Goal: Task Accomplishment & Management: Use online tool/utility

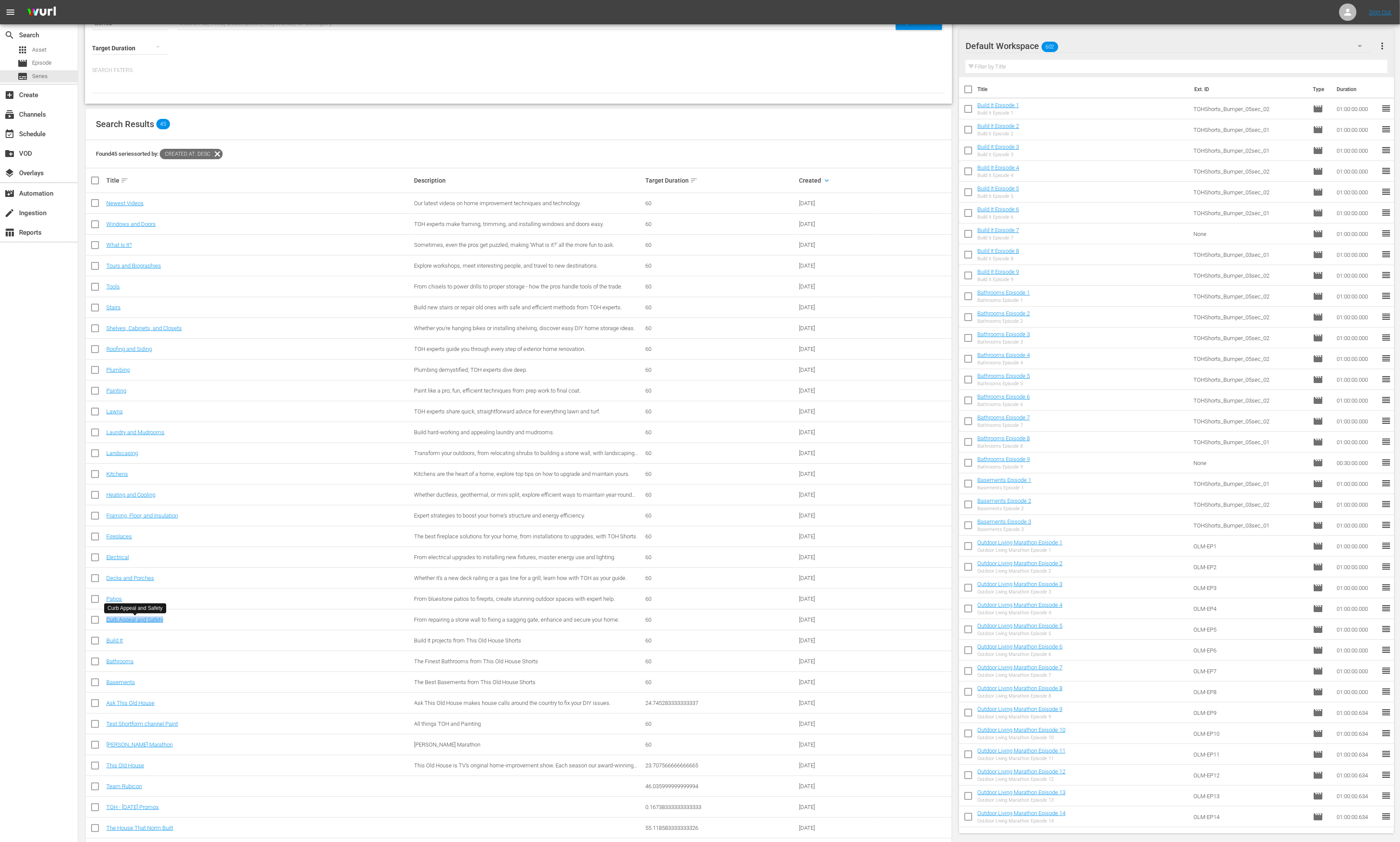
scroll to position [32, 0]
click at [113, 598] on link "Patios" at bounding box center [114, 599] width 16 height 7
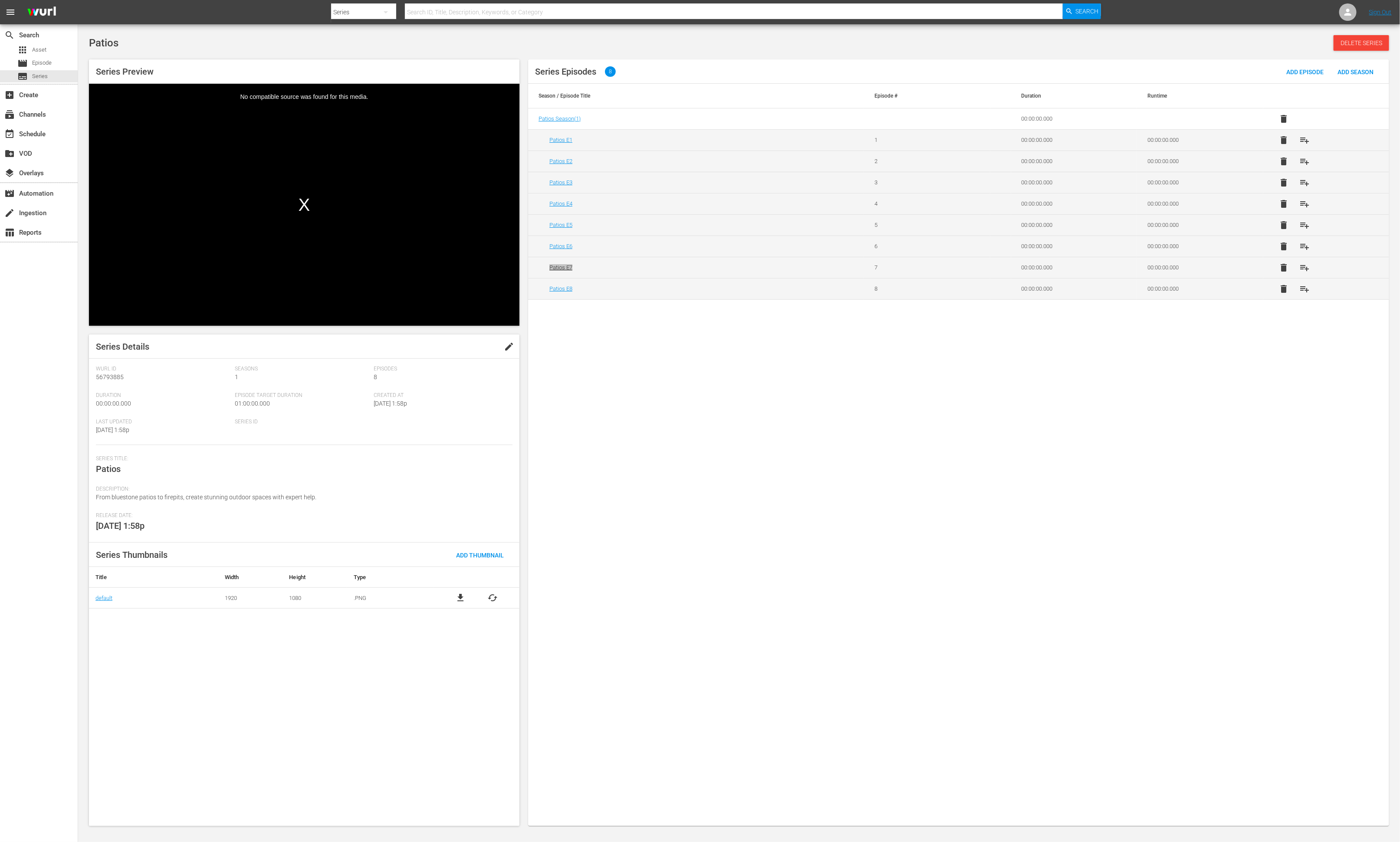
drag, startPoint x: 565, startPoint y: 268, endPoint x: 316, endPoint y: 14, distance: 355.7
click at [0, 0] on div "menu Search By Series Search ID, Title, Description, Keywords, or Category Sear…" at bounding box center [700, 414] width 1400 height 828
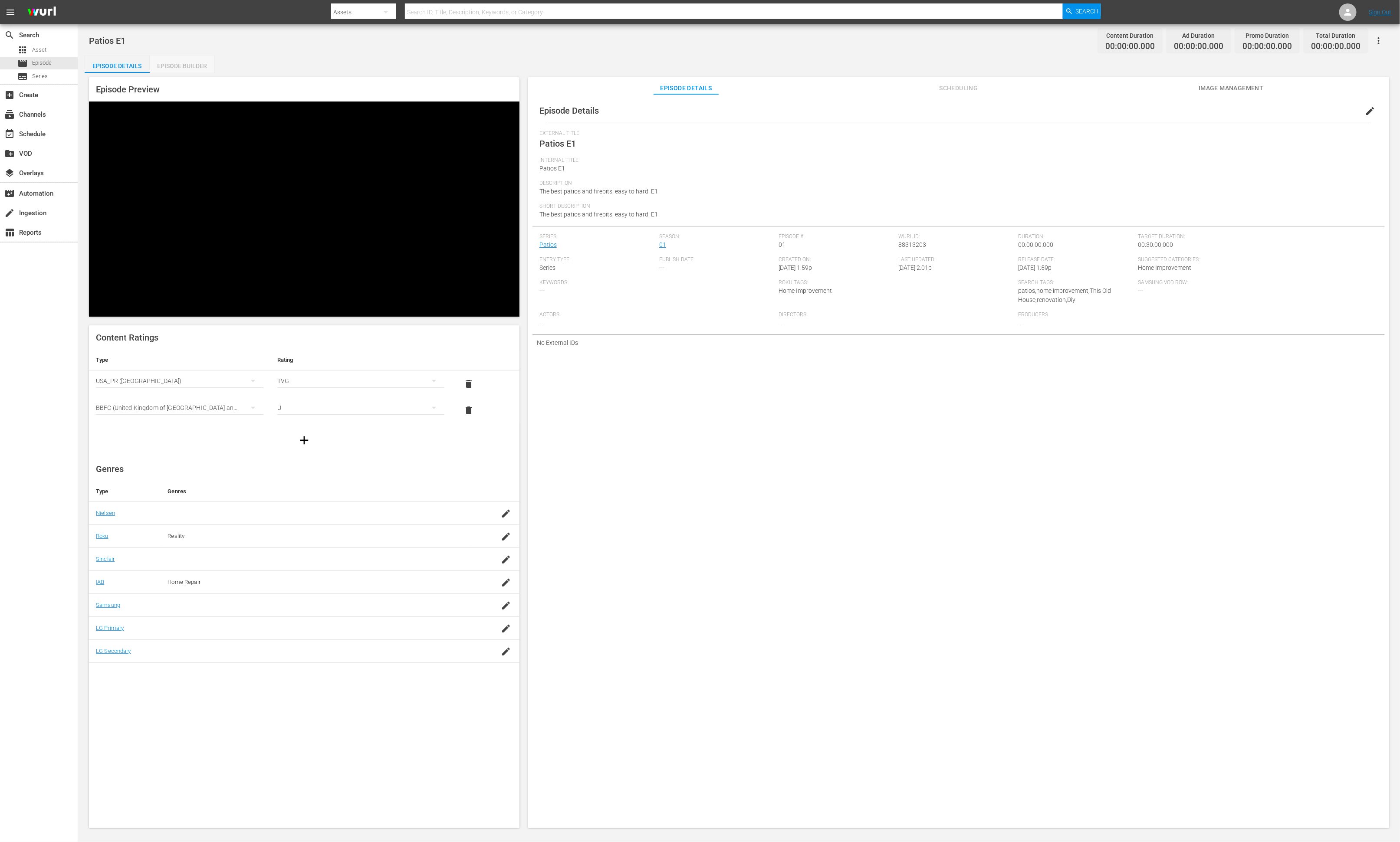
click at [199, 65] on div "Episode Builder" at bounding box center [182, 65] width 65 height 21
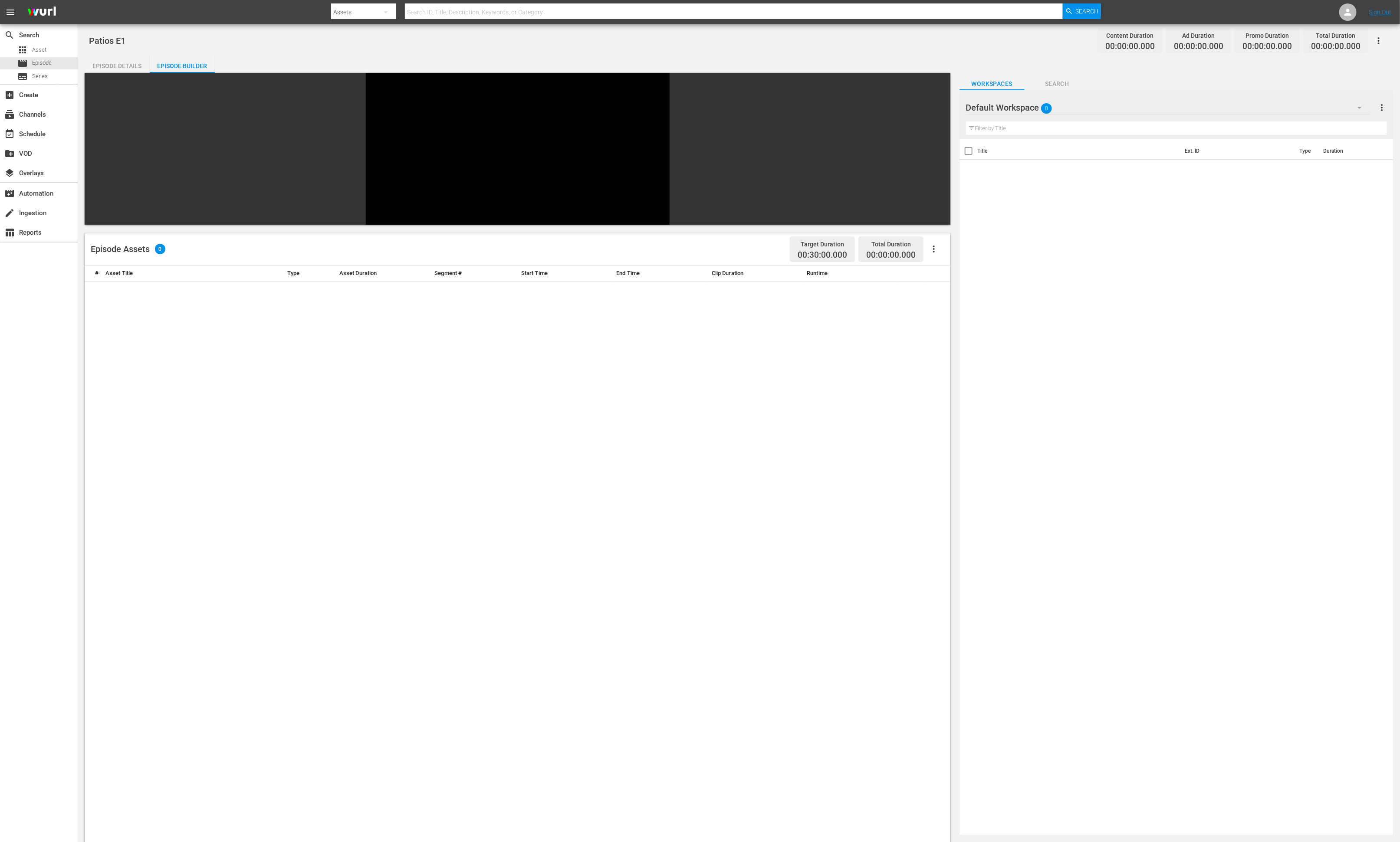
click at [933, 108] on div "Default Workspace 0" at bounding box center [1168, 107] width 404 height 24
click at [933, 247] on div "Patios (26)" at bounding box center [1035, 243] width 118 height 14
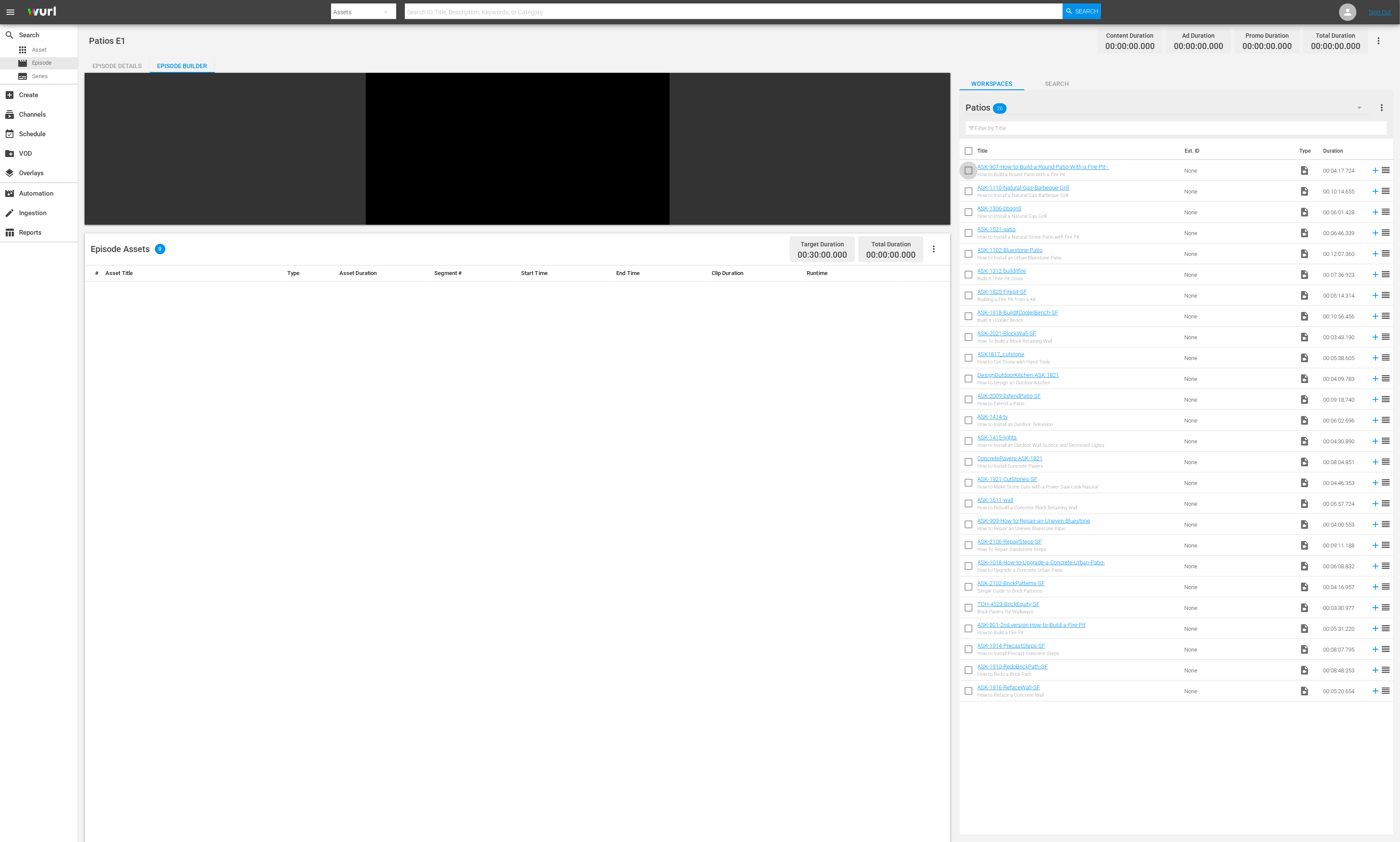
click at [933, 170] on input "checkbox" at bounding box center [968, 172] width 18 height 18
checkbox input "true"
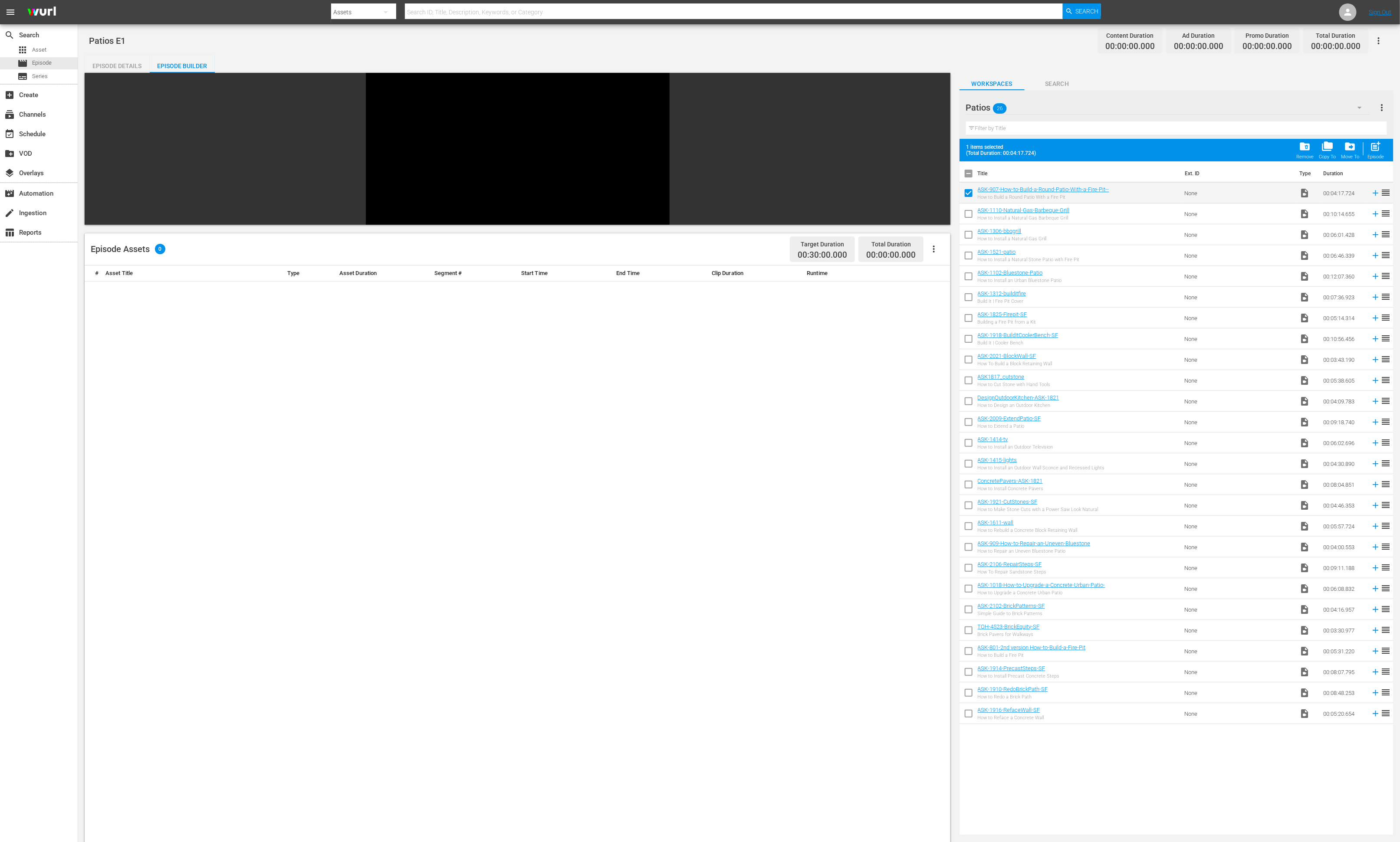
click at [933, 216] on input "checkbox" at bounding box center [968, 216] width 18 height 18
checkbox input "true"
click at [933, 233] on input "checkbox" at bounding box center [968, 236] width 18 height 18
checkbox input "true"
click at [933, 253] on input "checkbox" at bounding box center [968, 257] width 18 height 18
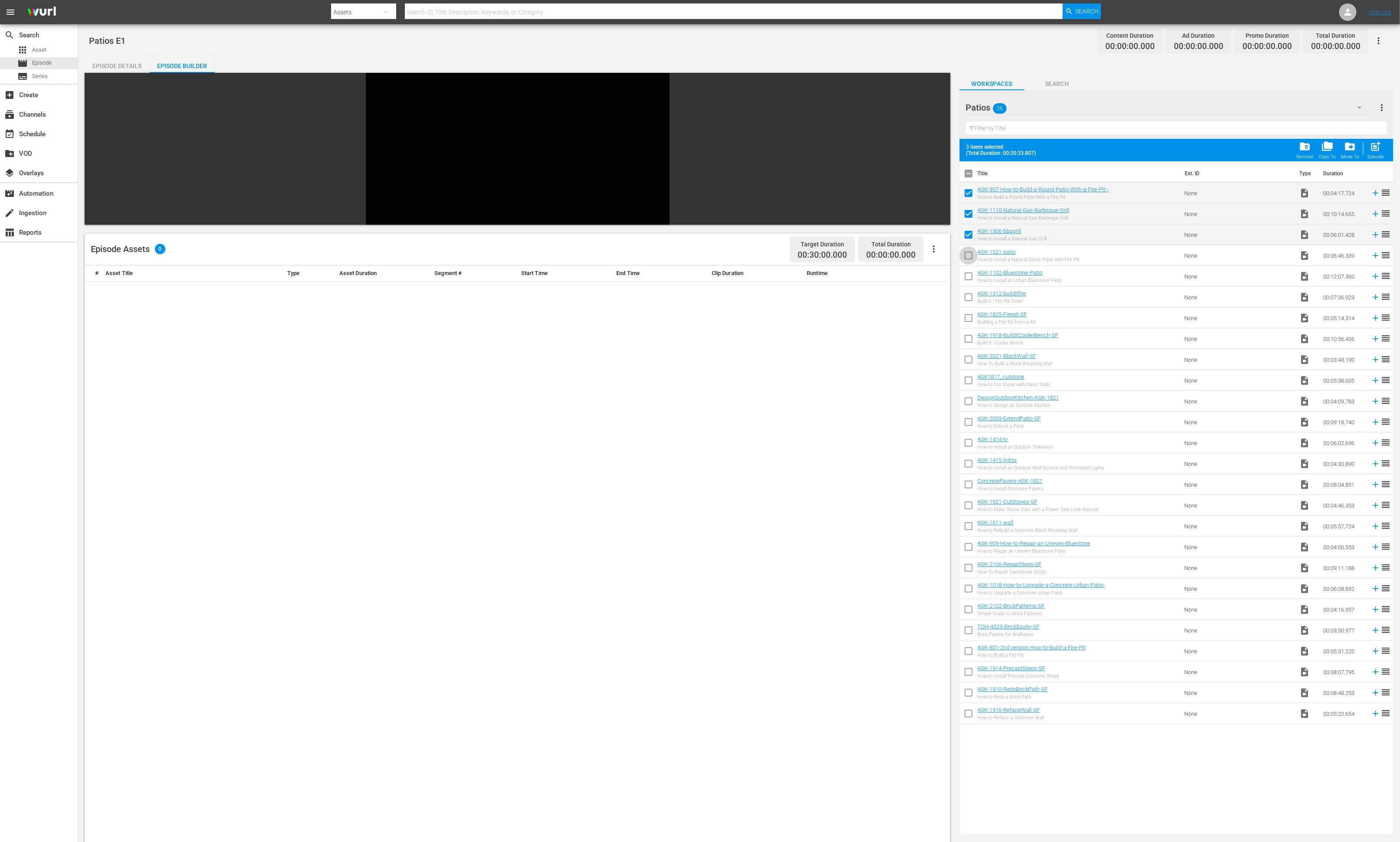
checkbox input "true"
click at [933, 275] on input "checkbox" at bounding box center [968, 278] width 18 height 18
checkbox input "true"
click at [933, 290] on input "checkbox" at bounding box center [968, 299] width 18 height 18
checkbox input "true"
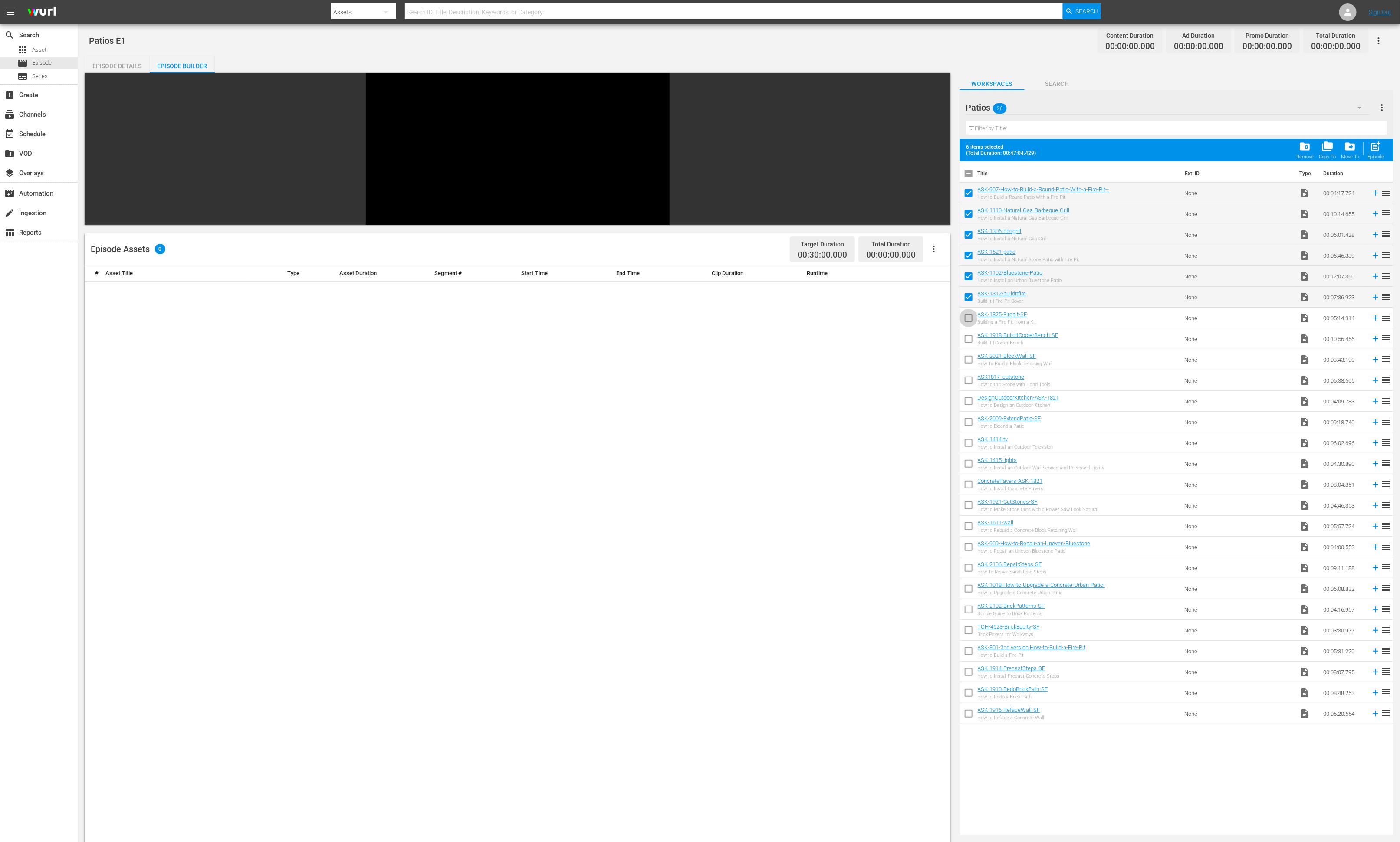
click at [933, 315] on input "checkbox" at bounding box center [968, 320] width 18 height 18
checkbox input "true"
click at [933, 342] on input "checkbox" at bounding box center [968, 340] width 18 height 18
click at [933, 341] on input "checkbox" at bounding box center [968, 340] width 18 height 18
checkbox input "false"
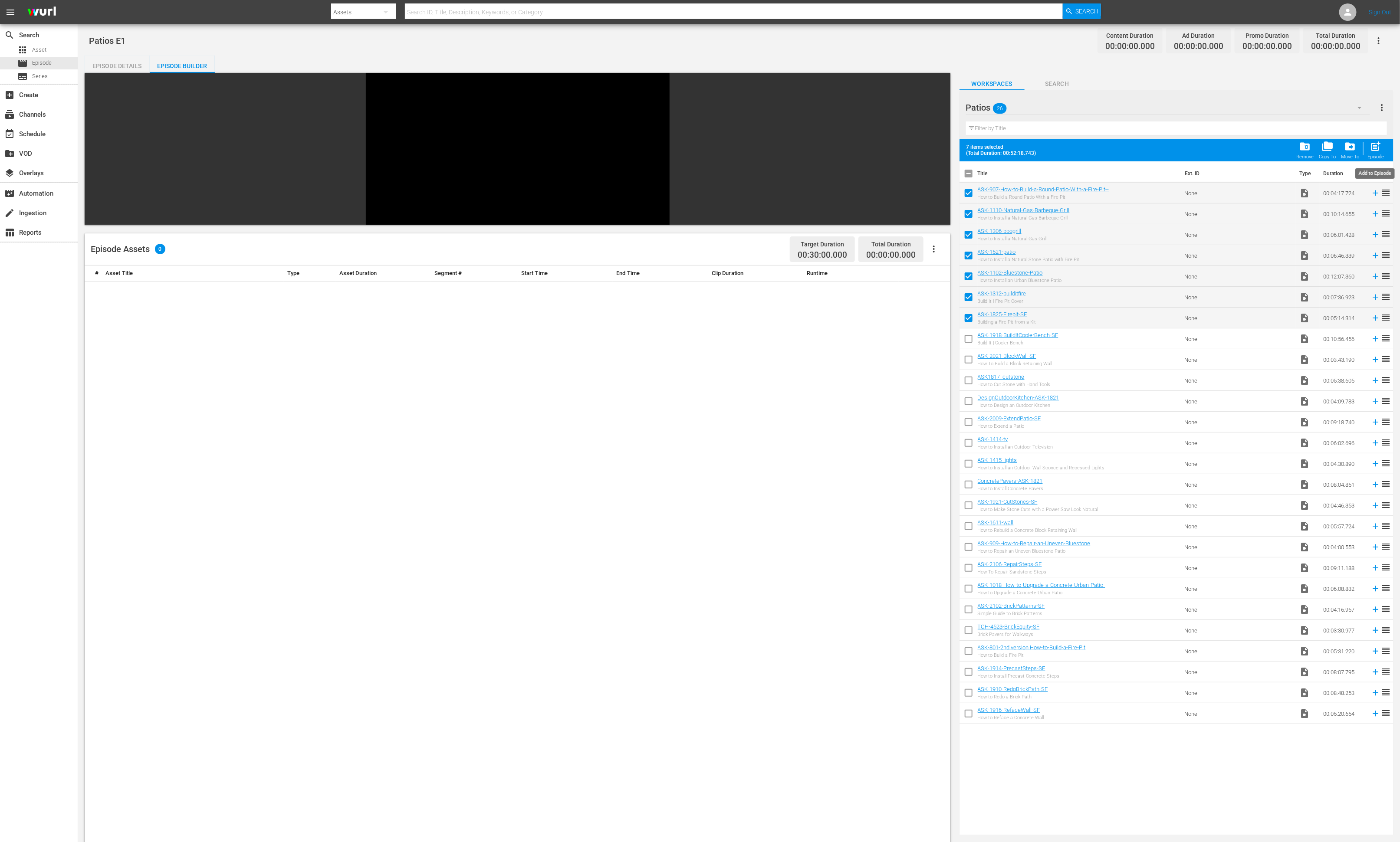
click at [933, 149] on span "post_add" at bounding box center [1375, 147] width 12 height 12
checkbox input "false"
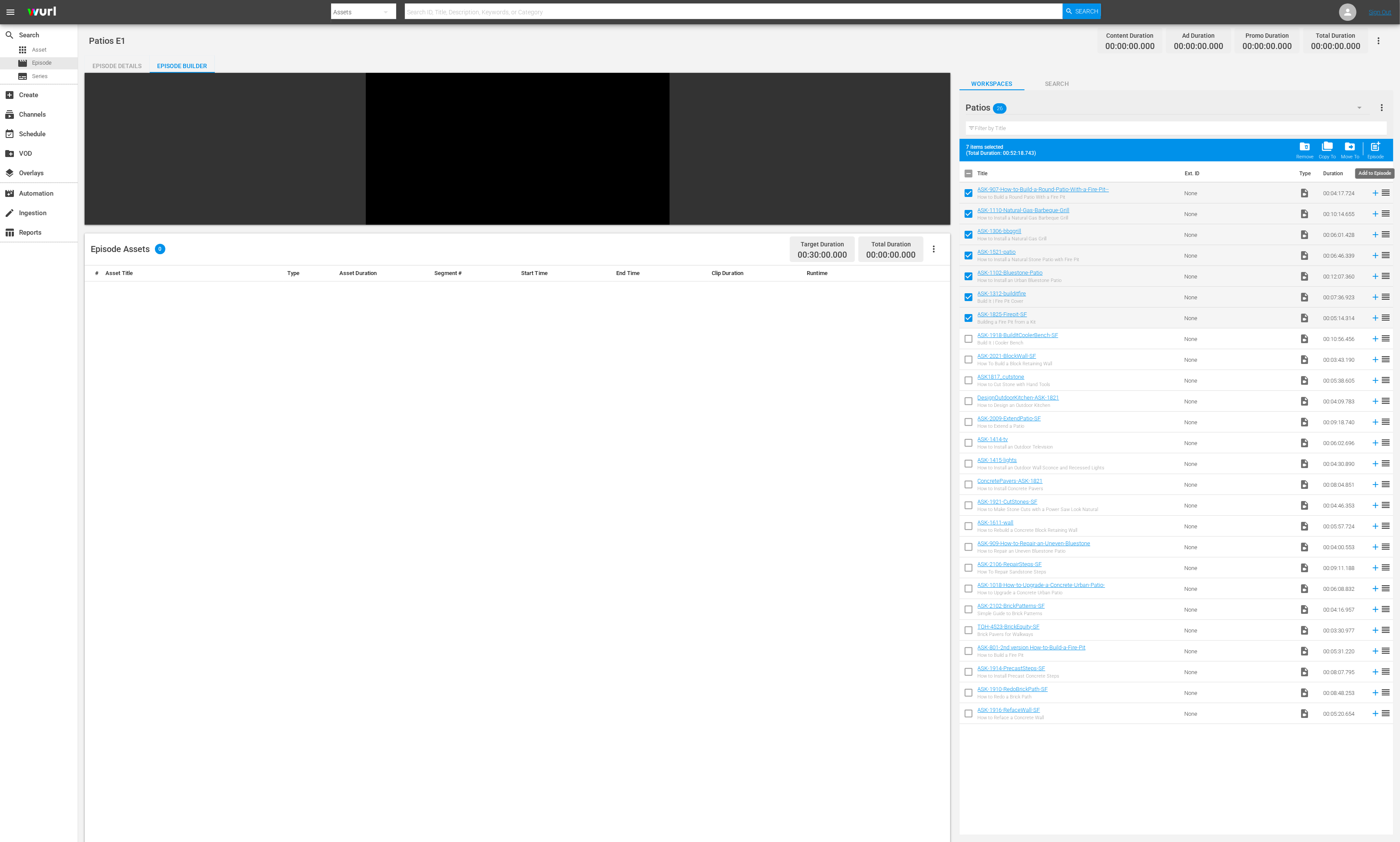
checkbox input "false"
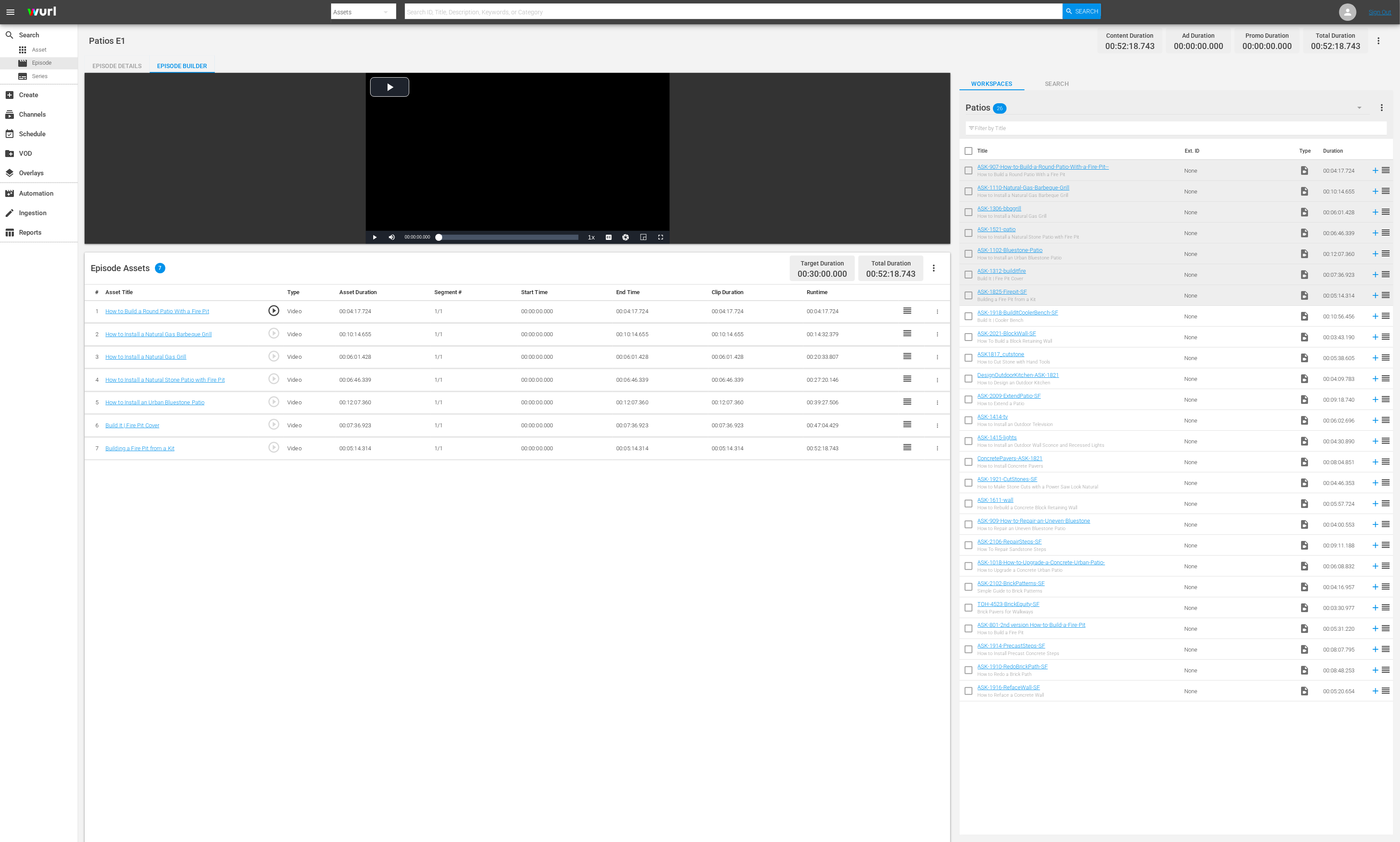
click at [933, 110] on div "Patios 26" at bounding box center [1168, 107] width 404 height 24
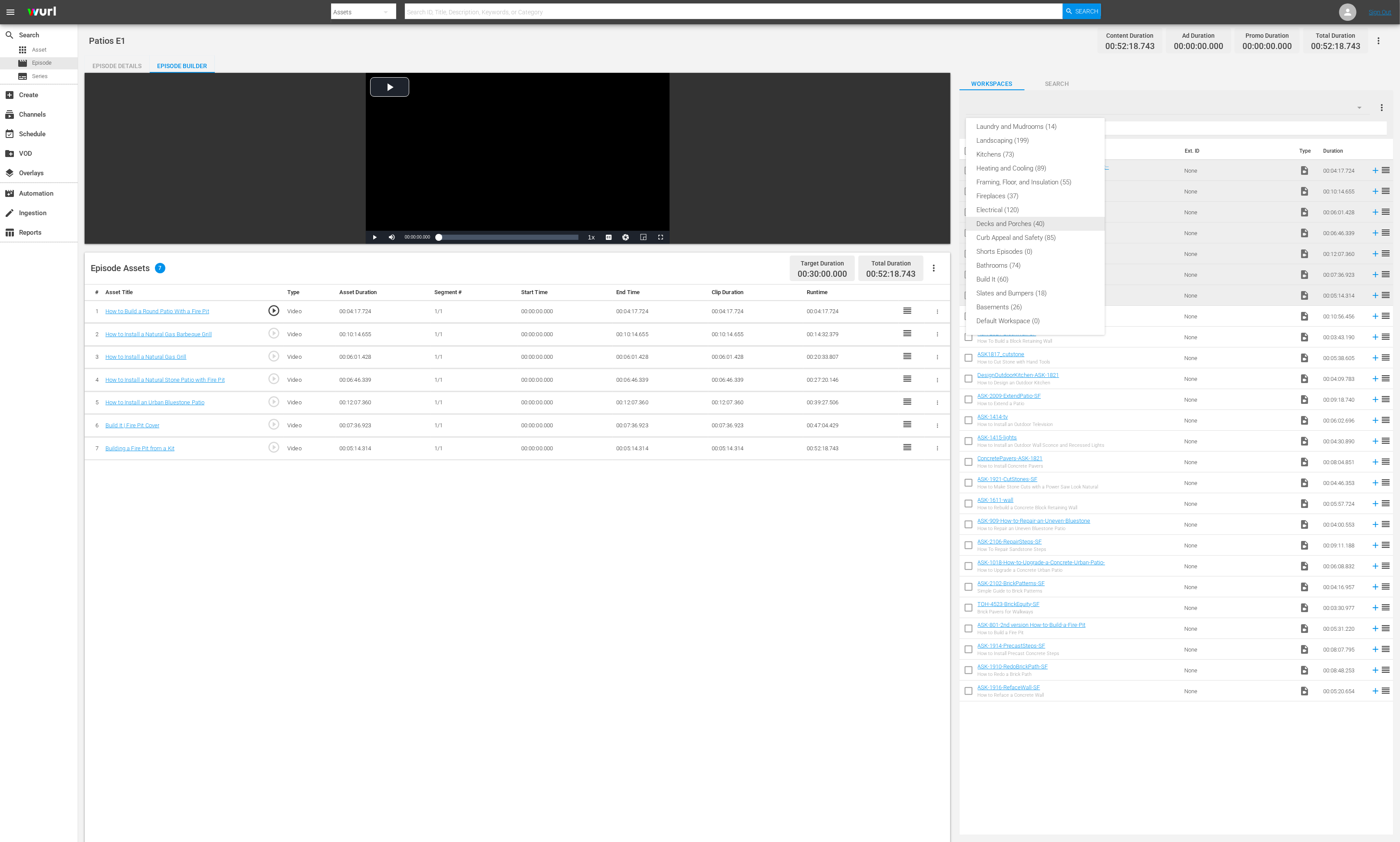
scroll to position [172, 0]
click at [933, 297] on div "Slates and Bumpers (18)" at bounding box center [1035, 293] width 118 height 14
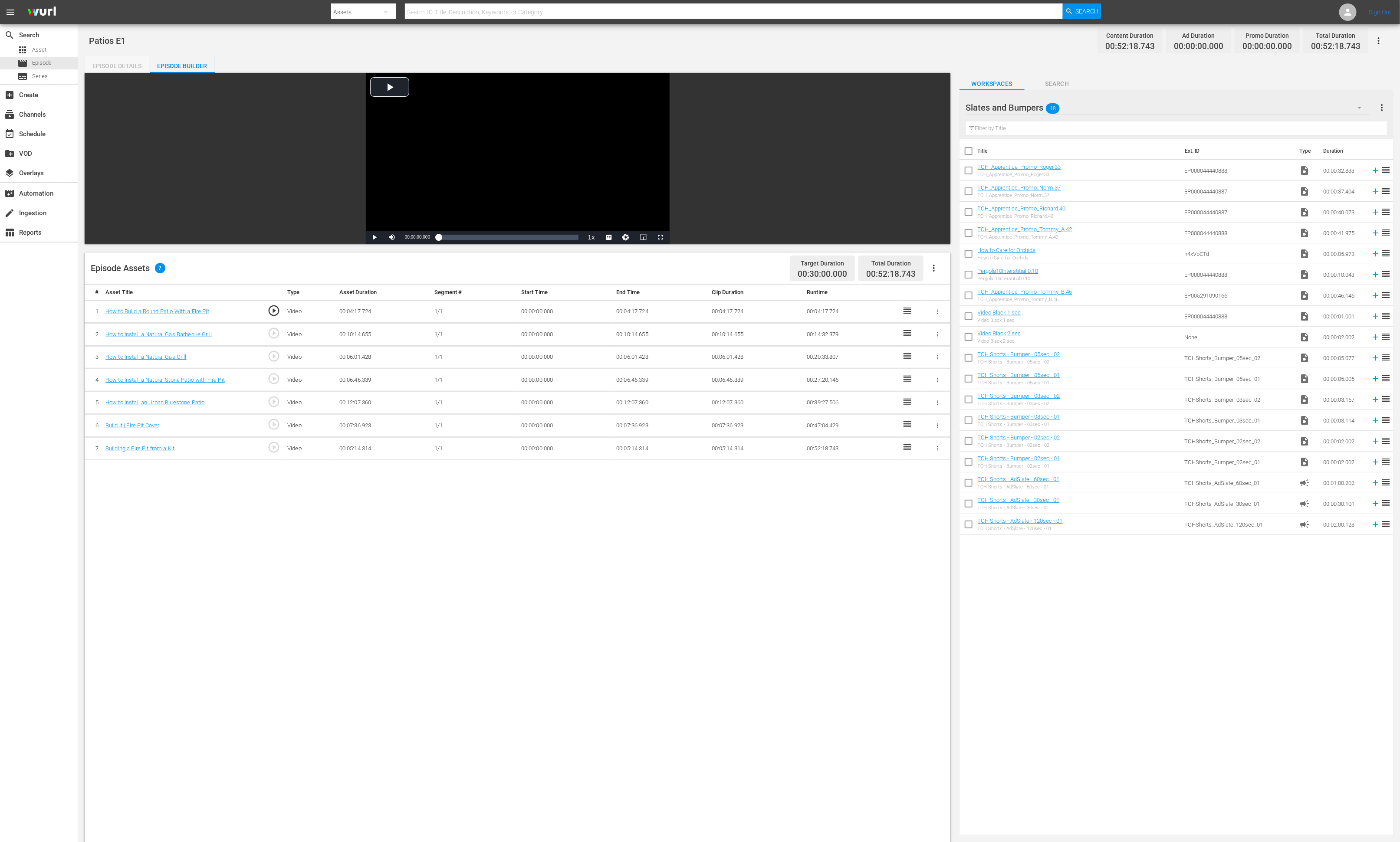
click at [120, 68] on div "Episode Details" at bounding box center [117, 65] width 65 height 21
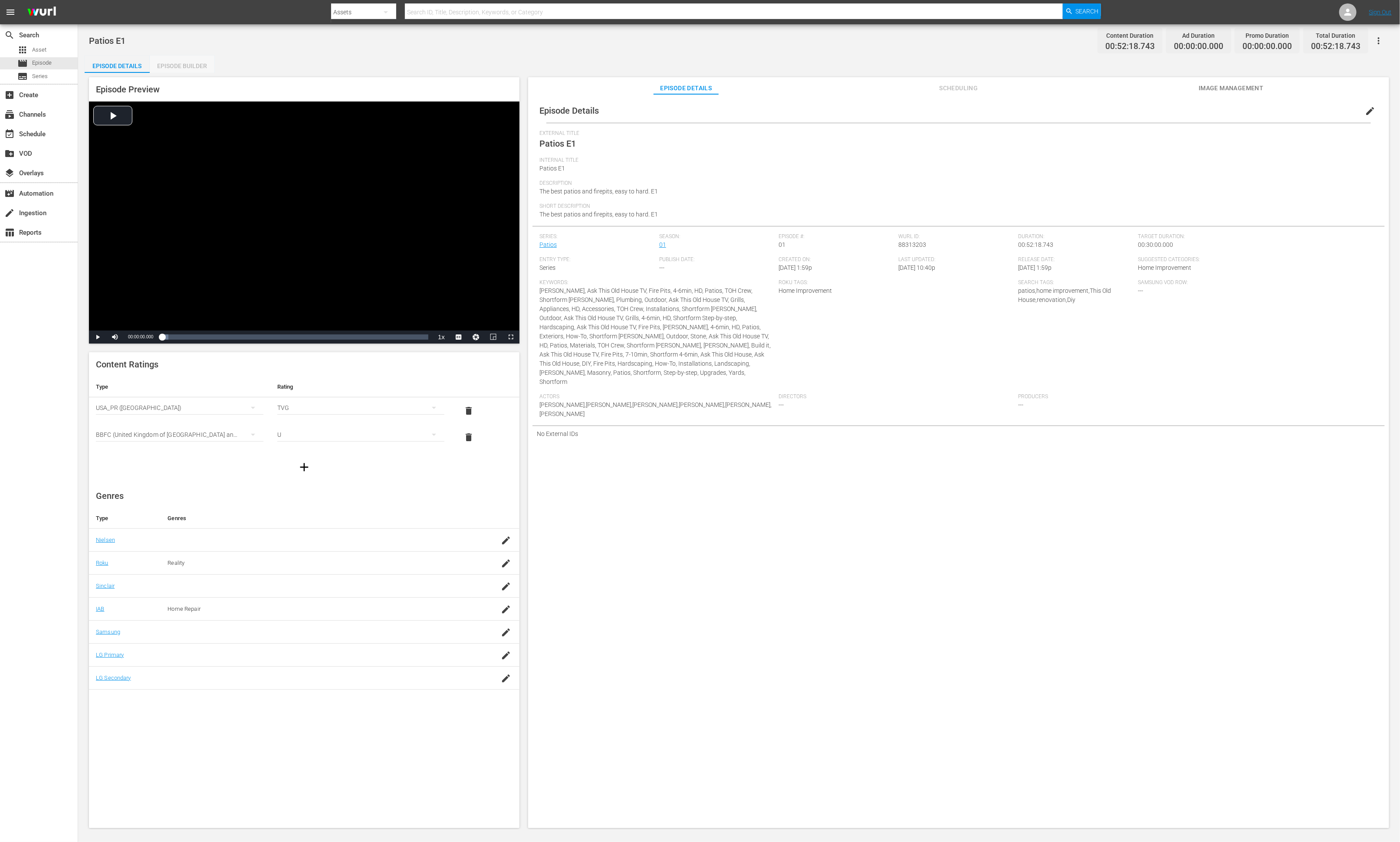
click at [168, 64] on div "Episode Builder" at bounding box center [182, 65] width 65 height 21
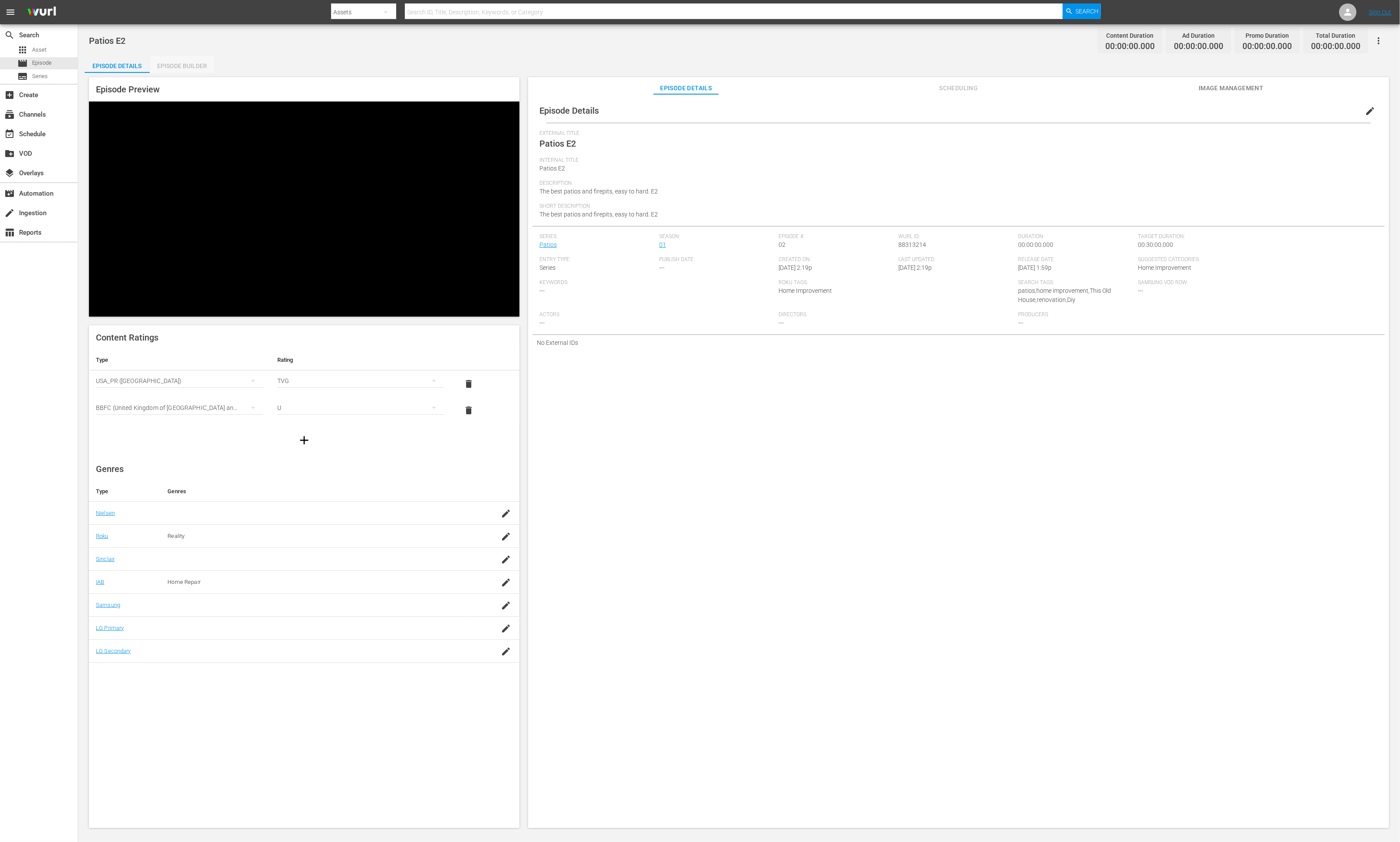
click at [176, 63] on div "Episode Builder" at bounding box center [182, 65] width 65 height 21
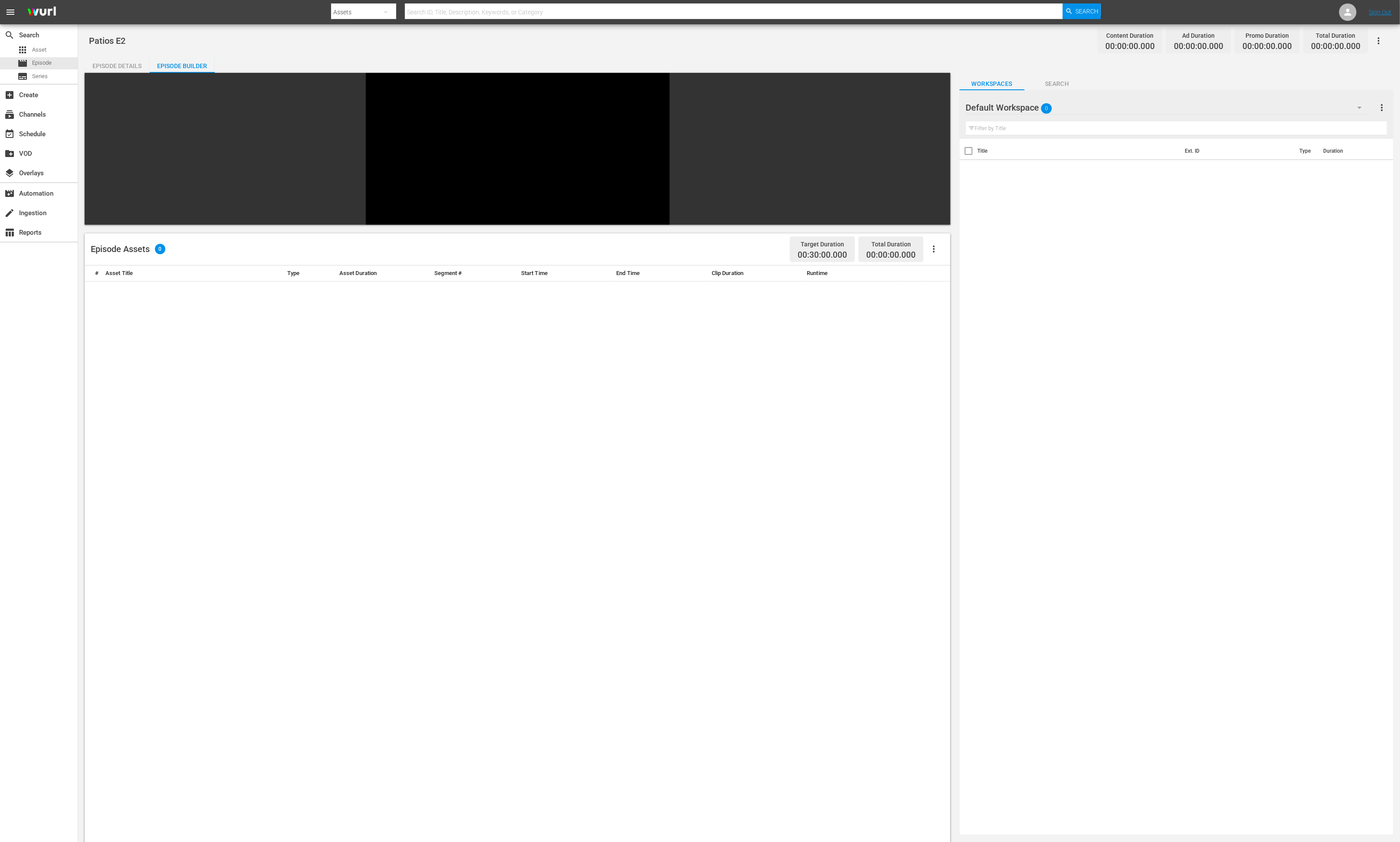
click at [933, 108] on div "Default Workspace 0" at bounding box center [1168, 107] width 404 height 24
click at [933, 260] on div "Patios (26)" at bounding box center [1035, 256] width 118 height 14
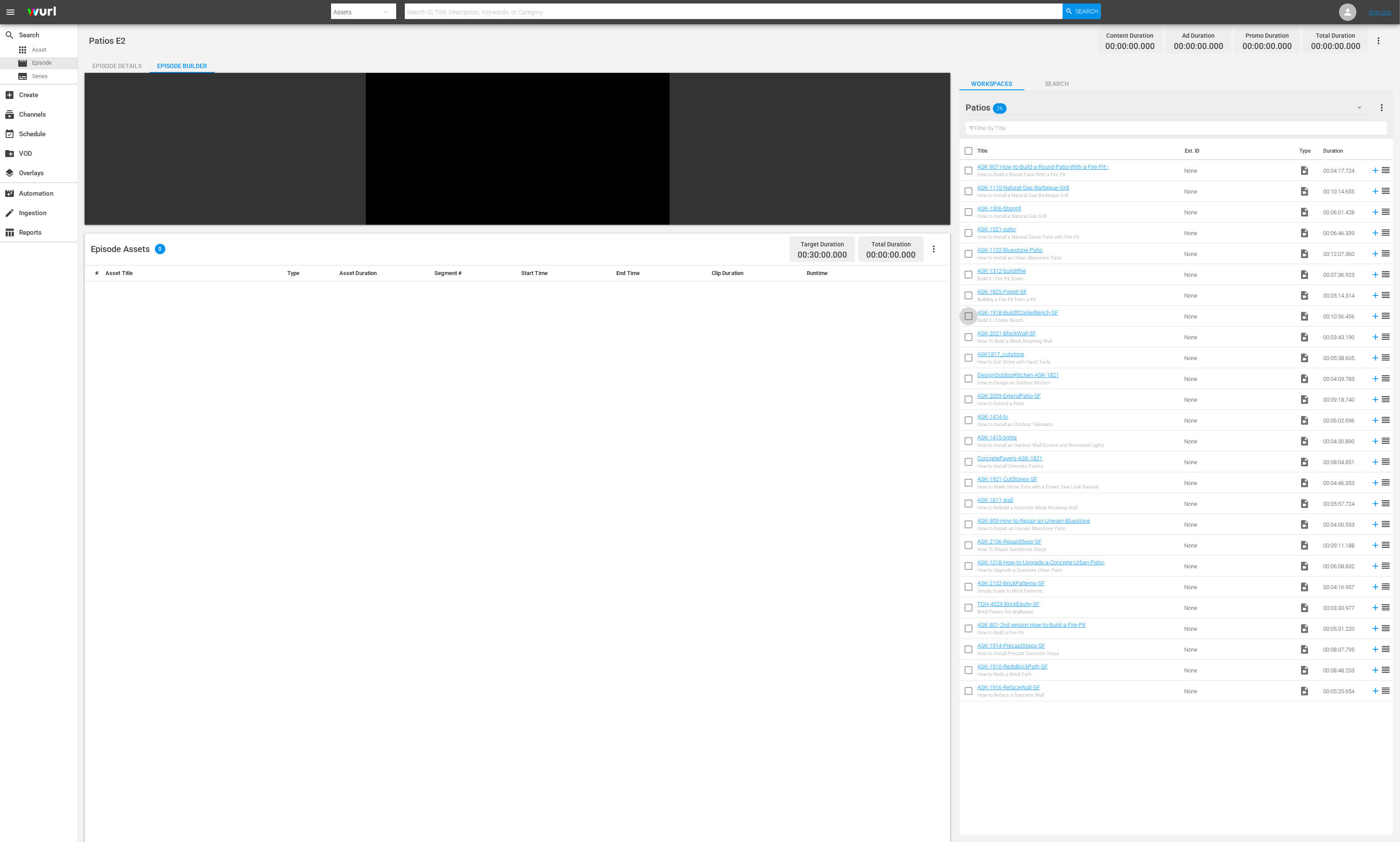
click at [933, 318] on input "checkbox" at bounding box center [968, 318] width 18 height 18
checkbox input "true"
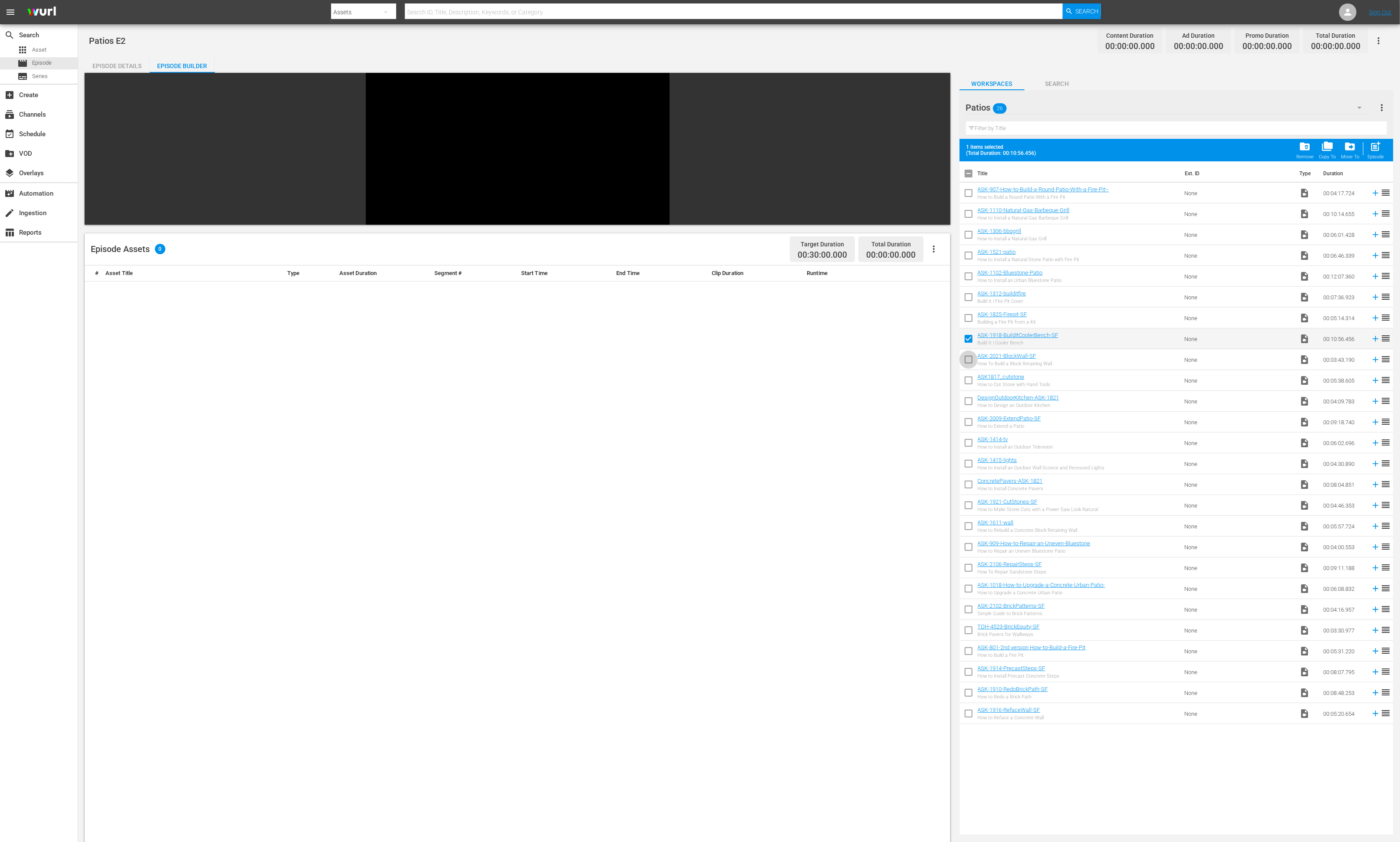
click at [933, 357] on input "checkbox" at bounding box center [968, 362] width 18 height 18
checkbox input "true"
click at [933, 383] on input "checkbox" at bounding box center [968, 382] width 18 height 18
checkbox input "true"
click at [933, 405] on input "checkbox" at bounding box center [968, 403] width 18 height 18
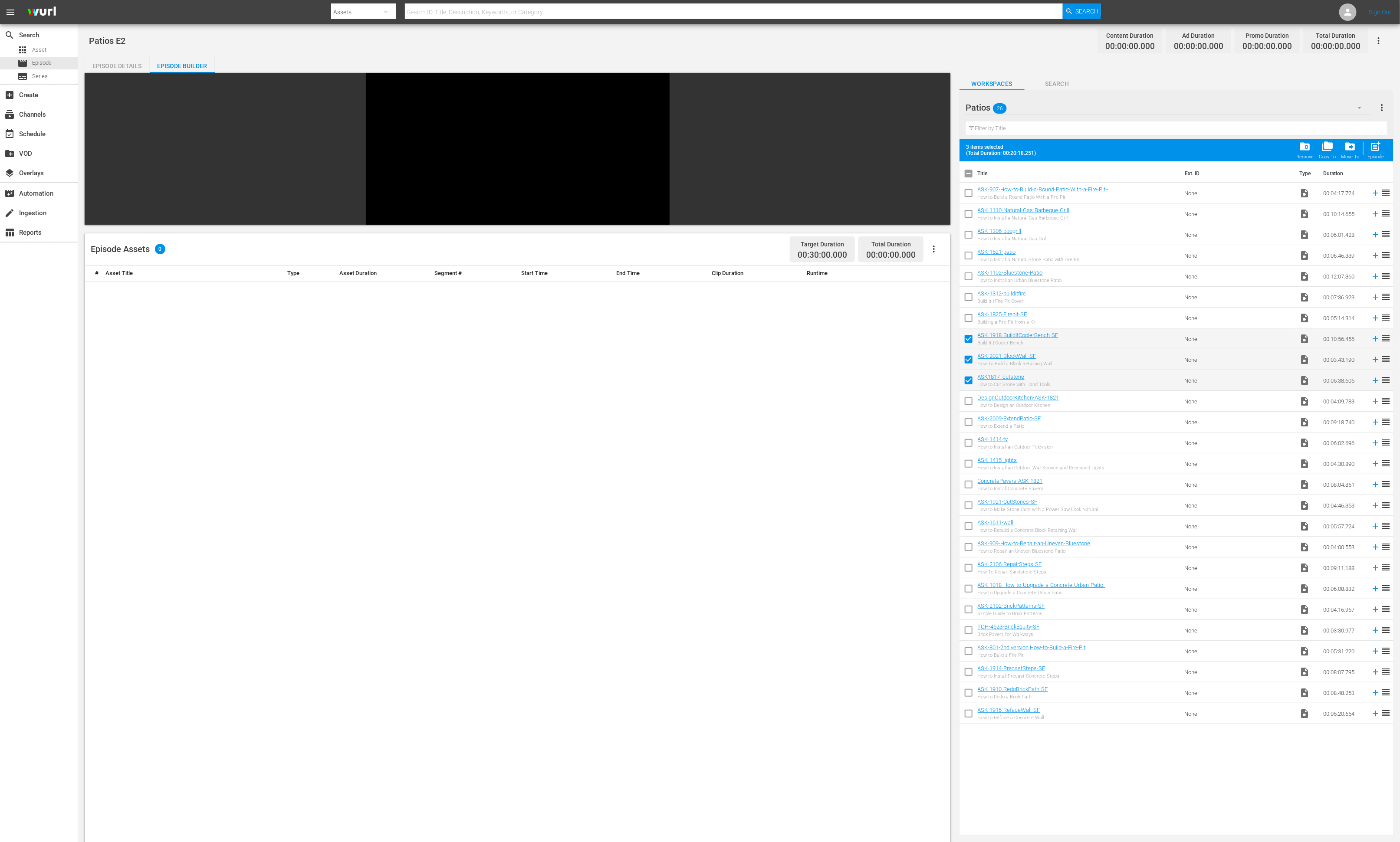
checkbox input "true"
click at [933, 421] on input "checkbox" at bounding box center [968, 423] width 18 height 18
checkbox input "true"
click at [933, 441] on input "checkbox" at bounding box center [968, 445] width 18 height 18
checkbox input "true"
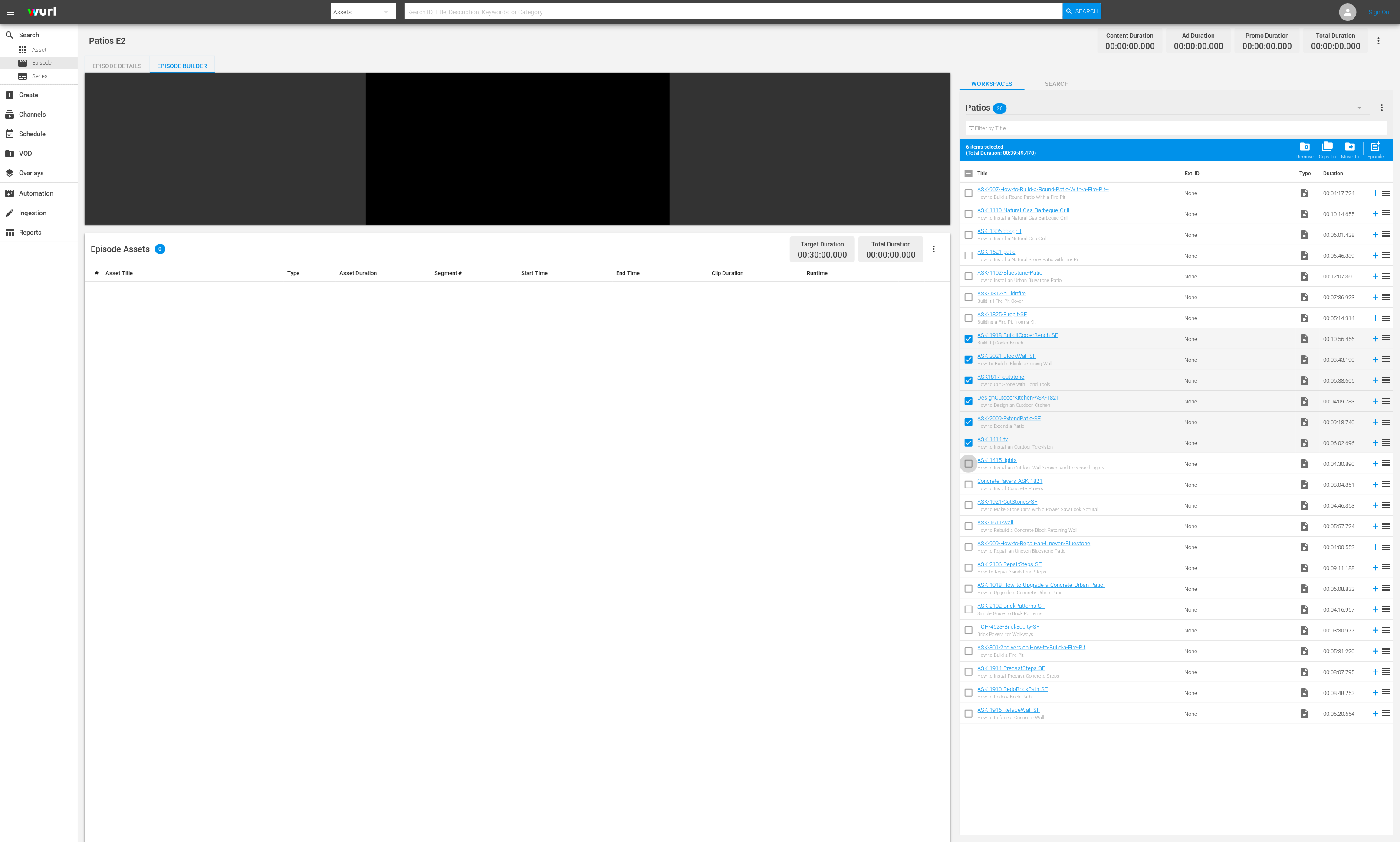
click at [933, 461] on input "checkbox" at bounding box center [968, 465] width 18 height 18
checkbox input "true"
click at [933, 479] on input "checkbox" at bounding box center [968, 486] width 18 height 18
checkbox input "true"
click at [933, 150] on span "post_add" at bounding box center [1375, 147] width 12 height 12
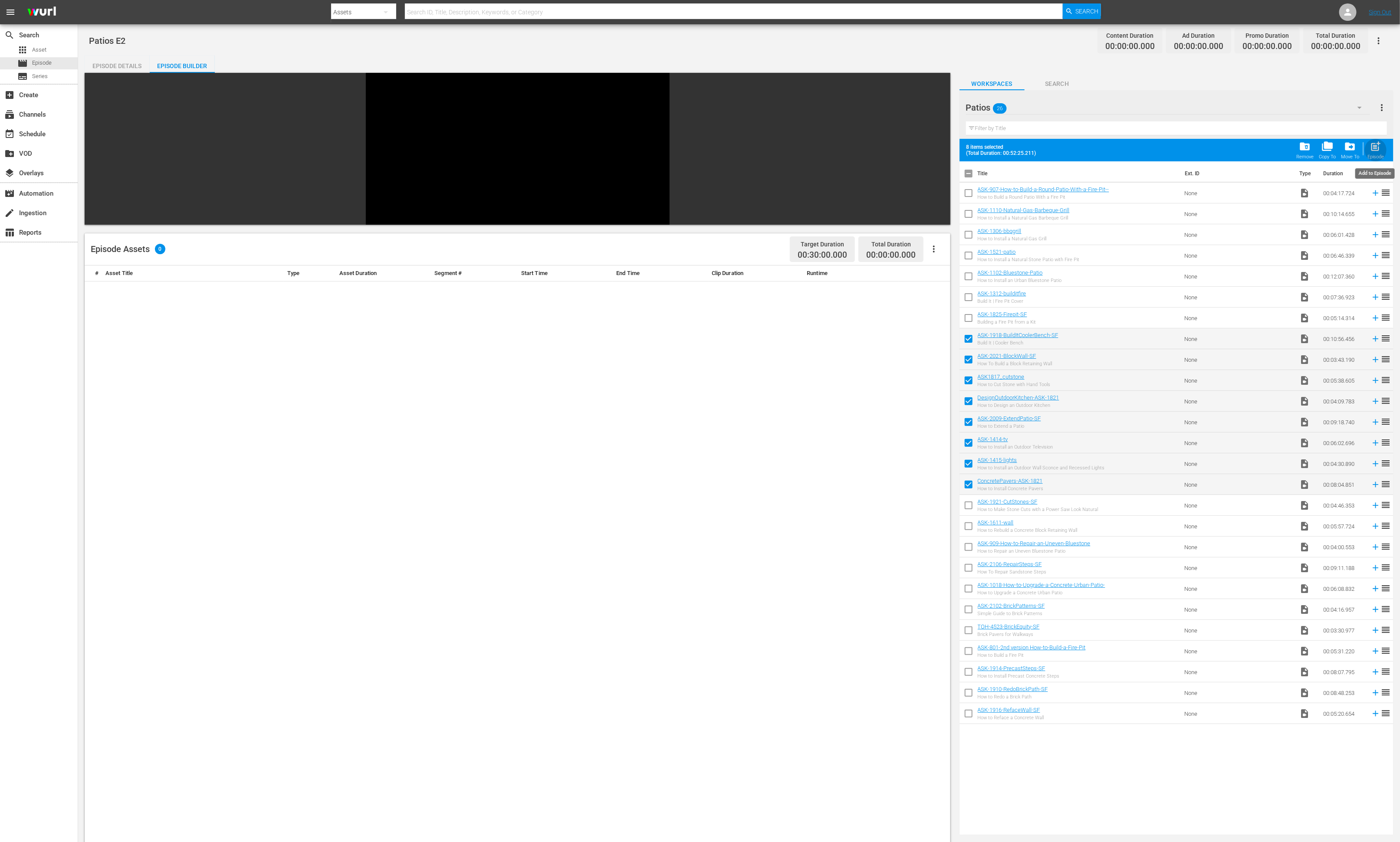
checkbox input "false"
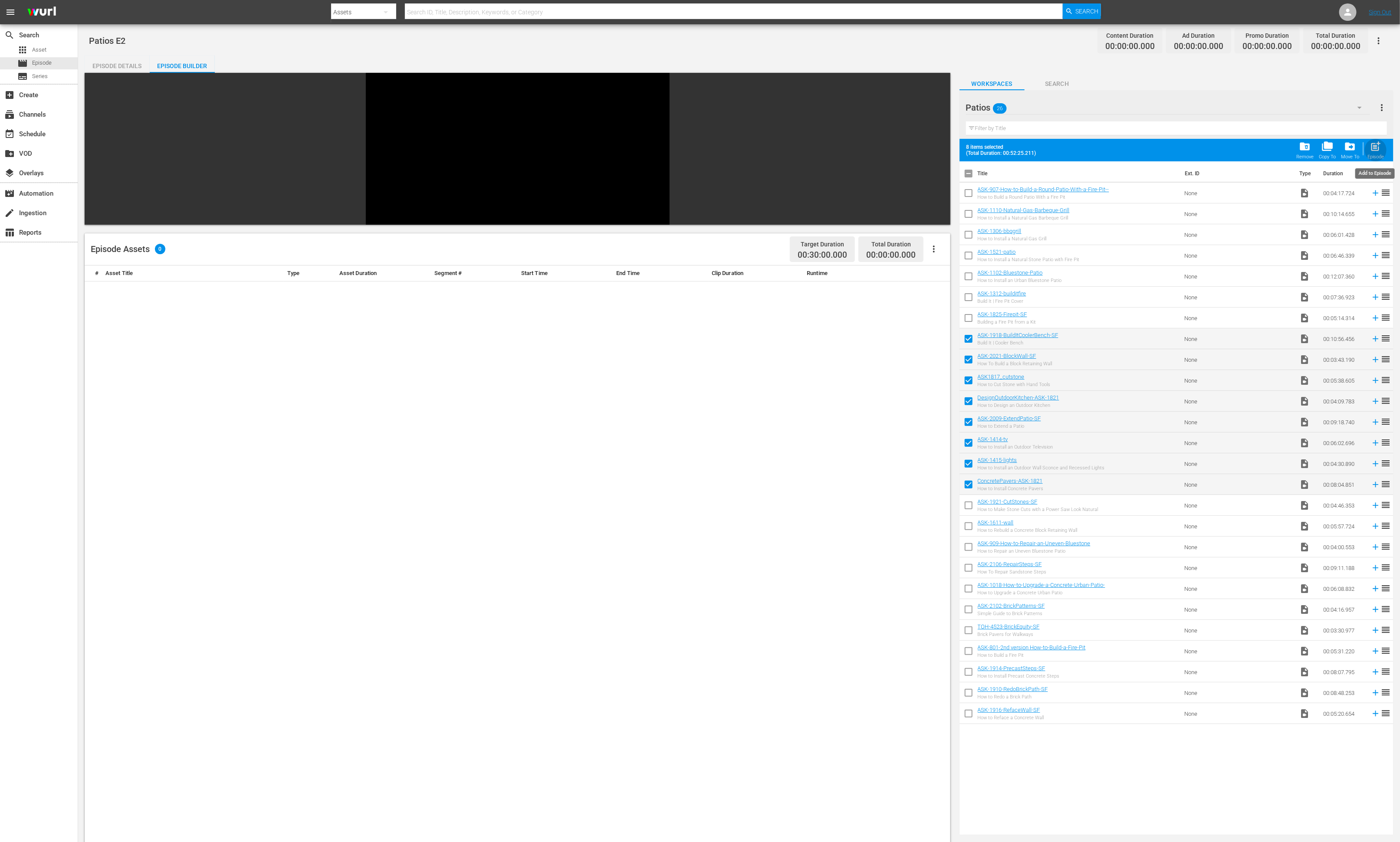
checkbox input "false"
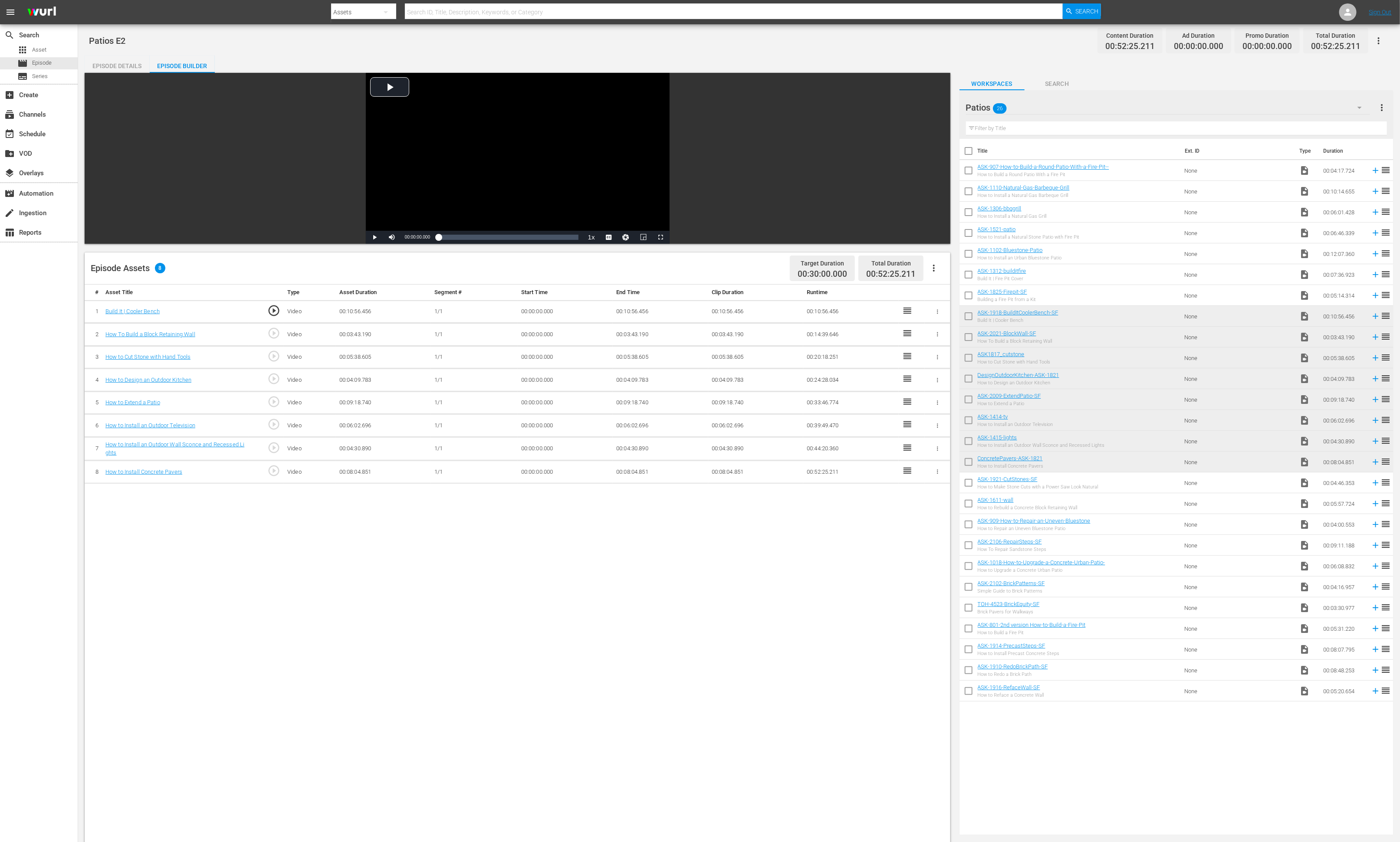
click at [933, 105] on div "Patios 26" at bounding box center [1168, 107] width 404 height 24
click at [933, 293] on div "Slates and Bumpers (18)" at bounding box center [1035, 293] width 118 height 14
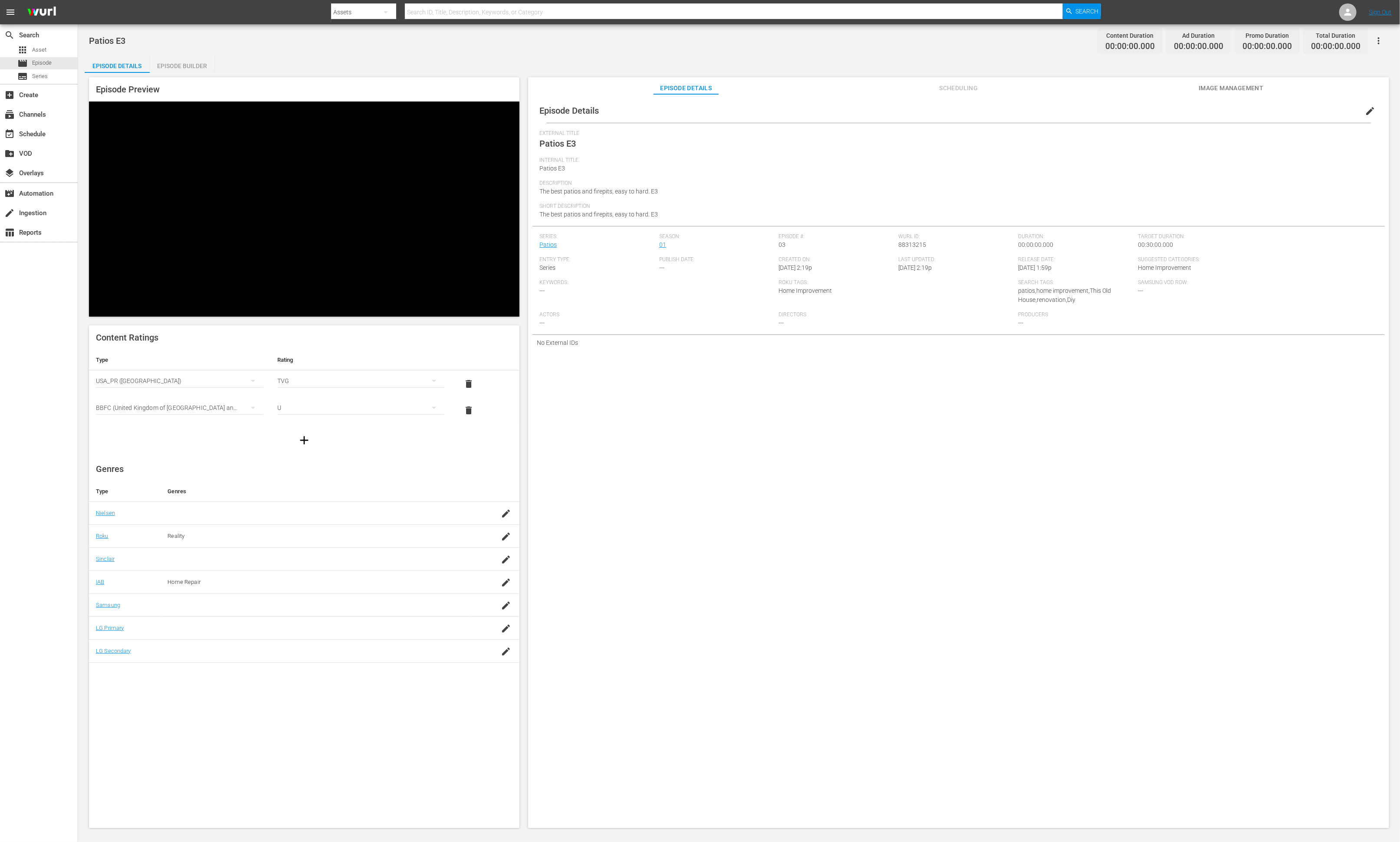
click at [190, 67] on div "Episode Builder" at bounding box center [182, 65] width 65 height 21
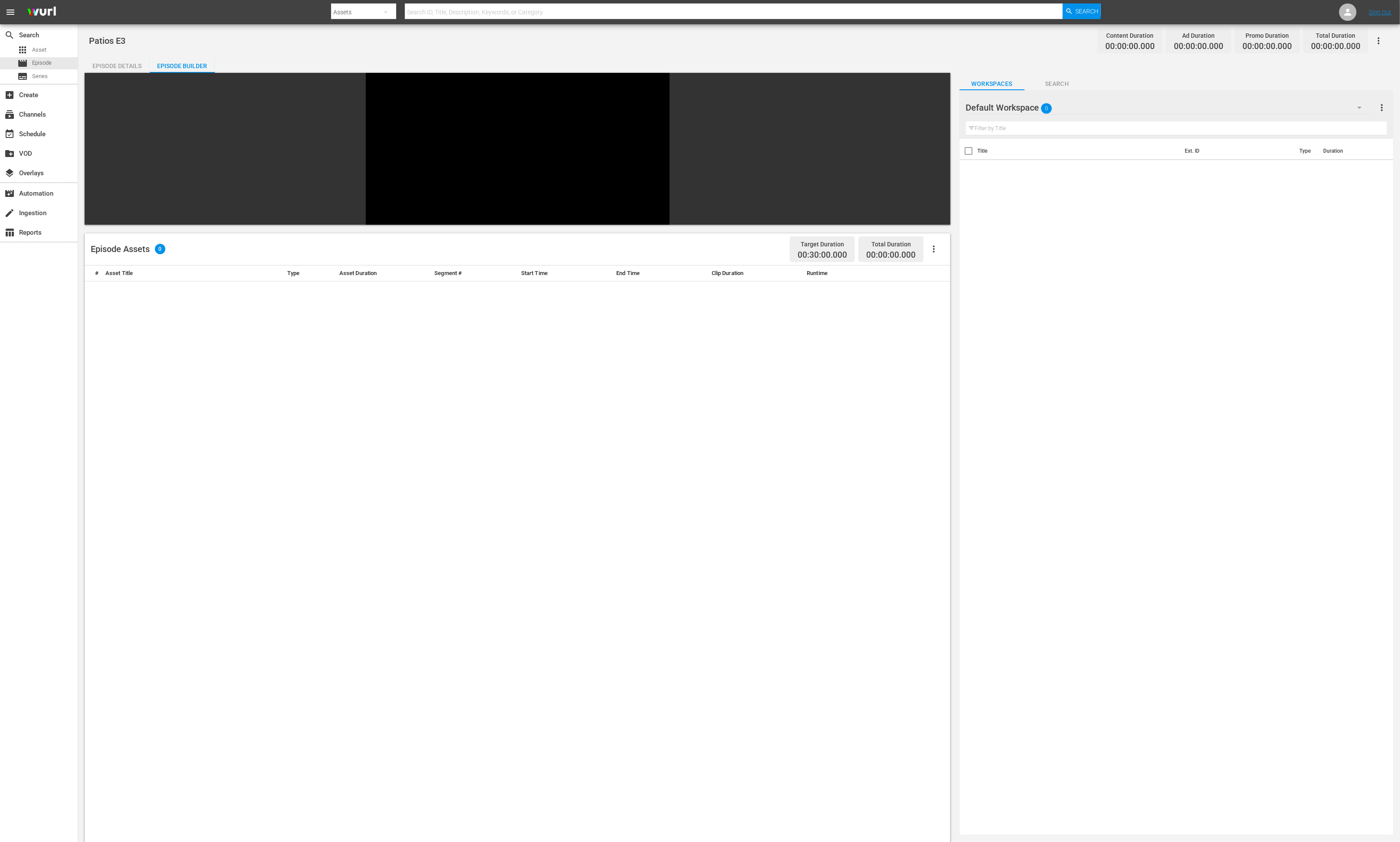
click at [933, 110] on div "Default Workspace 0" at bounding box center [1168, 107] width 404 height 24
click at [933, 257] on div "Patios (26)" at bounding box center [1035, 256] width 118 height 14
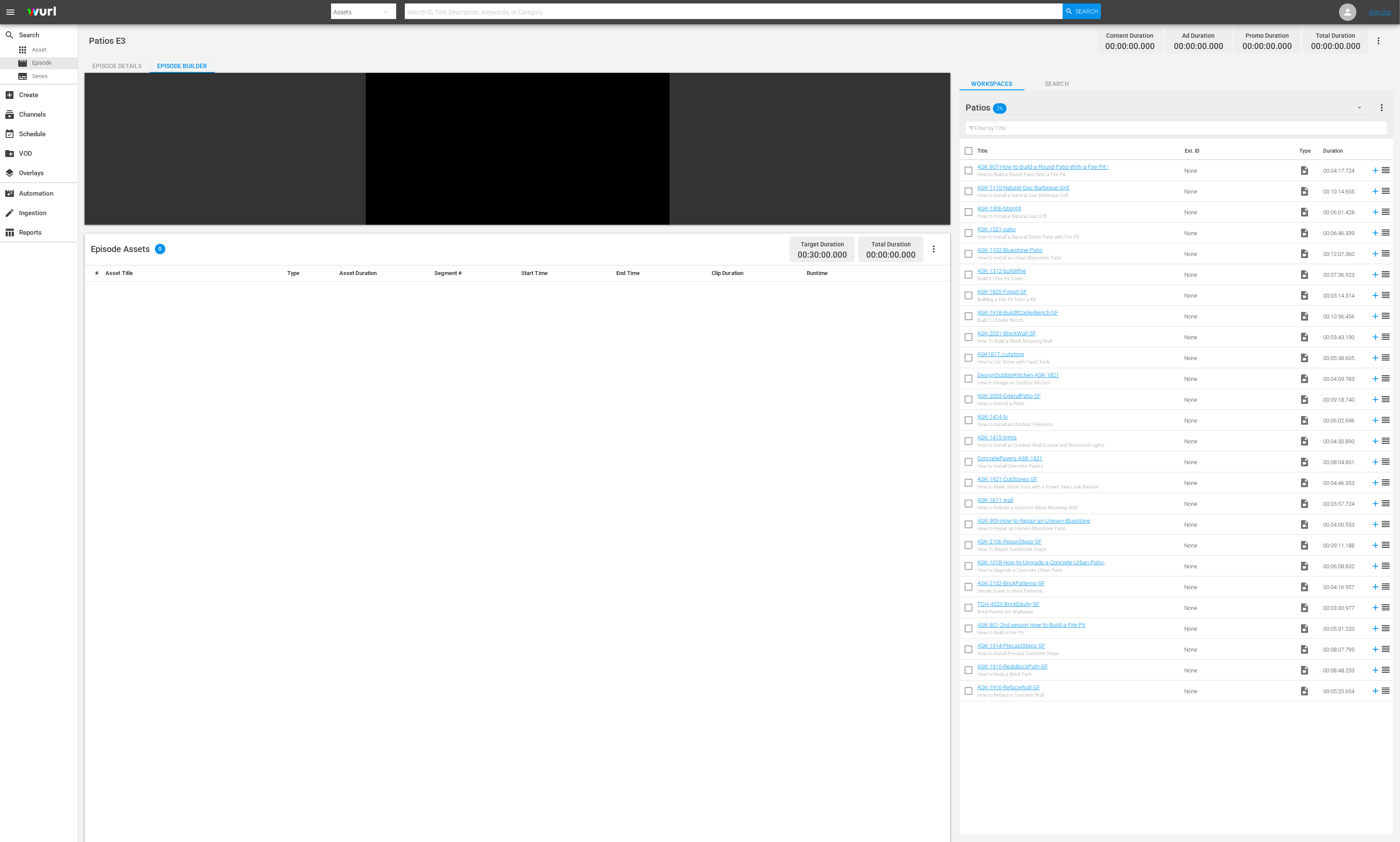
click at [933, 483] on input "checkbox" at bounding box center [968, 484] width 18 height 18
checkbox input "true"
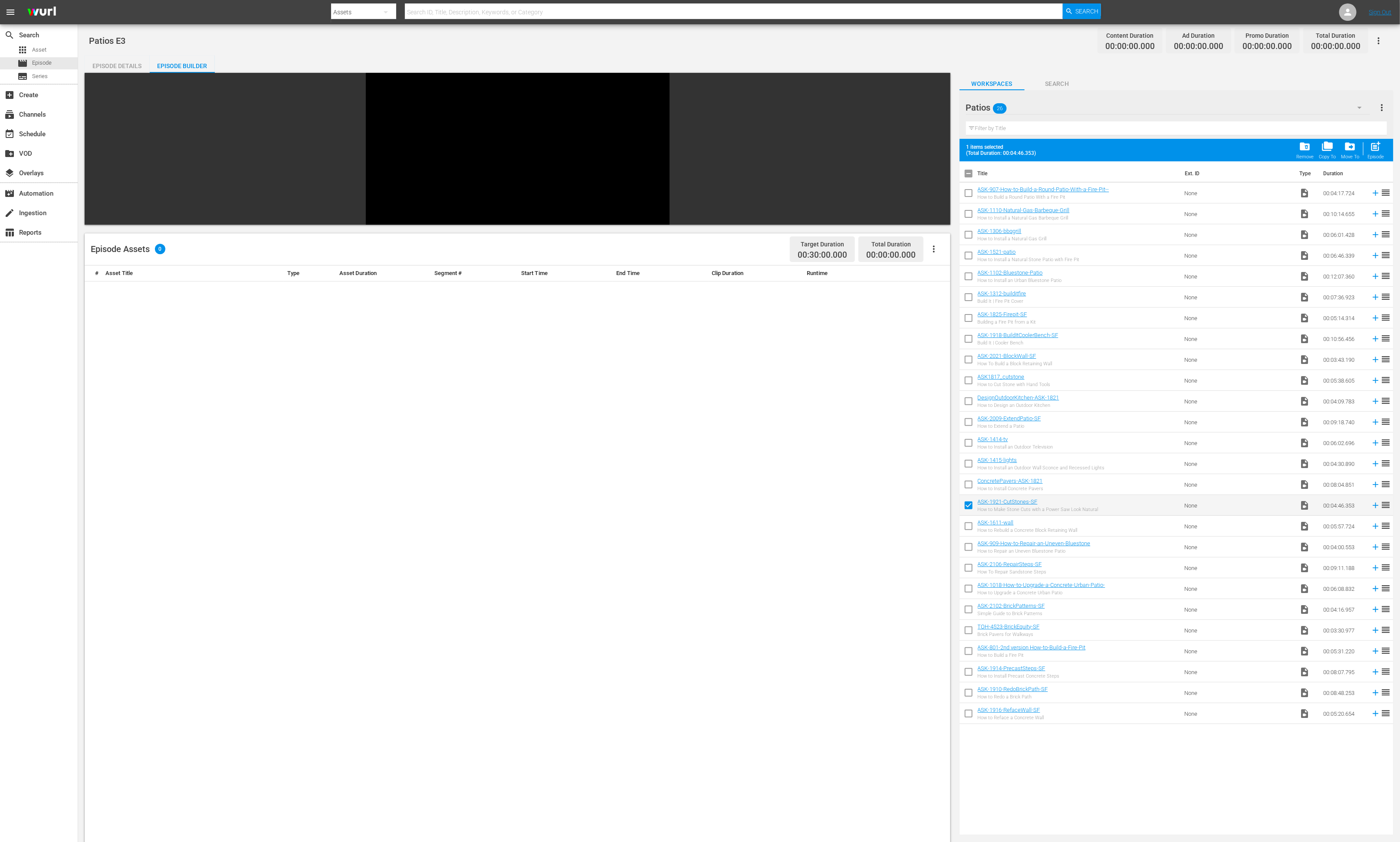
click at [933, 525] on input "checkbox" at bounding box center [968, 528] width 18 height 18
checkbox input "true"
click at [933, 549] on input "checkbox" at bounding box center [968, 549] width 18 height 18
checkbox input "true"
click at [933, 561] on input "checkbox" at bounding box center [968, 569] width 18 height 18
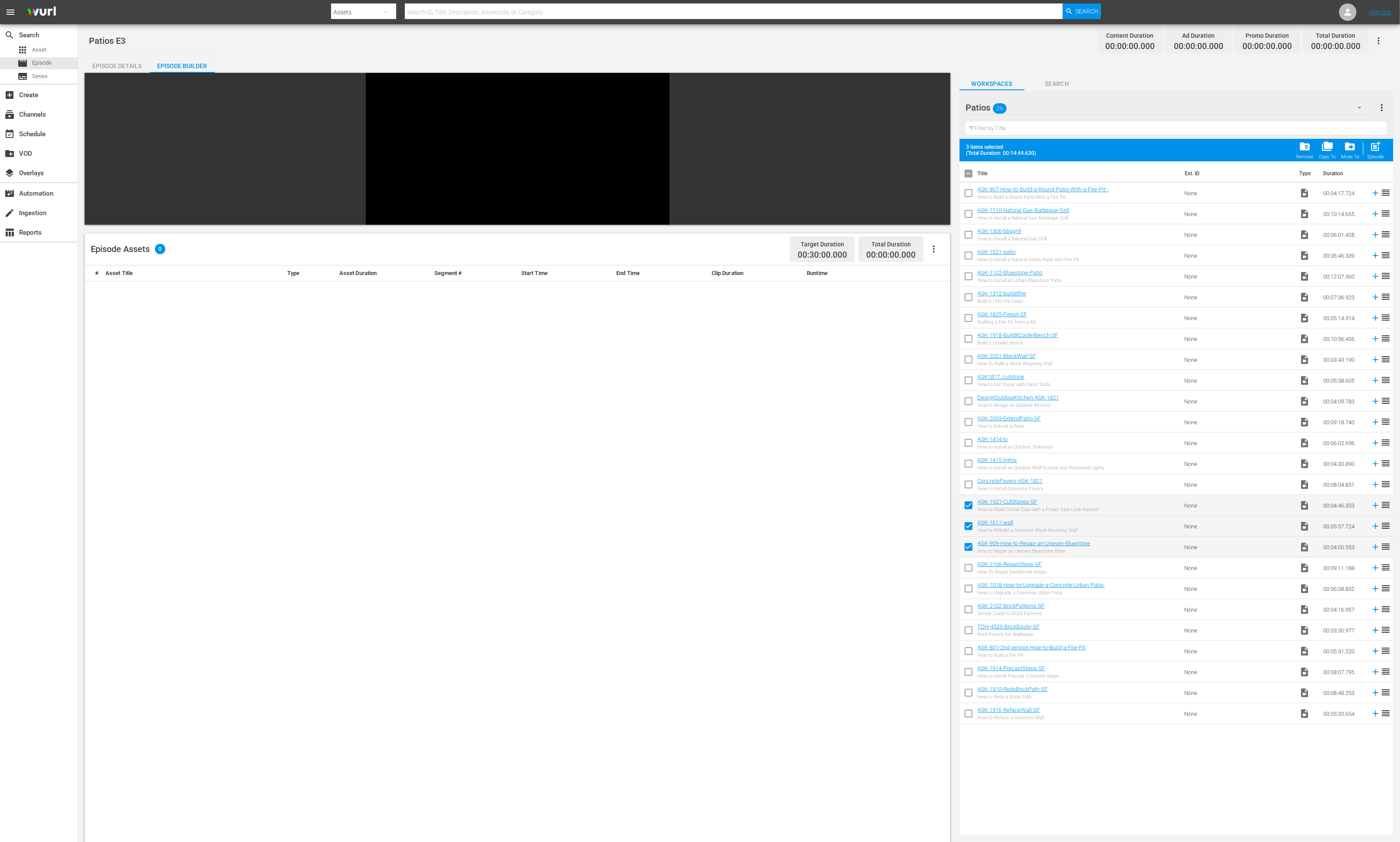
checkbox input "true"
click at [933, 561] on input "checkbox" at bounding box center [968, 591] width 18 height 18
checkbox input "true"
click at [933, 561] on input "checkbox" at bounding box center [968, 611] width 18 height 18
checkbox input "true"
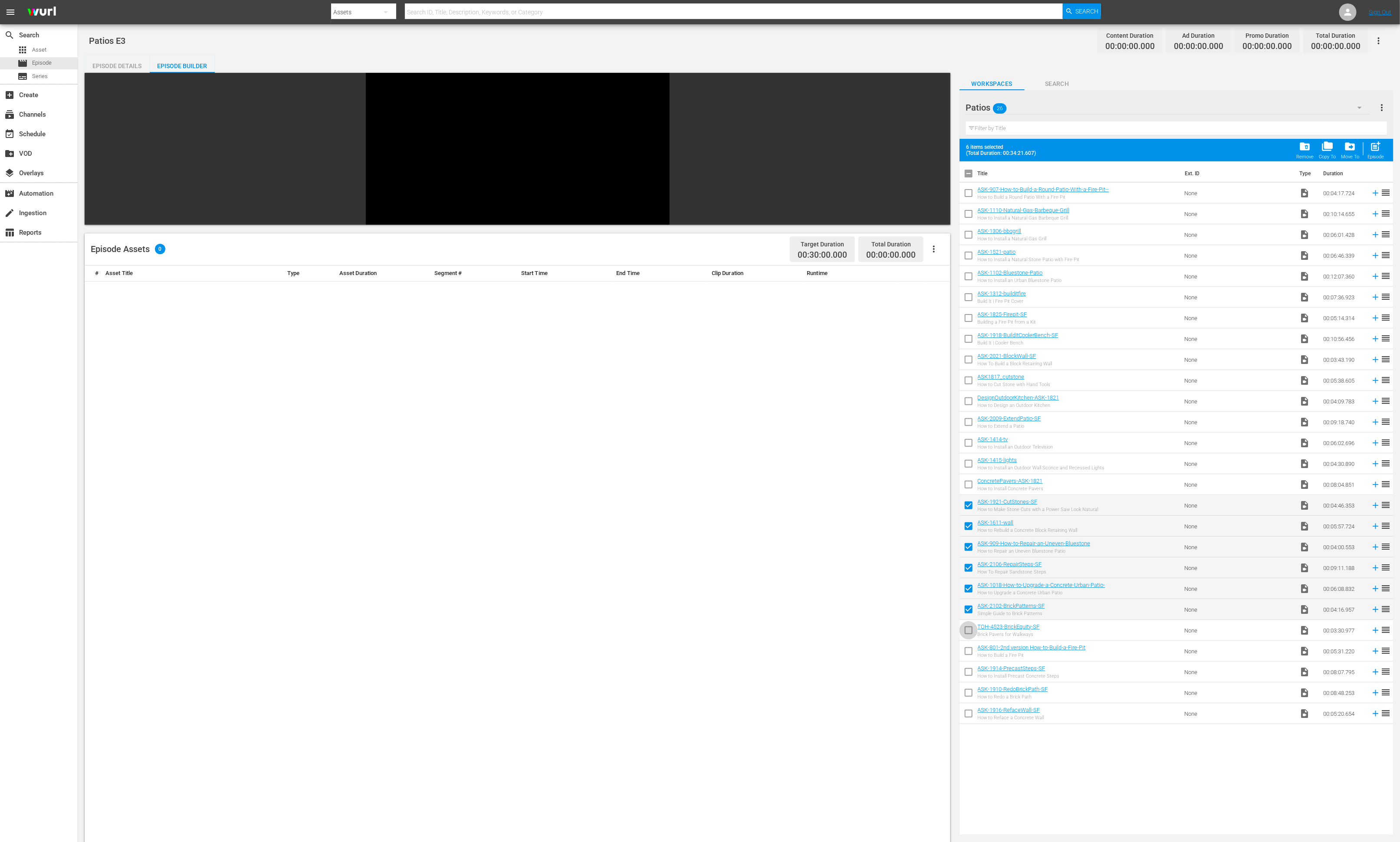
click at [933, 561] on input "checkbox" at bounding box center [968, 632] width 18 height 18
checkbox input "true"
click at [933, 561] on input "checkbox" at bounding box center [968, 653] width 18 height 18
checkbox input "true"
click at [933, 561] on input "checkbox" at bounding box center [968, 674] width 18 height 18
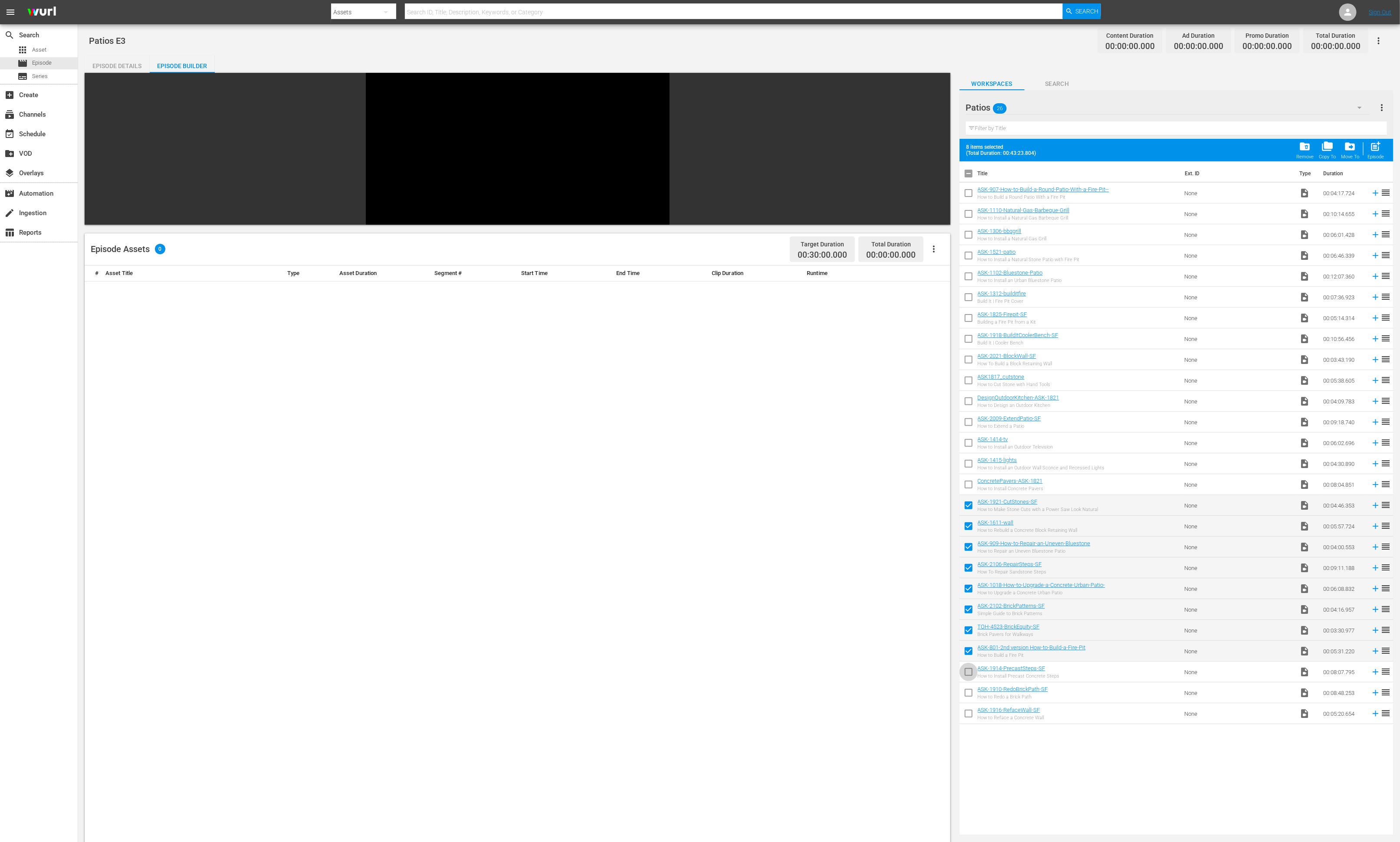
checkbox input "true"
click at [933, 148] on span "post_add" at bounding box center [1375, 147] width 12 height 12
checkbox input "false"
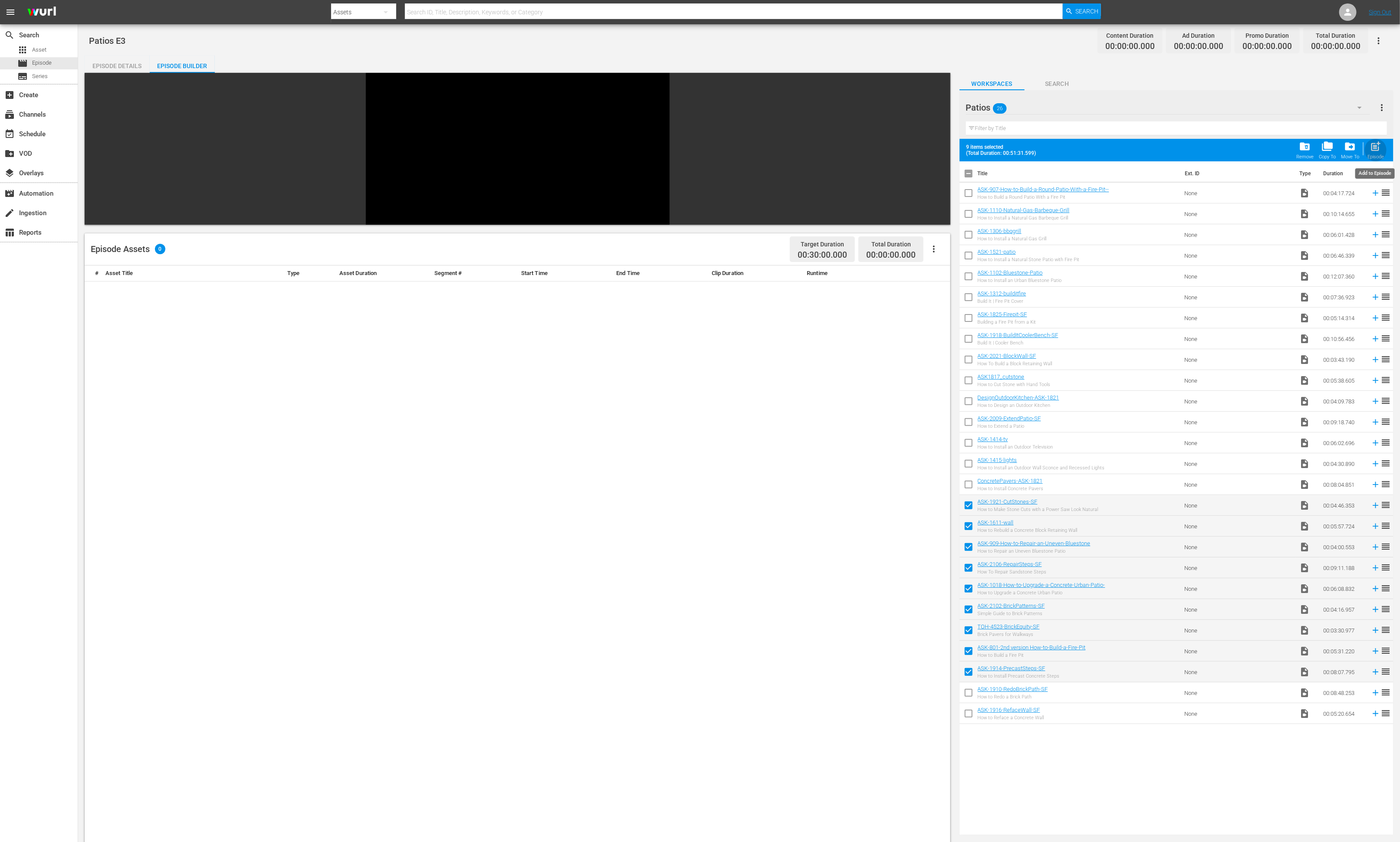
checkbox input "false"
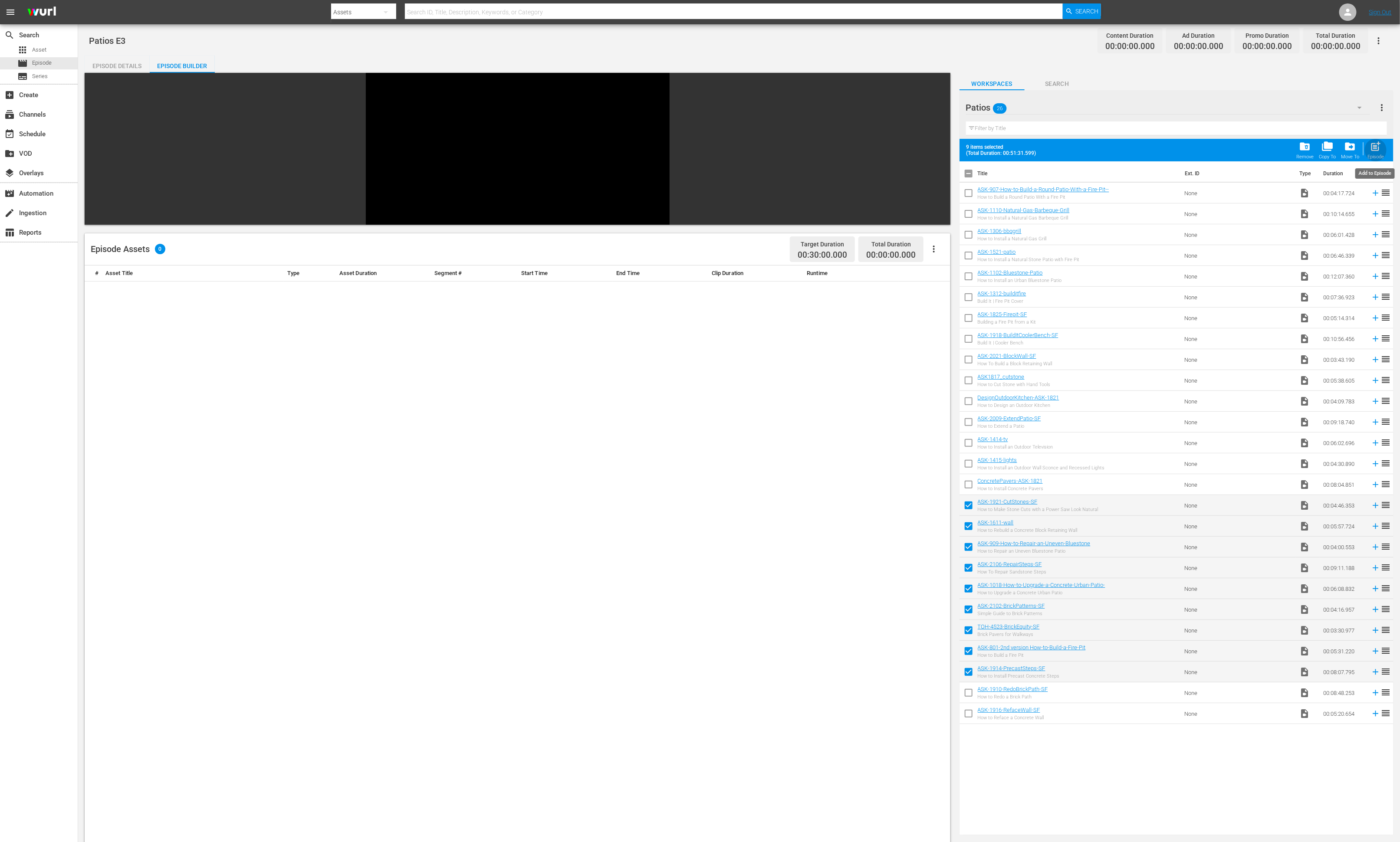
checkbox input "false"
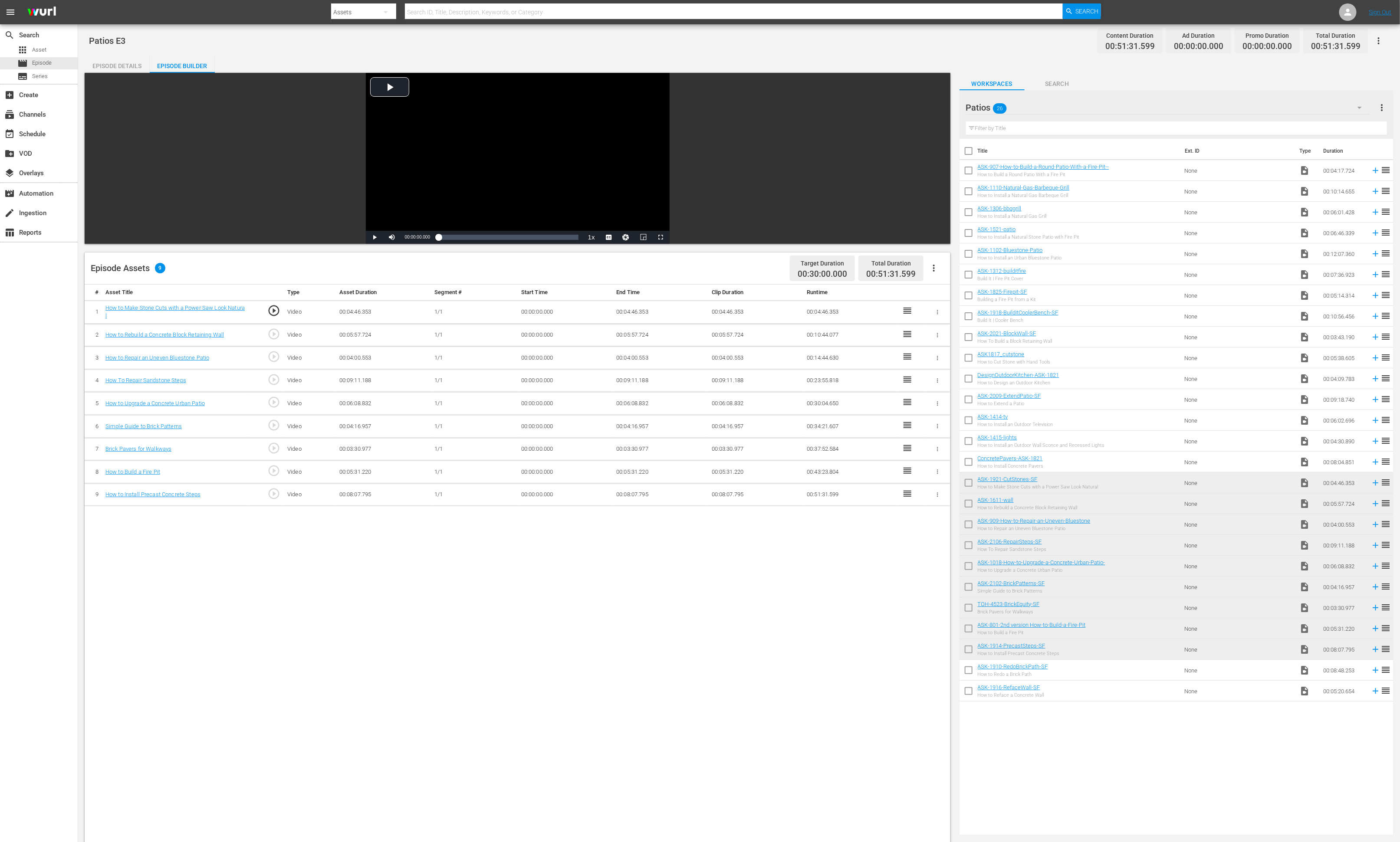
click at [933, 107] on div "Patios 26" at bounding box center [1168, 107] width 404 height 24
click at [933, 294] on div "Slates and Bumpers (18)" at bounding box center [1035, 294] width 118 height 14
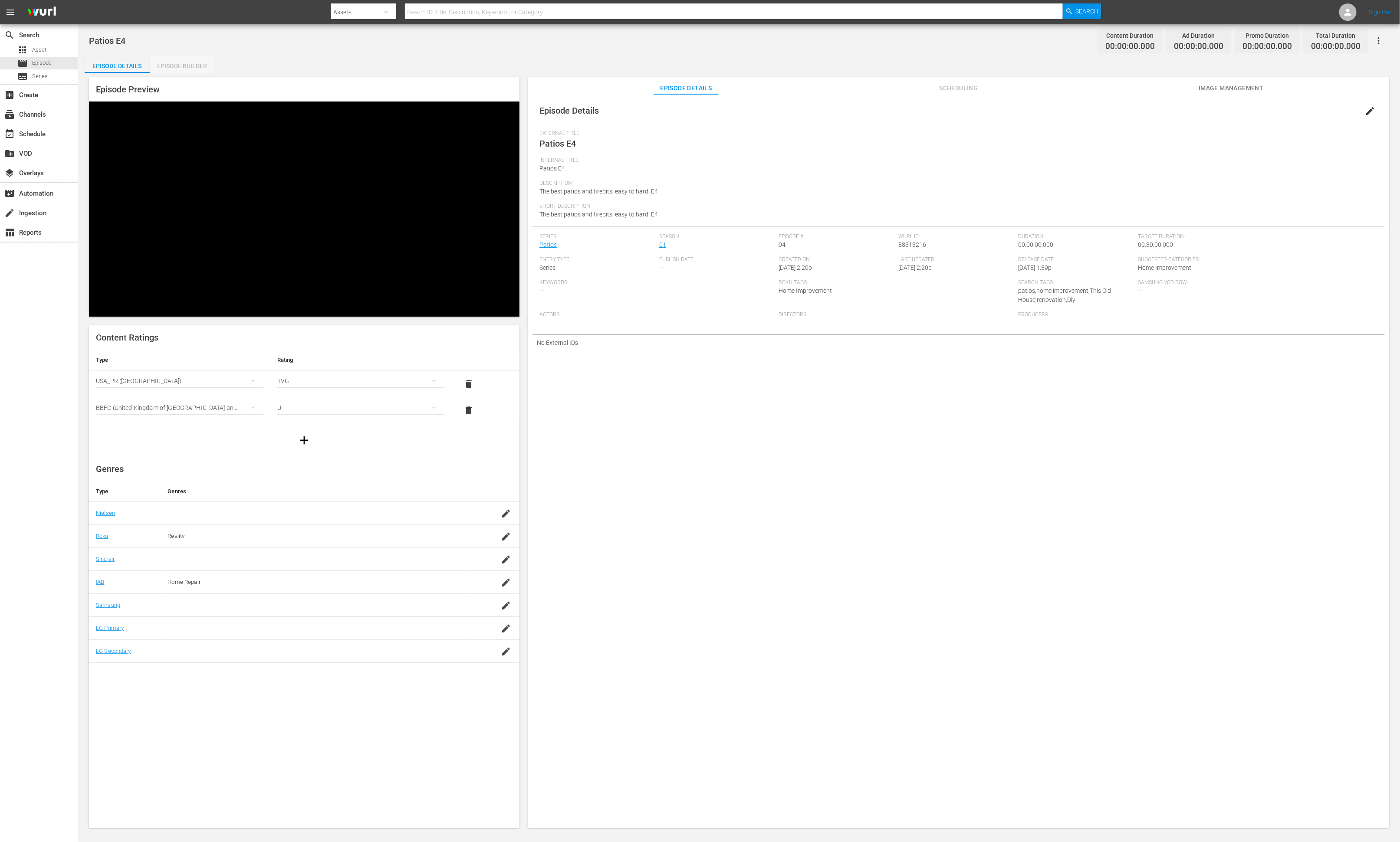
click at [190, 67] on div "Episode Builder" at bounding box center [182, 65] width 65 height 21
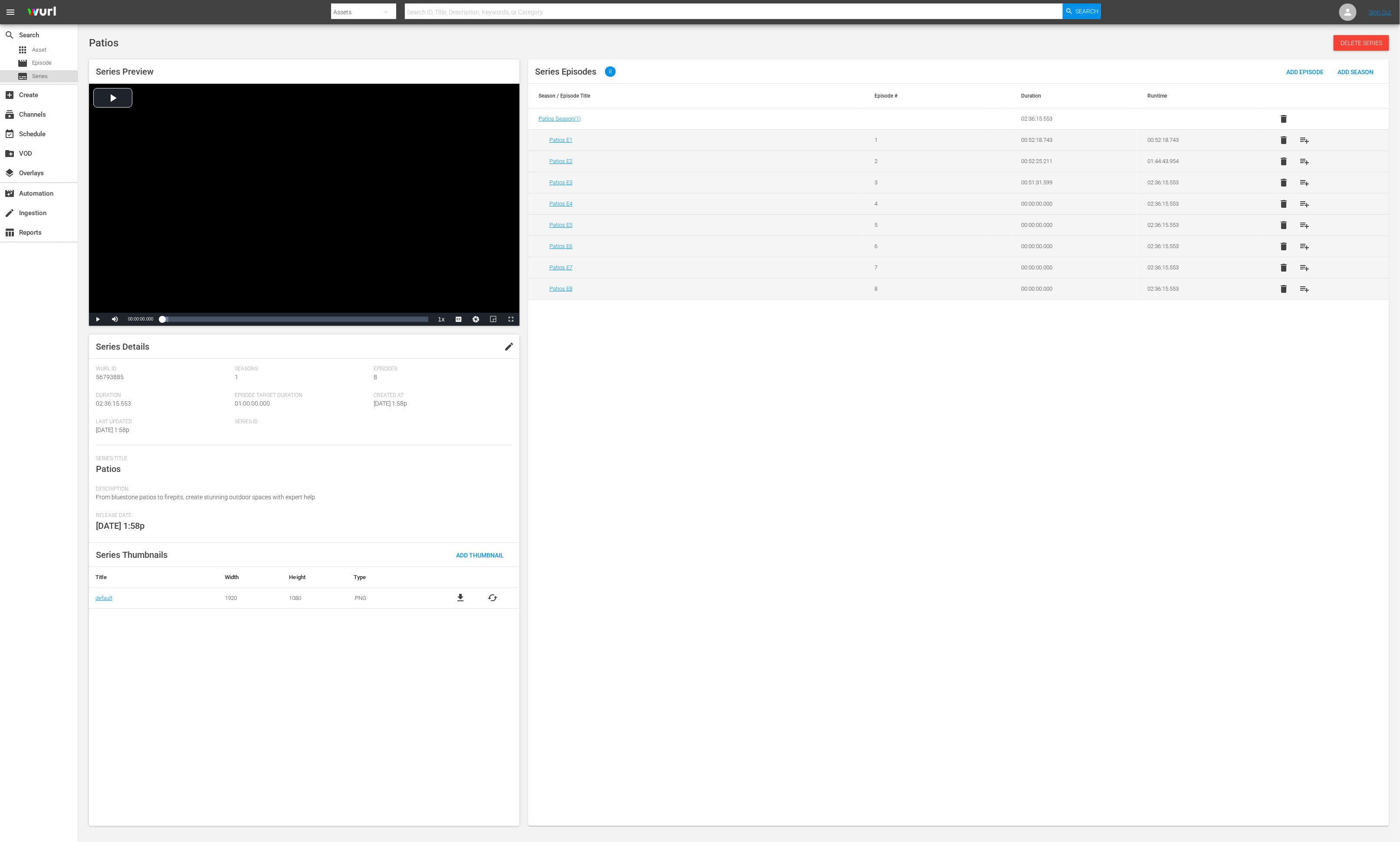
click at [36, 77] on span "Series" at bounding box center [40, 76] width 16 height 9
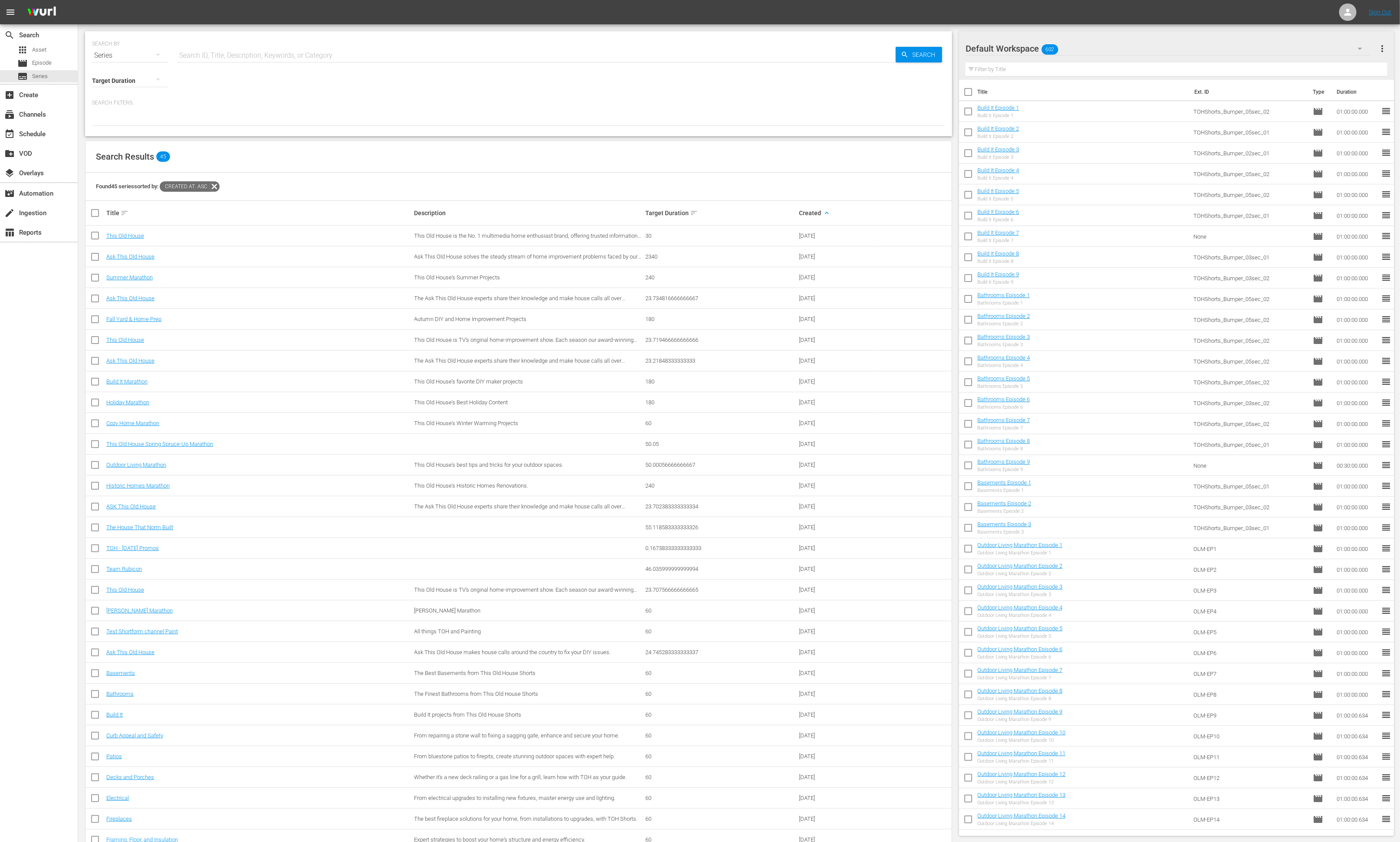
click at [217, 186] on icon at bounding box center [214, 186] width 11 height 11
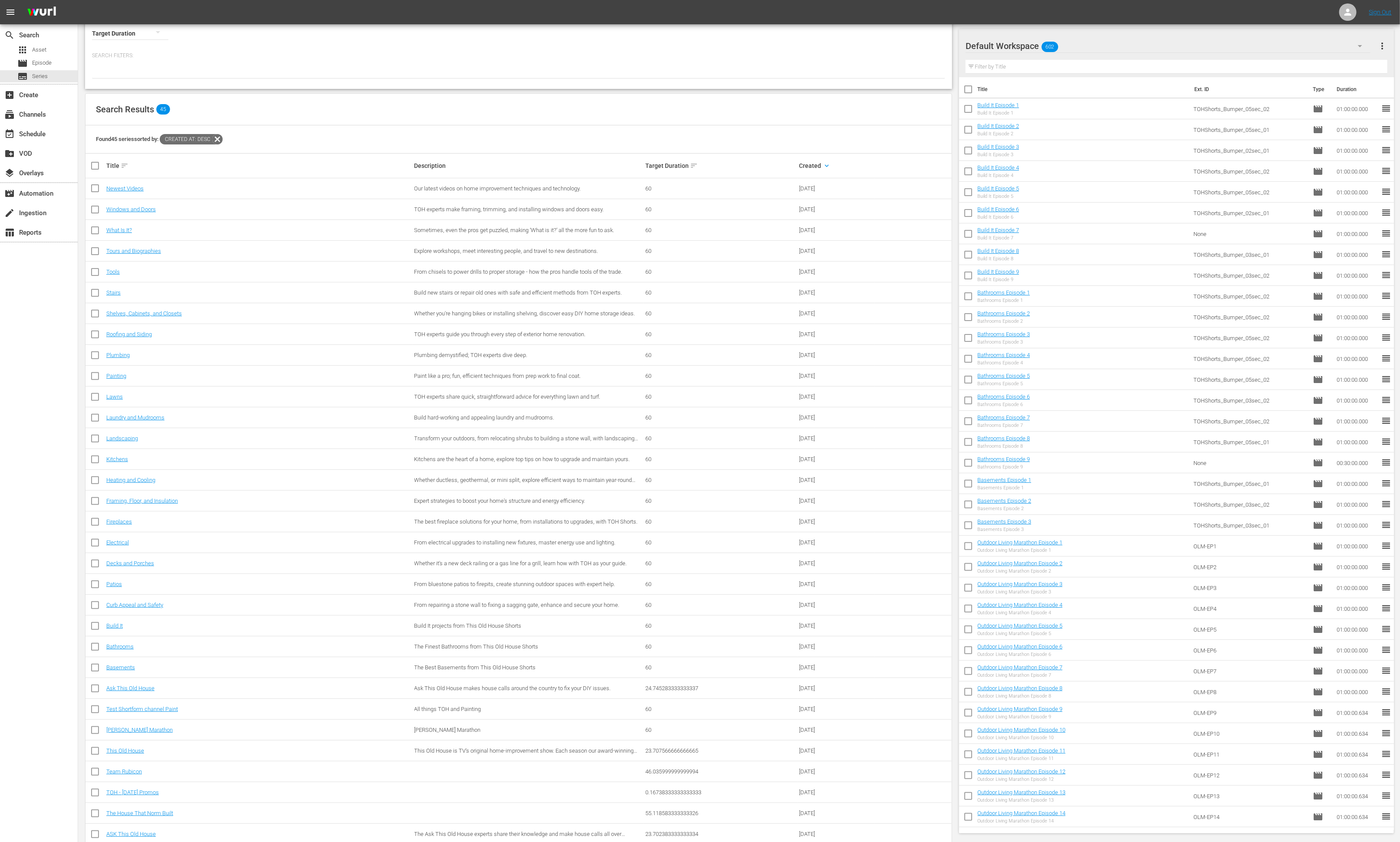
scroll to position [52, 0]
click at [144, 559] on link "Decks and Porches" at bounding box center [130, 559] width 48 height 7
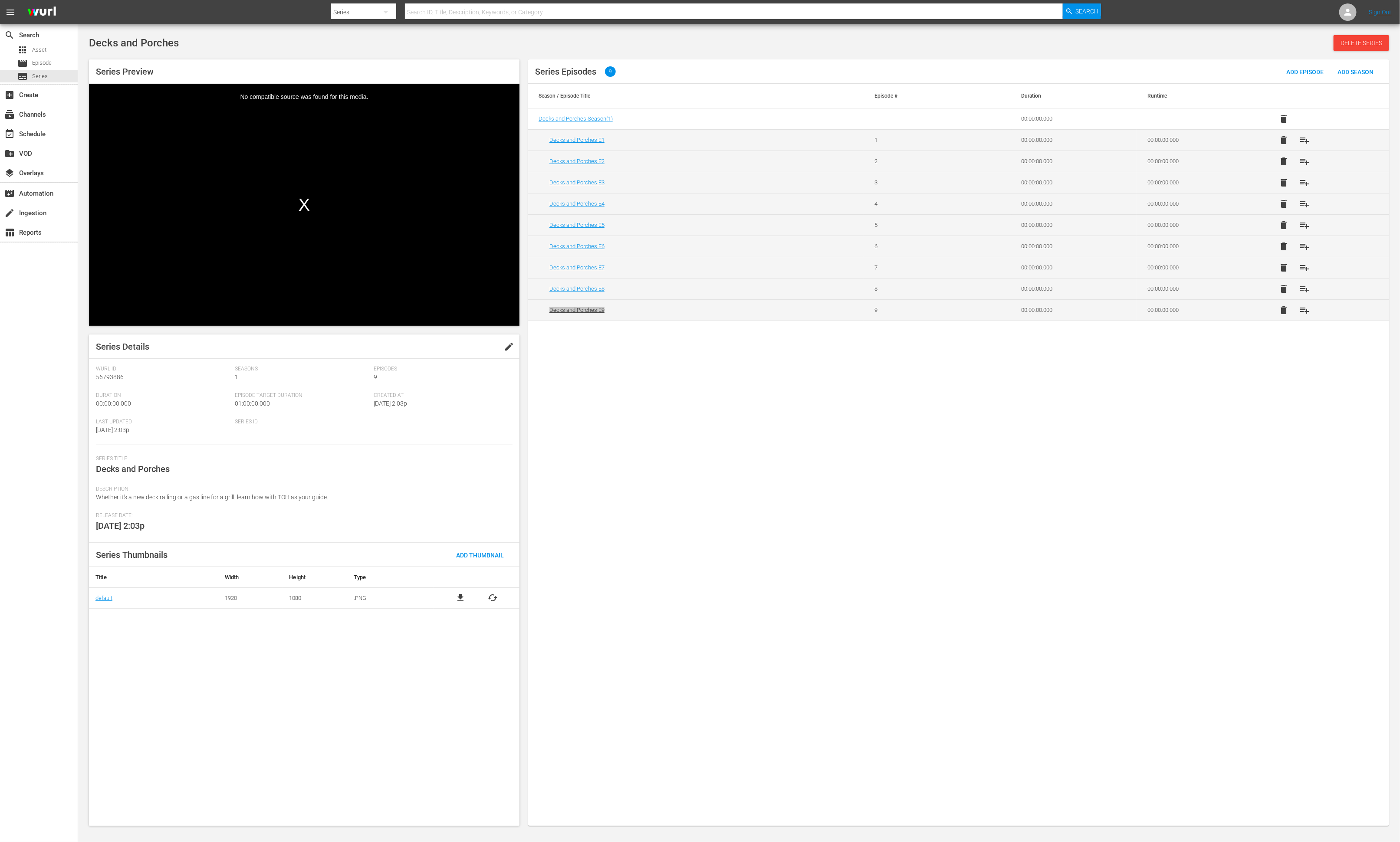
drag, startPoint x: 590, startPoint y: 311, endPoint x: 290, endPoint y: 15, distance: 421.4
click at [0, 0] on div "menu Search By Series Search ID, Title, Description, Keywords, or Category Sear…" at bounding box center [700, 414] width 1400 height 828
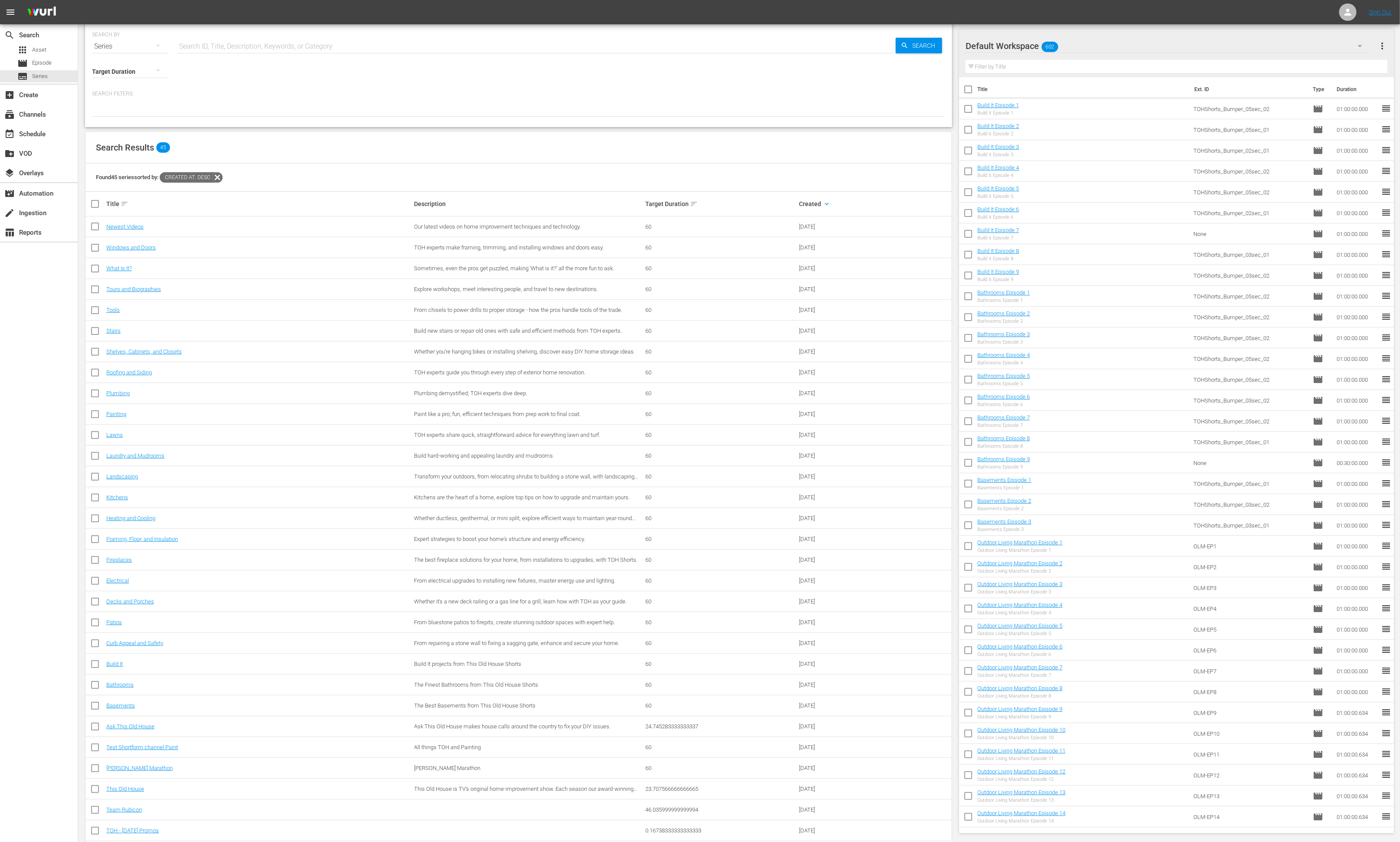
scroll to position [12, 0]
click at [124, 580] on link "Electrical" at bounding box center [117, 578] width 22 height 7
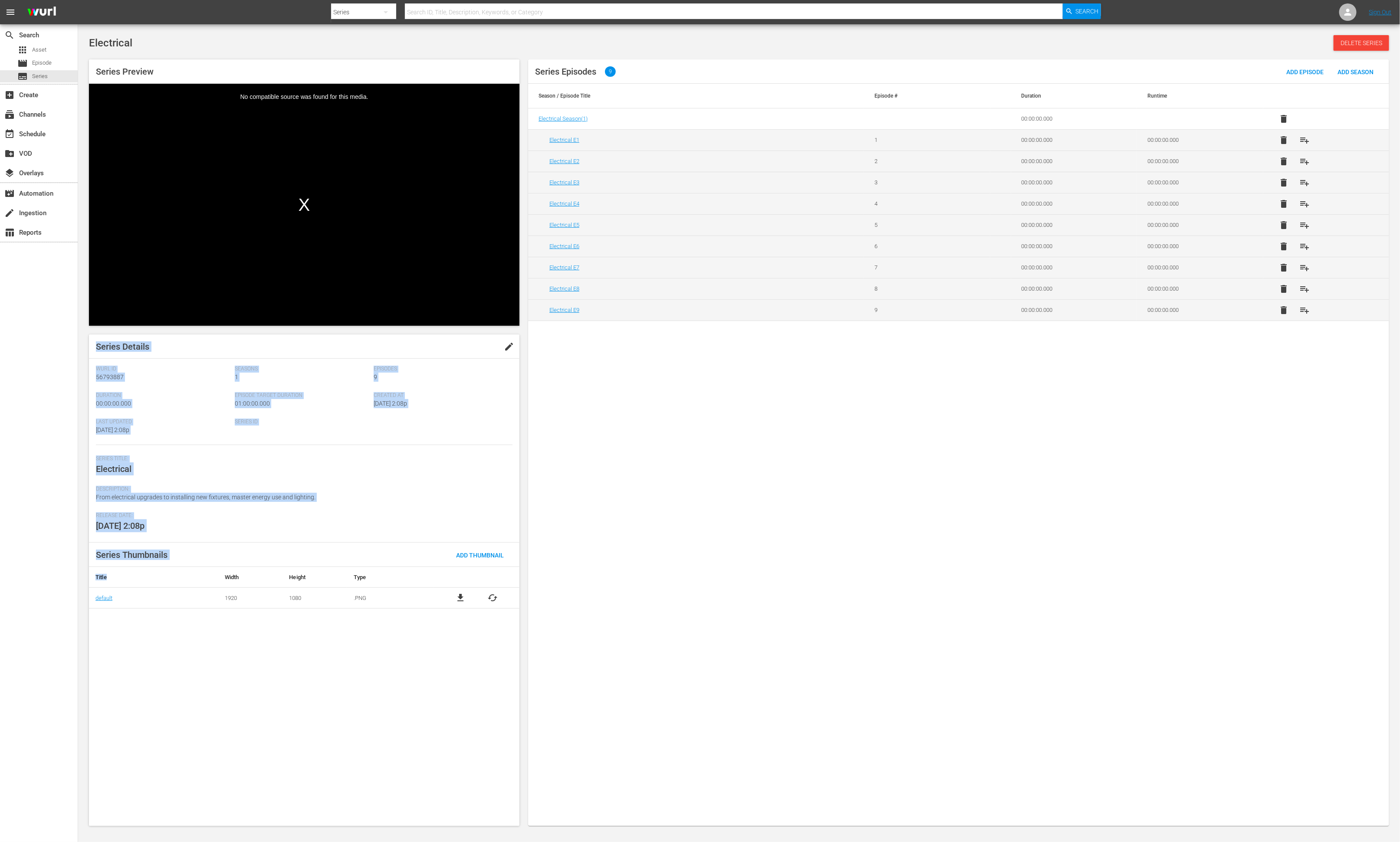
drag, startPoint x: 124, startPoint y: 580, endPoint x: 332, endPoint y: 126, distance: 499.4
click at [324, 132] on div "Series Preview Video Player is loading. Play Video Play Mute Current Time 00:00…" at bounding box center [304, 442] width 430 height 766
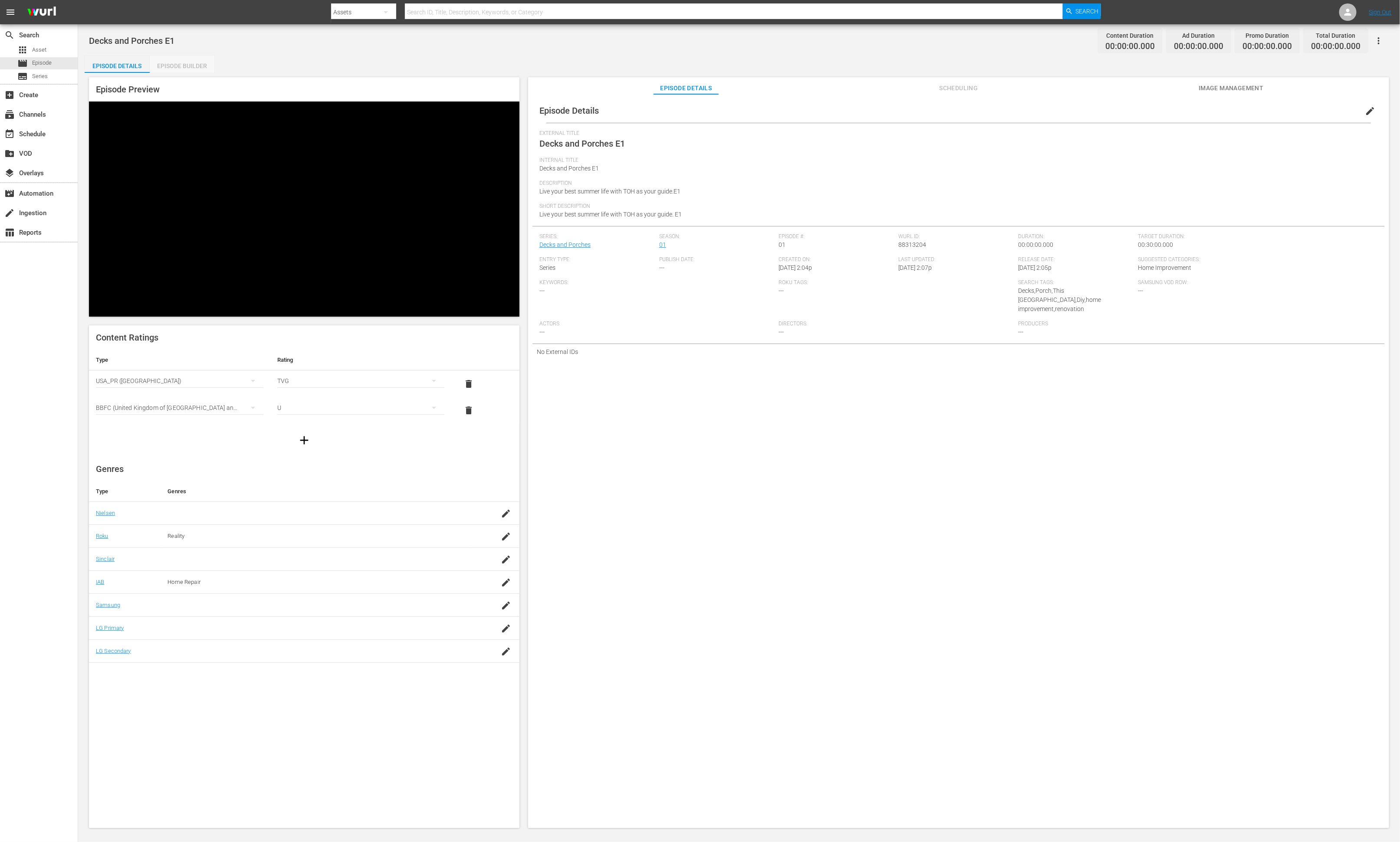
click at [195, 67] on div "Episode Builder" at bounding box center [182, 65] width 65 height 21
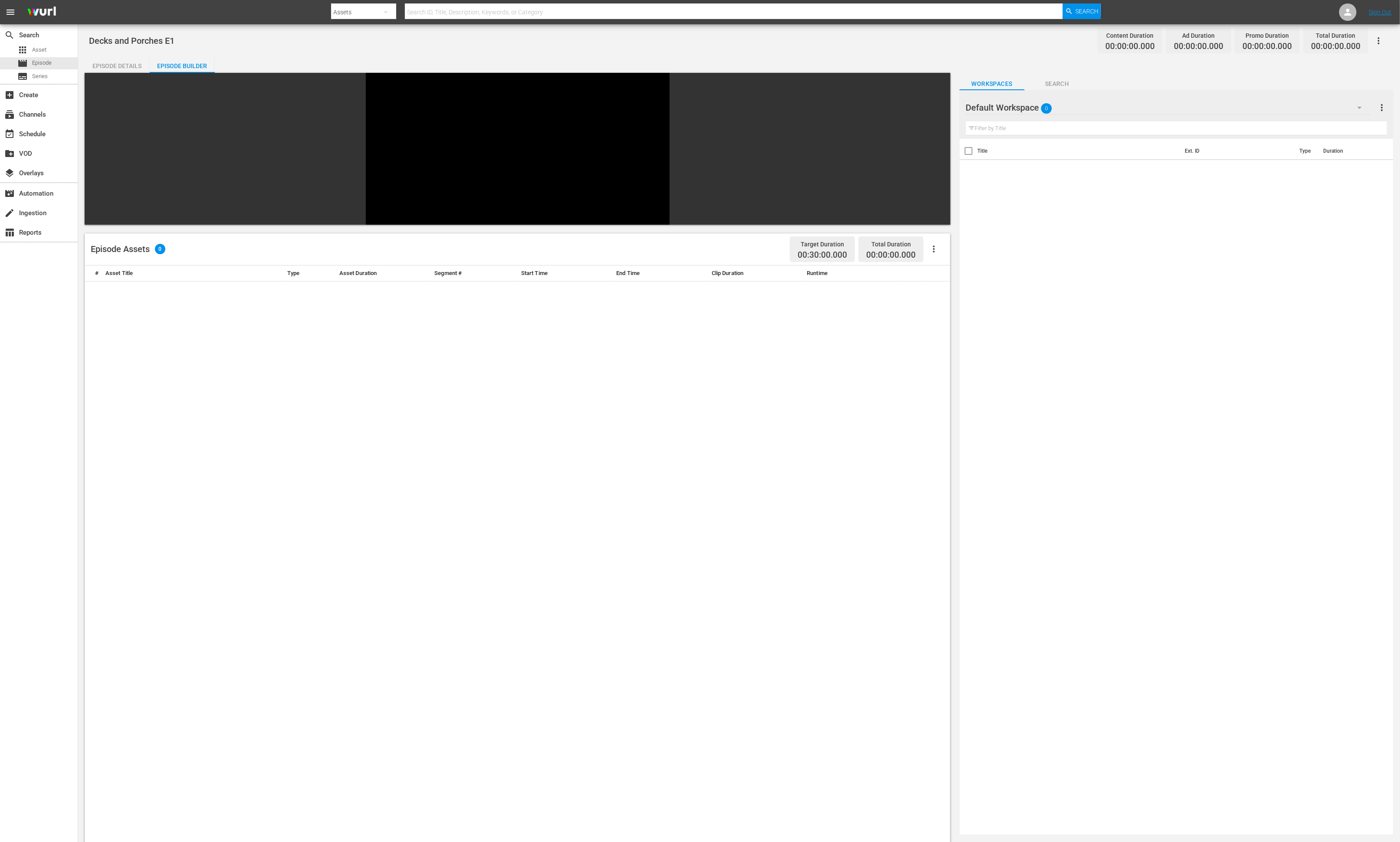
click at [933, 109] on div "Default Workspace 0" at bounding box center [1168, 107] width 404 height 24
click at [933, 221] on div "Decks and Porches (40)" at bounding box center [1035, 223] width 118 height 14
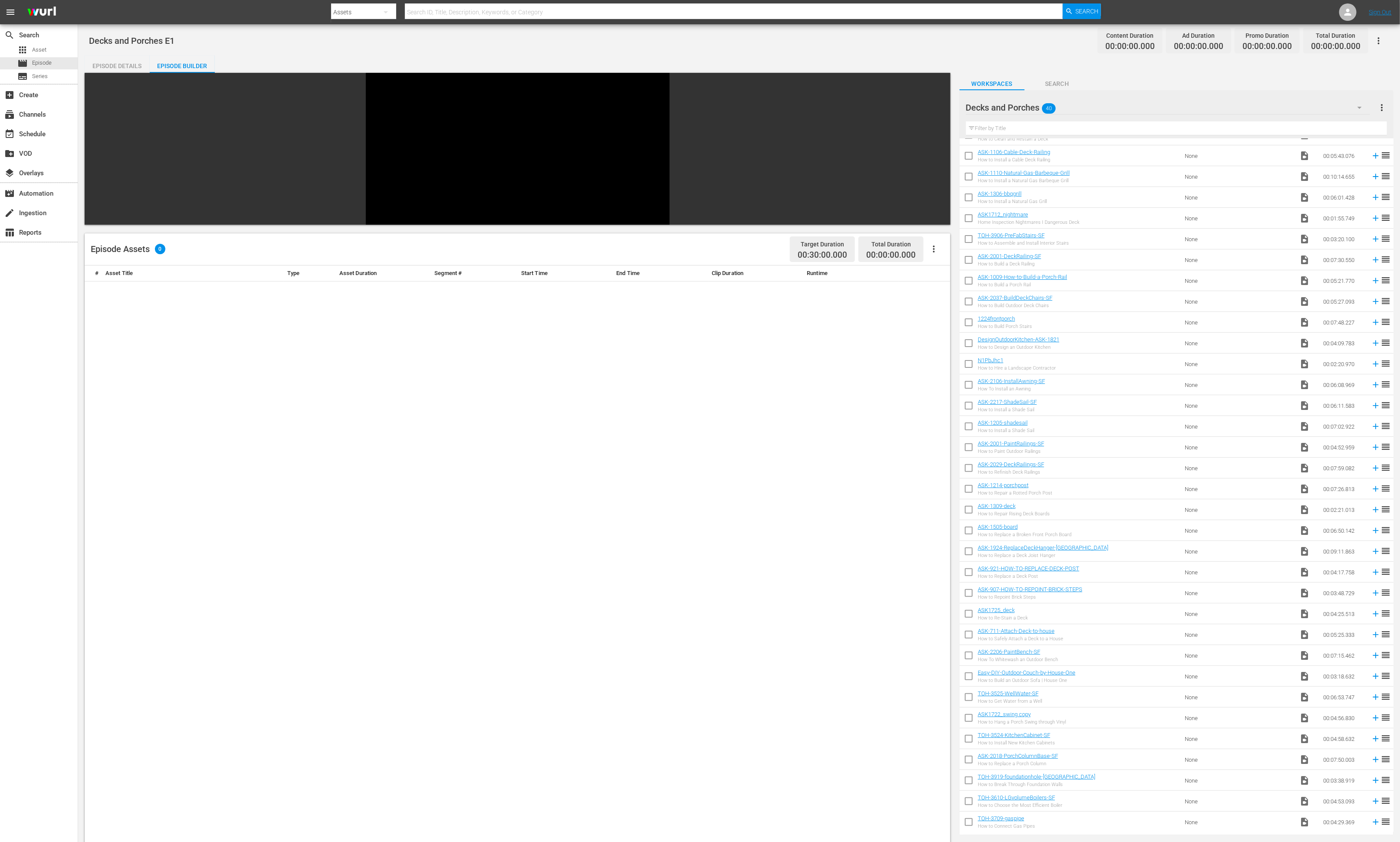
scroll to position [0, 0]
click at [933, 172] on input "checkbox" at bounding box center [968, 172] width 18 height 18
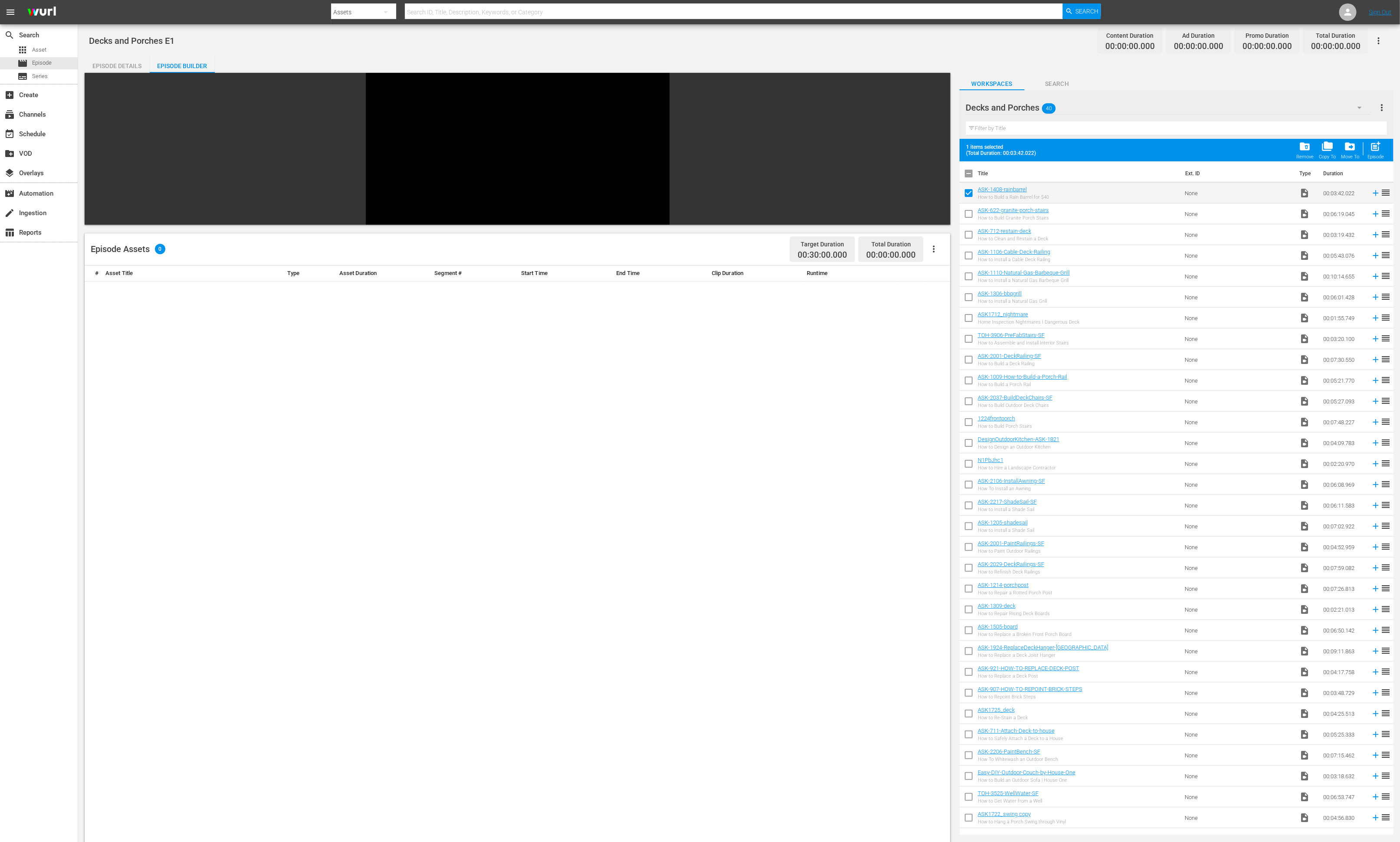
click at [933, 191] on input "checkbox" at bounding box center [968, 194] width 18 height 18
checkbox input "false"
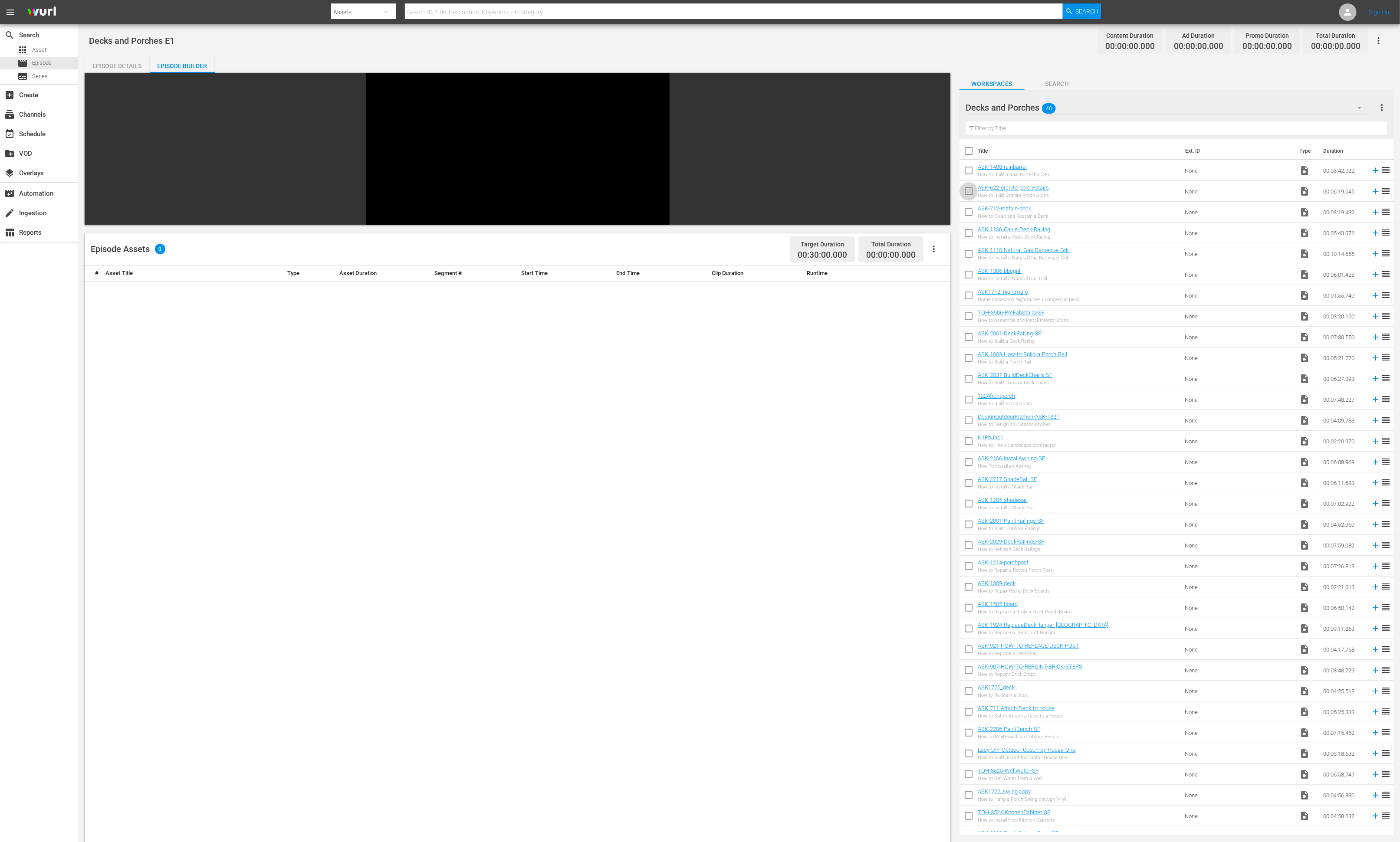
click at [933, 192] on input "checkbox" at bounding box center [968, 193] width 18 height 18
checkbox input "true"
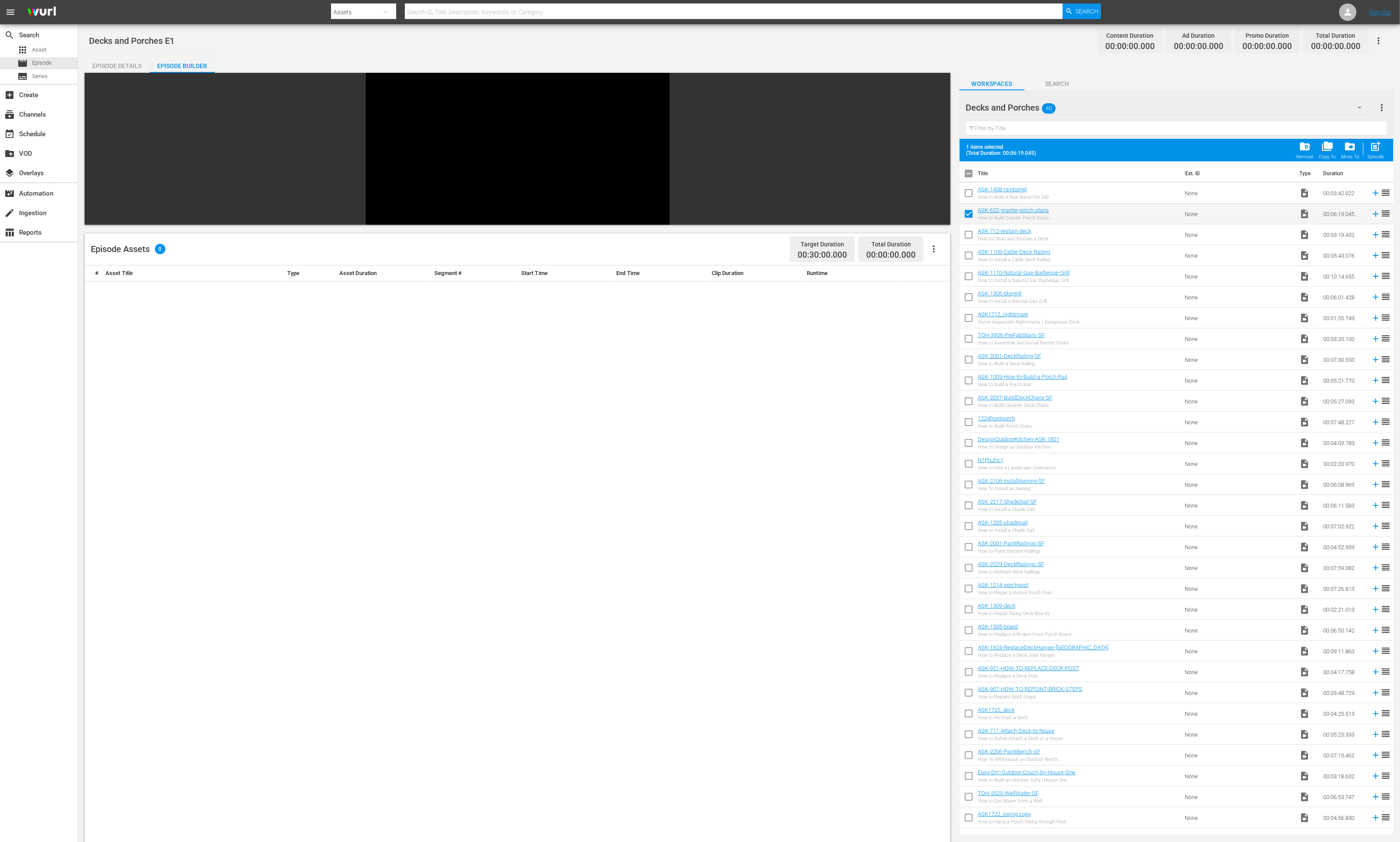
click at [933, 235] on input "checkbox" at bounding box center [968, 236] width 18 height 18
checkbox input "true"
click at [933, 255] on input "checkbox" at bounding box center [968, 257] width 18 height 18
checkbox input "true"
click at [933, 274] on input "checkbox" at bounding box center [968, 278] width 18 height 18
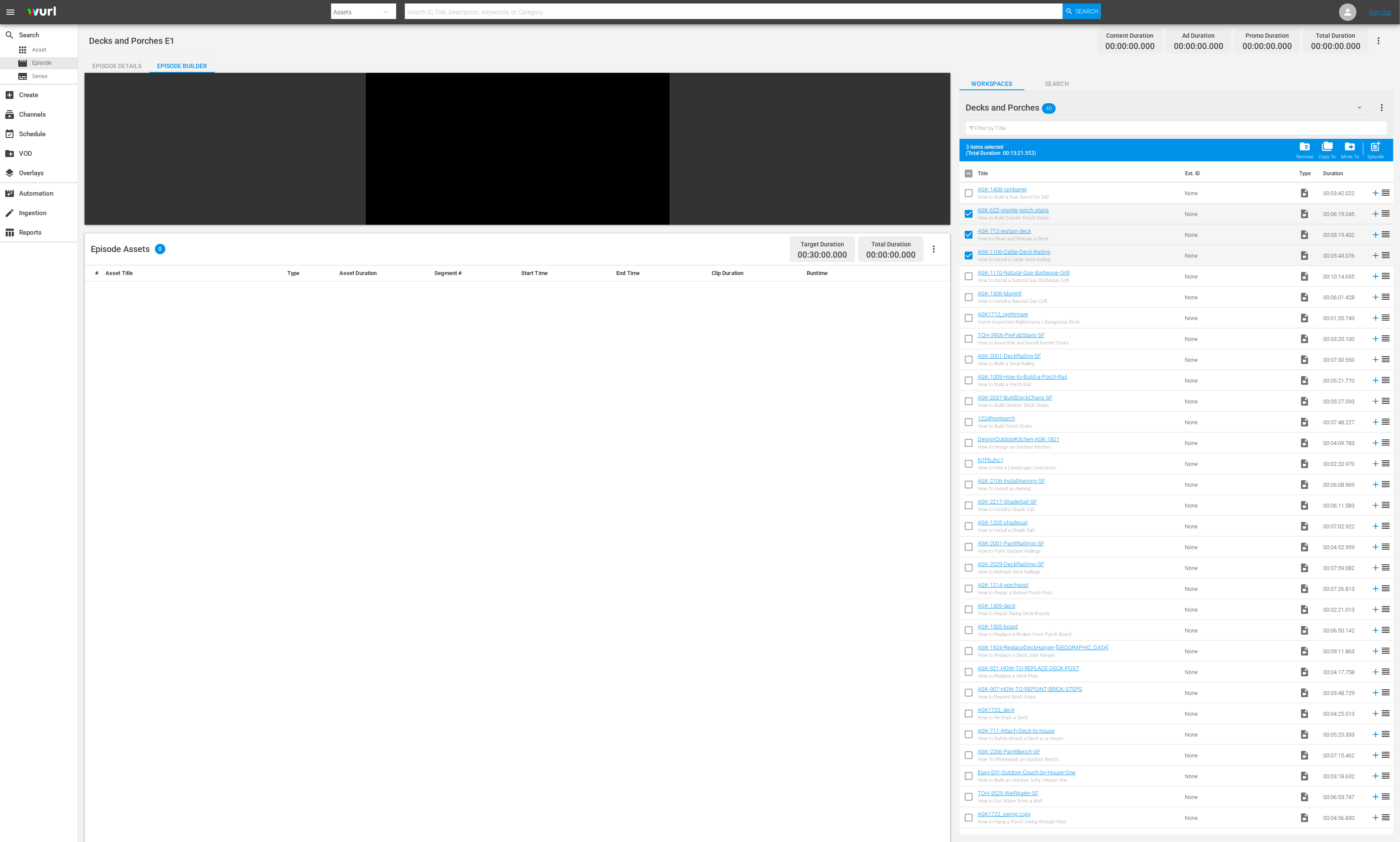
checkbox input "true"
click at [933, 300] on input "checkbox" at bounding box center [968, 299] width 18 height 18
checkbox input "true"
click at [933, 316] on input "checkbox" at bounding box center [968, 320] width 18 height 18
checkbox input "true"
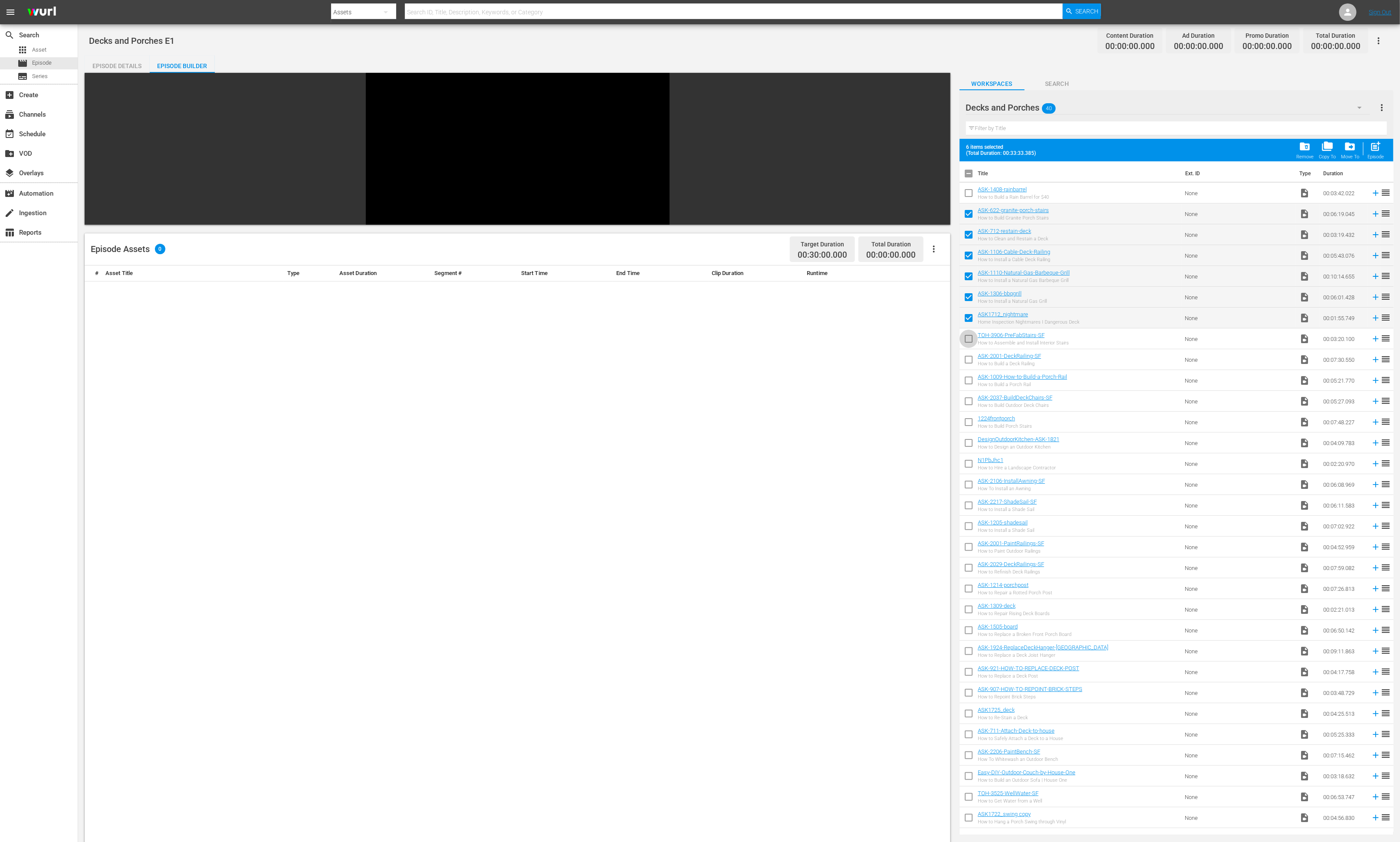
click at [933, 338] on input "checkbox" at bounding box center [968, 340] width 18 height 18
checkbox input "true"
click at [933, 362] on input "checkbox" at bounding box center [968, 362] width 18 height 18
checkbox input "true"
click at [933, 386] on input "checkbox" at bounding box center [968, 382] width 18 height 18
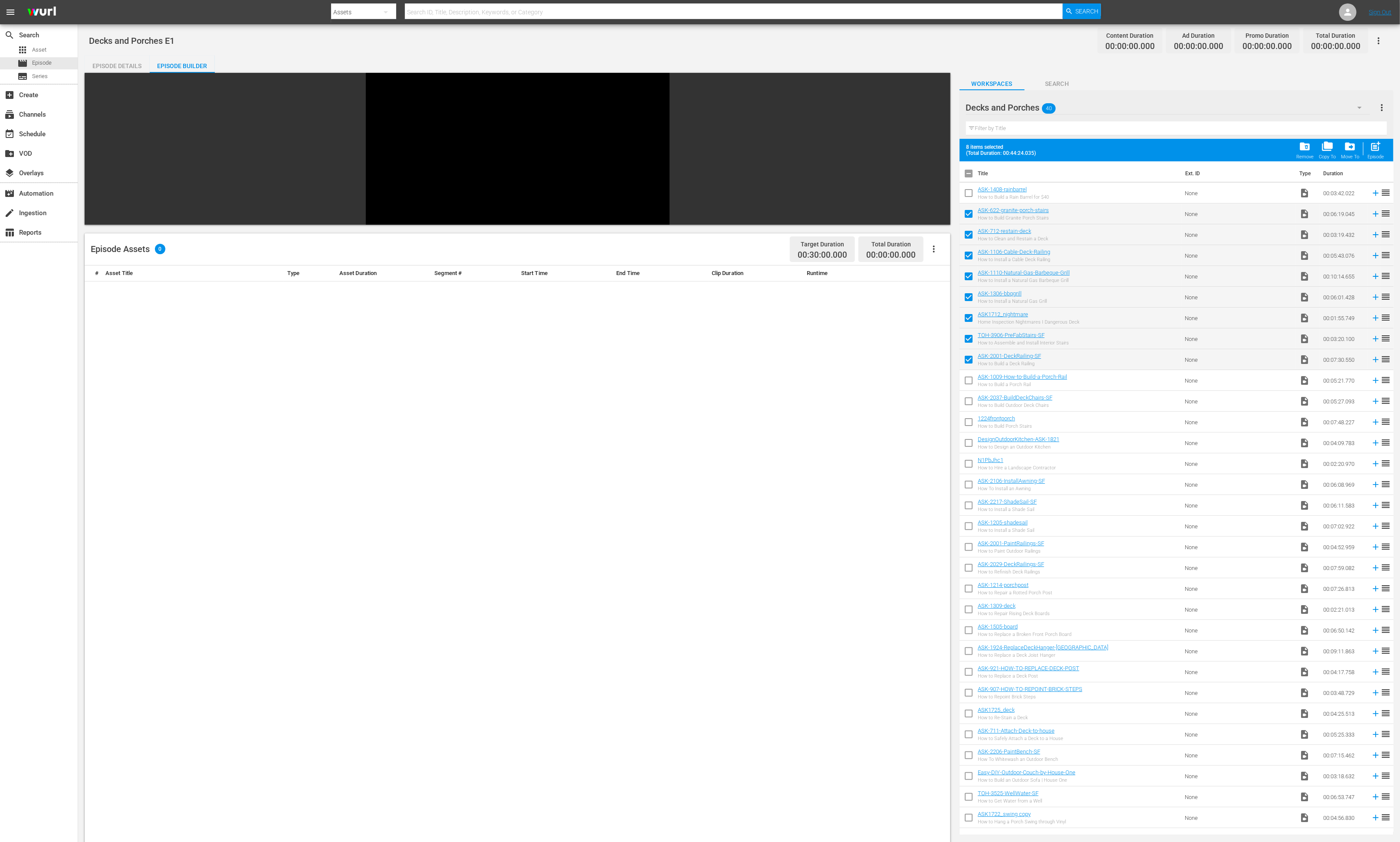
checkbox input "true"
click at [933, 401] on input "checkbox" at bounding box center [968, 403] width 18 height 18
checkbox input "false"
click at [933, 461] on input "checkbox" at bounding box center [968, 465] width 18 height 18
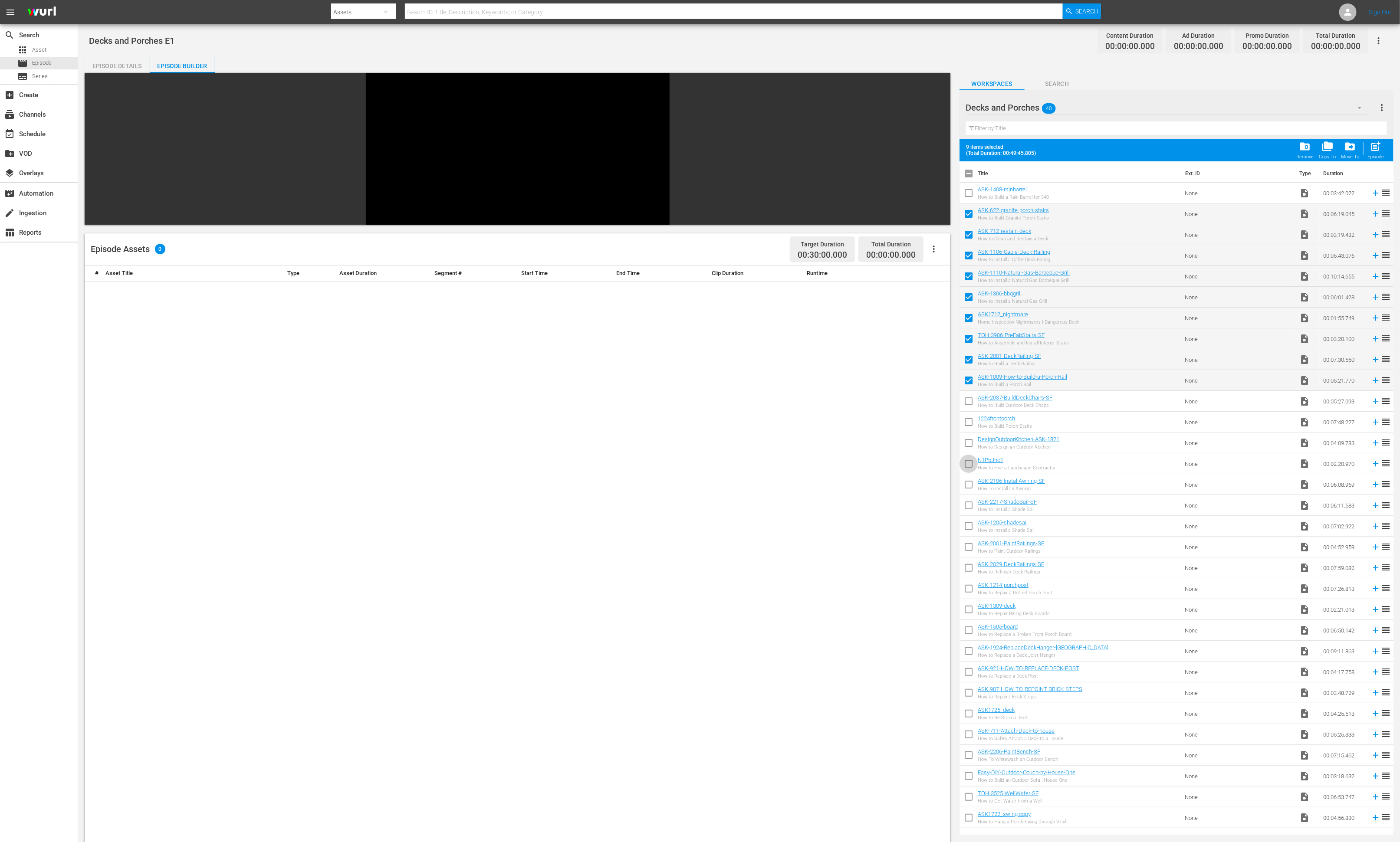
checkbox input "true"
click at [933, 147] on span "post_add" at bounding box center [1375, 147] width 12 height 12
checkbox input "false"
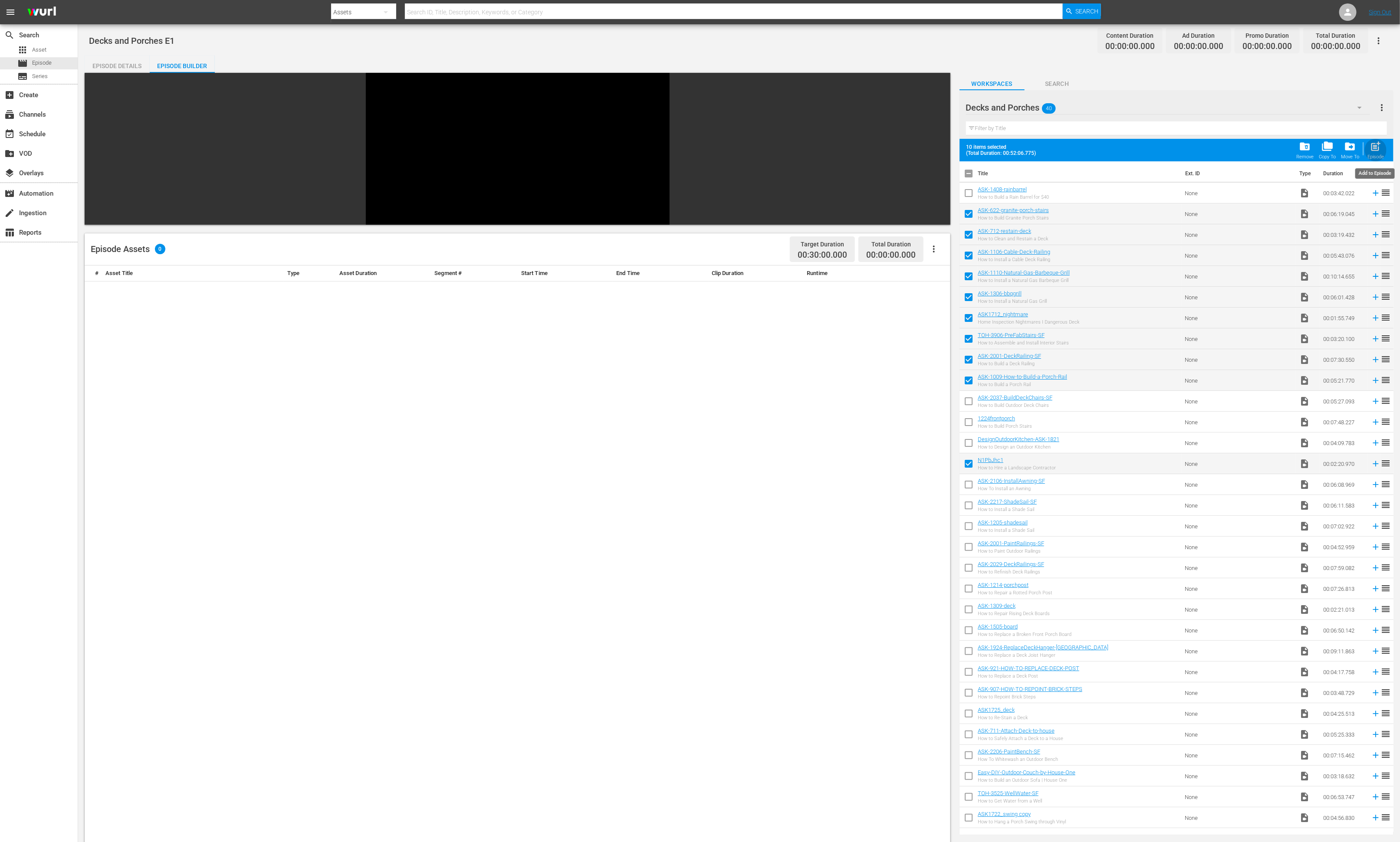
checkbox input "false"
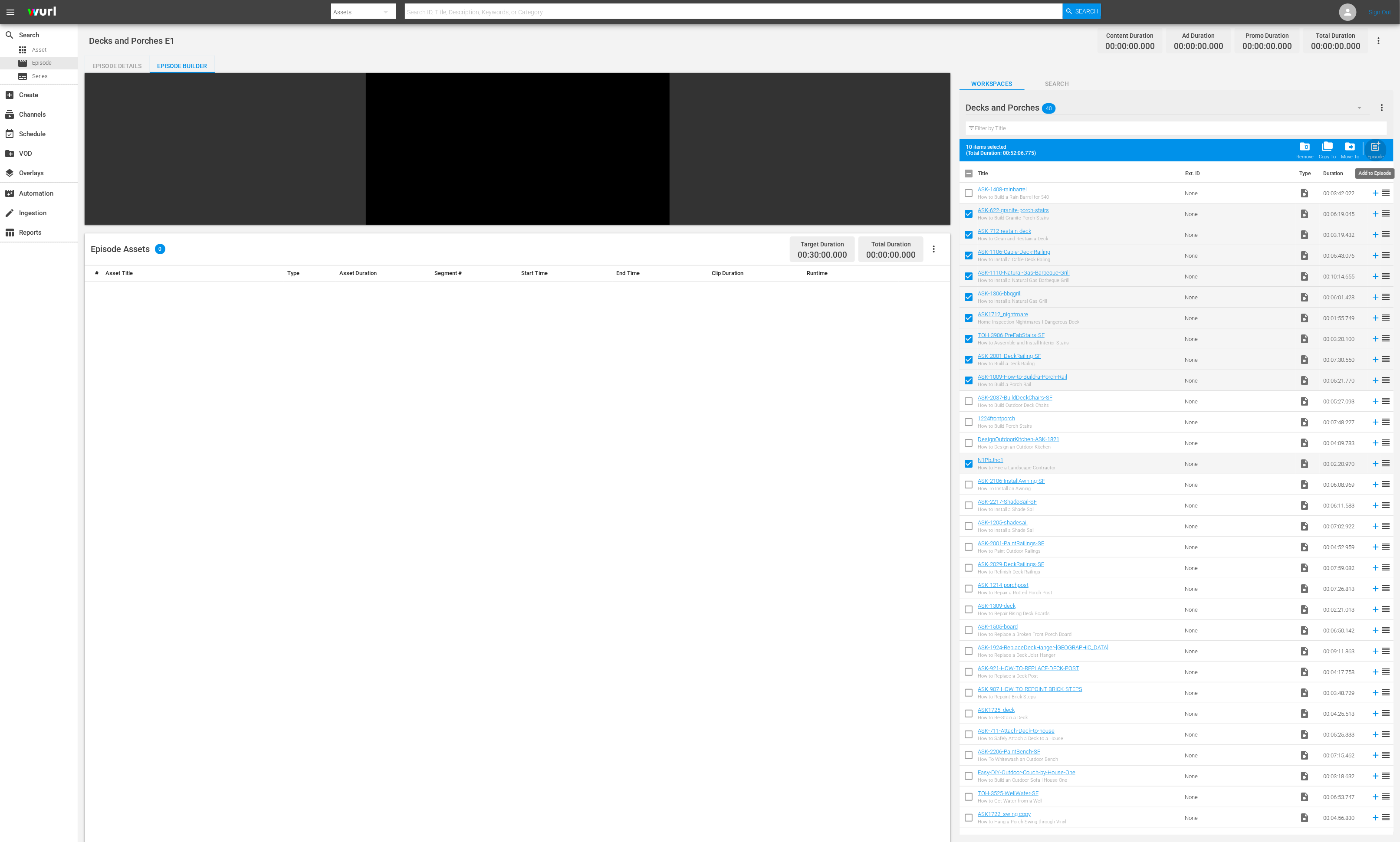
checkbox input "false"
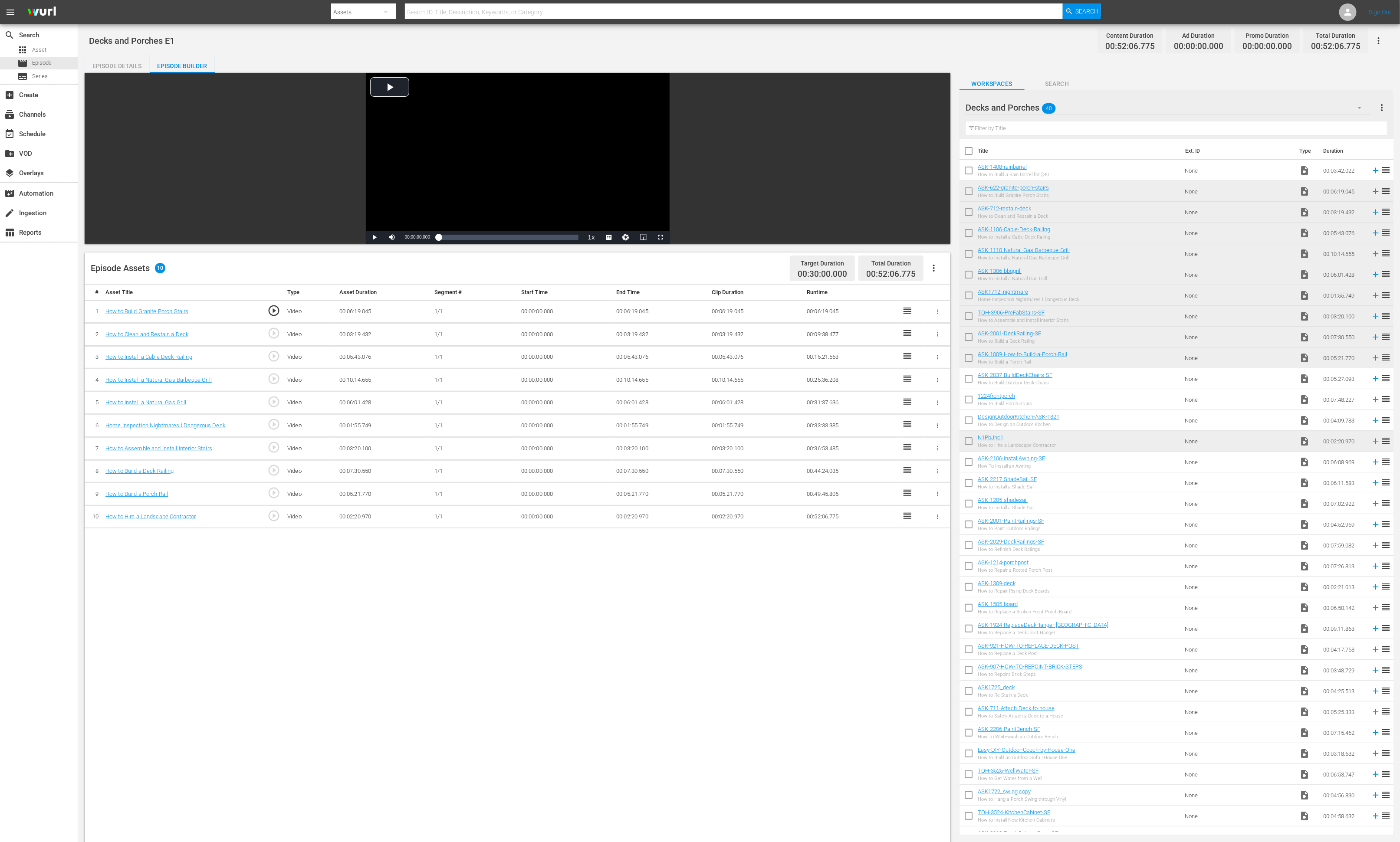
click at [933, 108] on div "Decks and Porches 40" at bounding box center [1168, 107] width 404 height 24
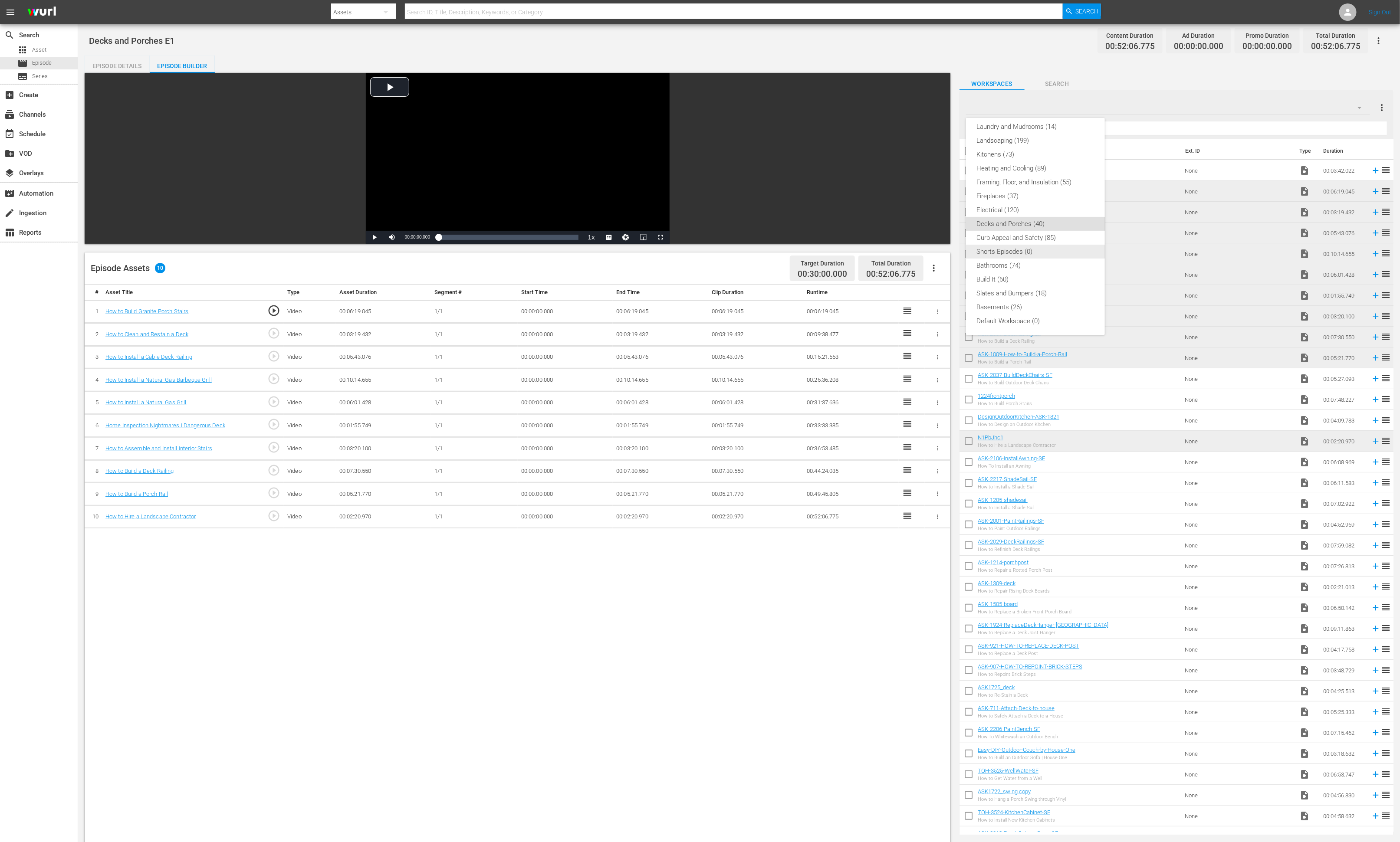
scroll to position [172, 0]
click at [933, 297] on div "Slates and Bumpers (18)" at bounding box center [1035, 293] width 118 height 14
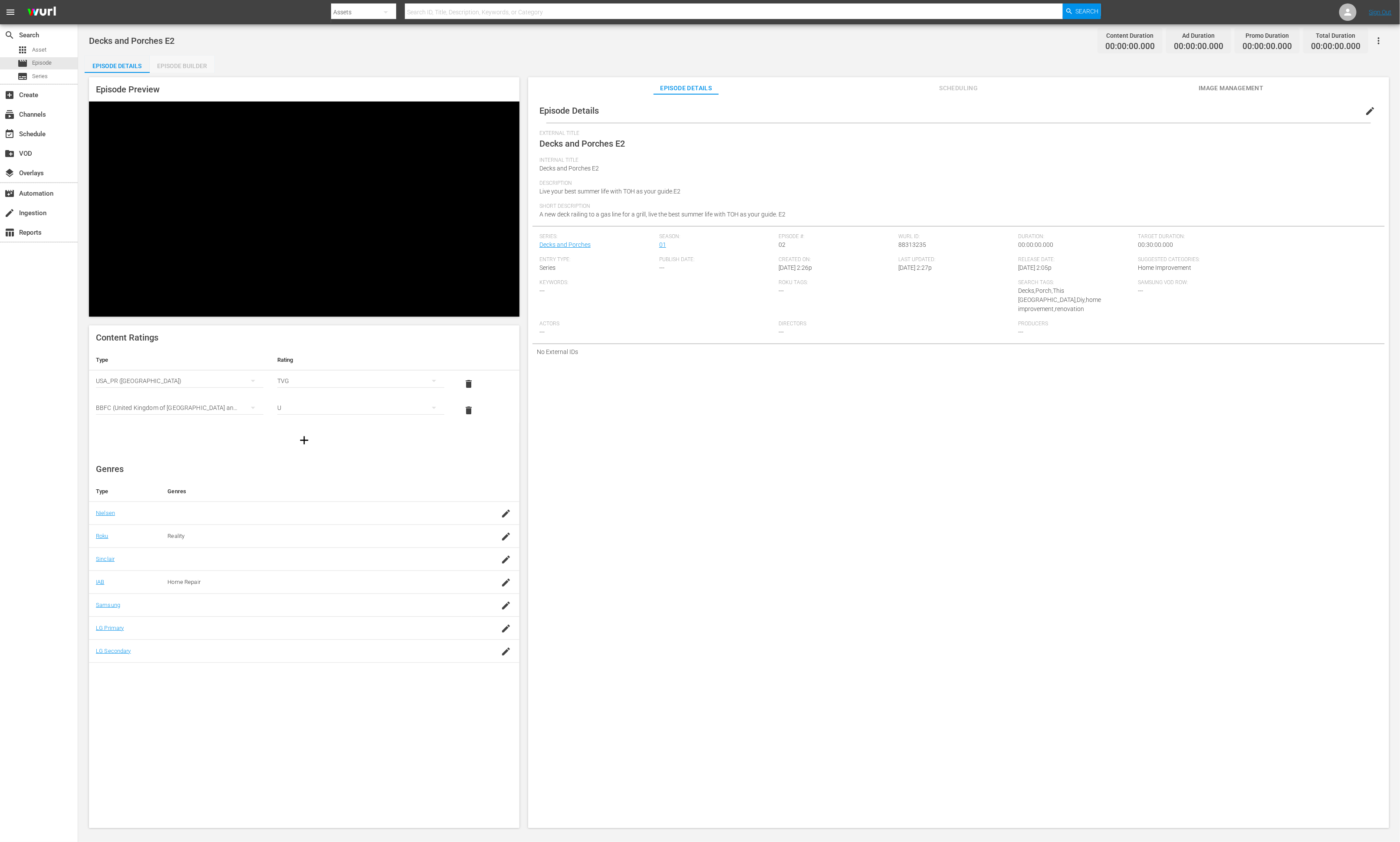
click at [195, 67] on div "Episode Builder" at bounding box center [182, 65] width 65 height 21
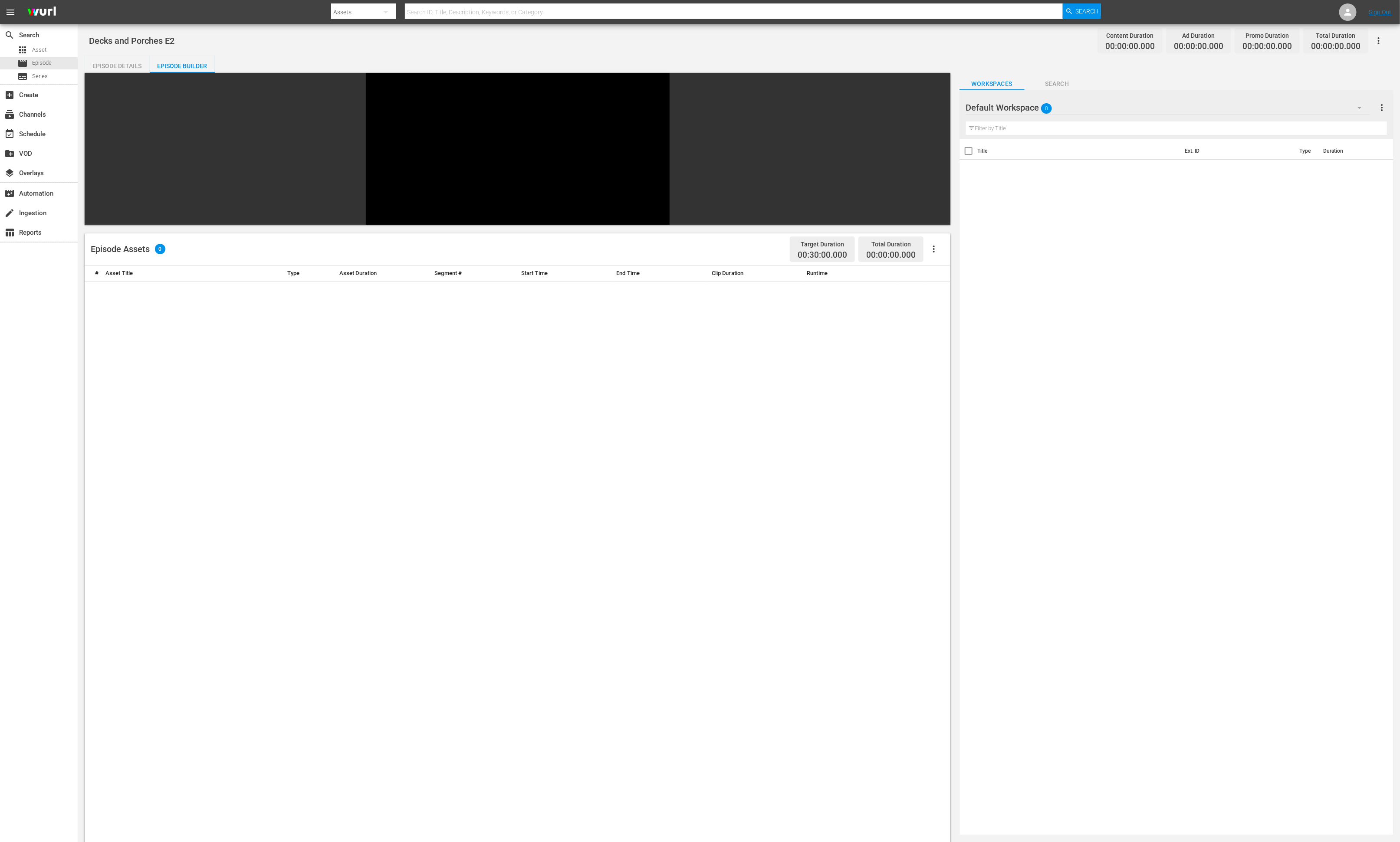
click at [933, 110] on div "Default Workspace 0" at bounding box center [1168, 107] width 404 height 24
click at [933, 225] on div "Decks and Porches (40)" at bounding box center [1035, 224] width 118 height 14
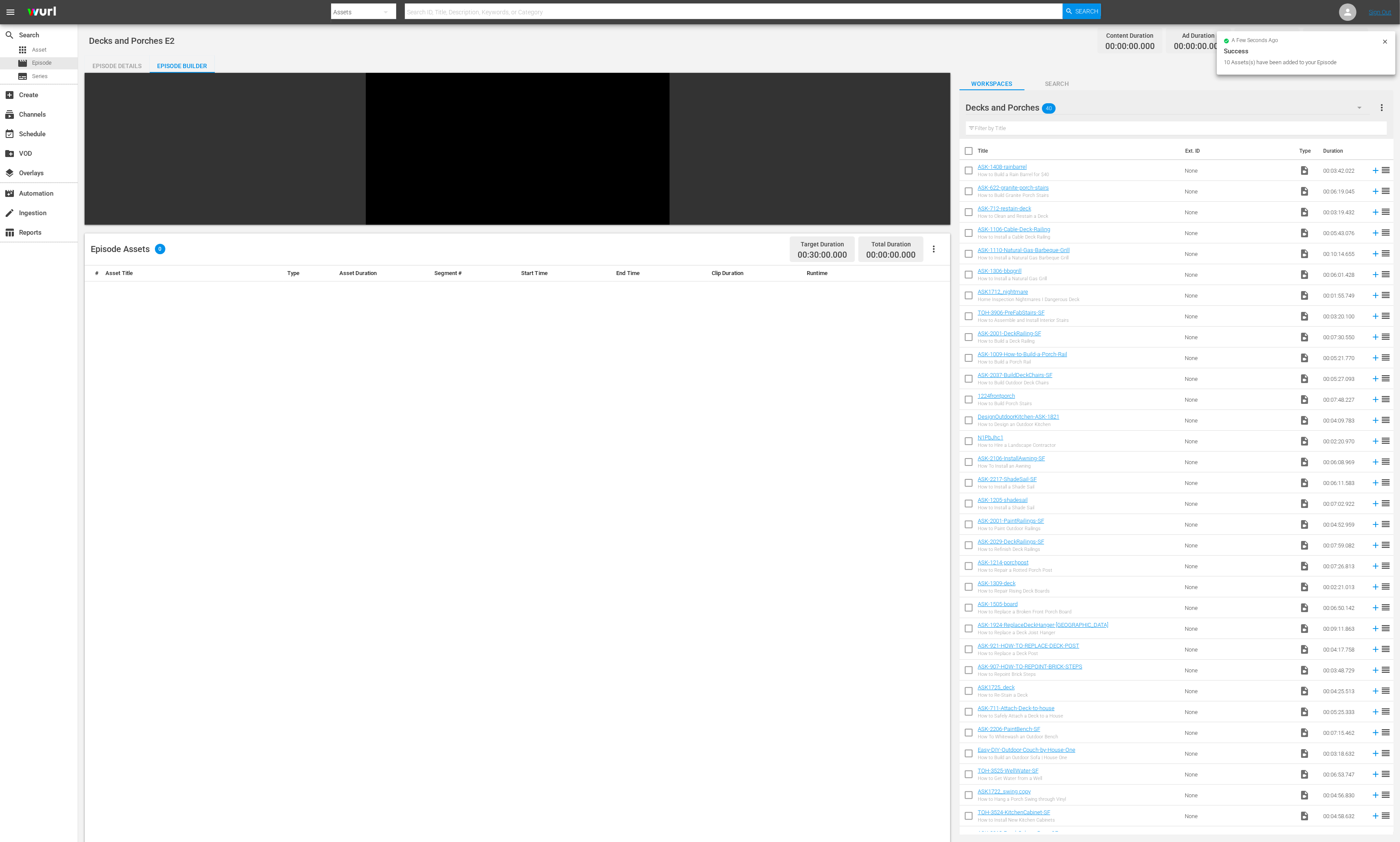
click at [933, 381] on input "checkbox" at bounding box center [968, 381] width 18 height 18
checkbox input "true"
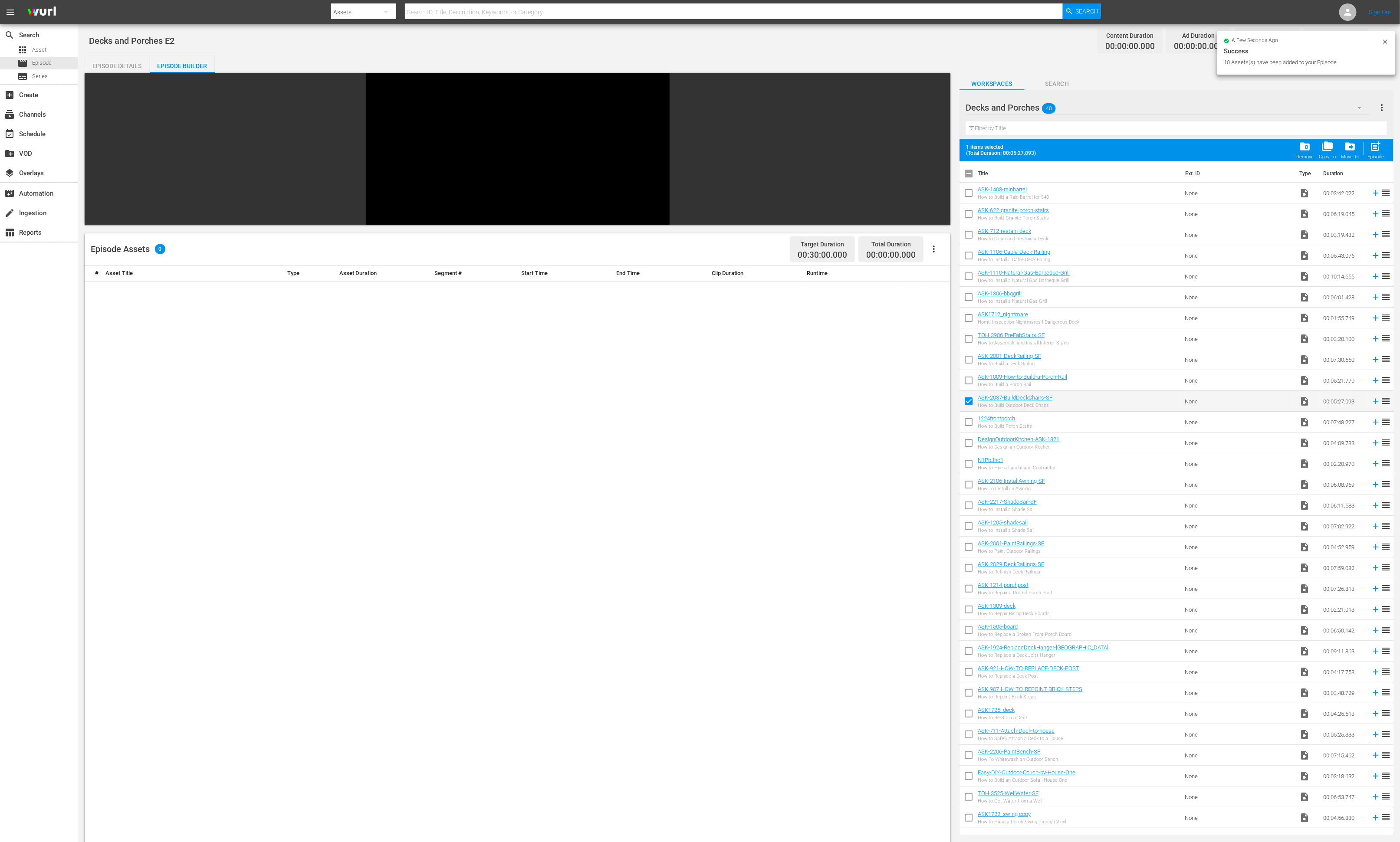
click at [933, 419] on input "checkbox" at bounding box center [968, 423] width 18 height 18
checkbox input "true"
click at [933, 434] on span at bounding box center [968, 443] width 18 height 18
click at [933, 442] on input "checkbox" at bounding box center [968, 445] width 18 height 18
checkbox input "true"
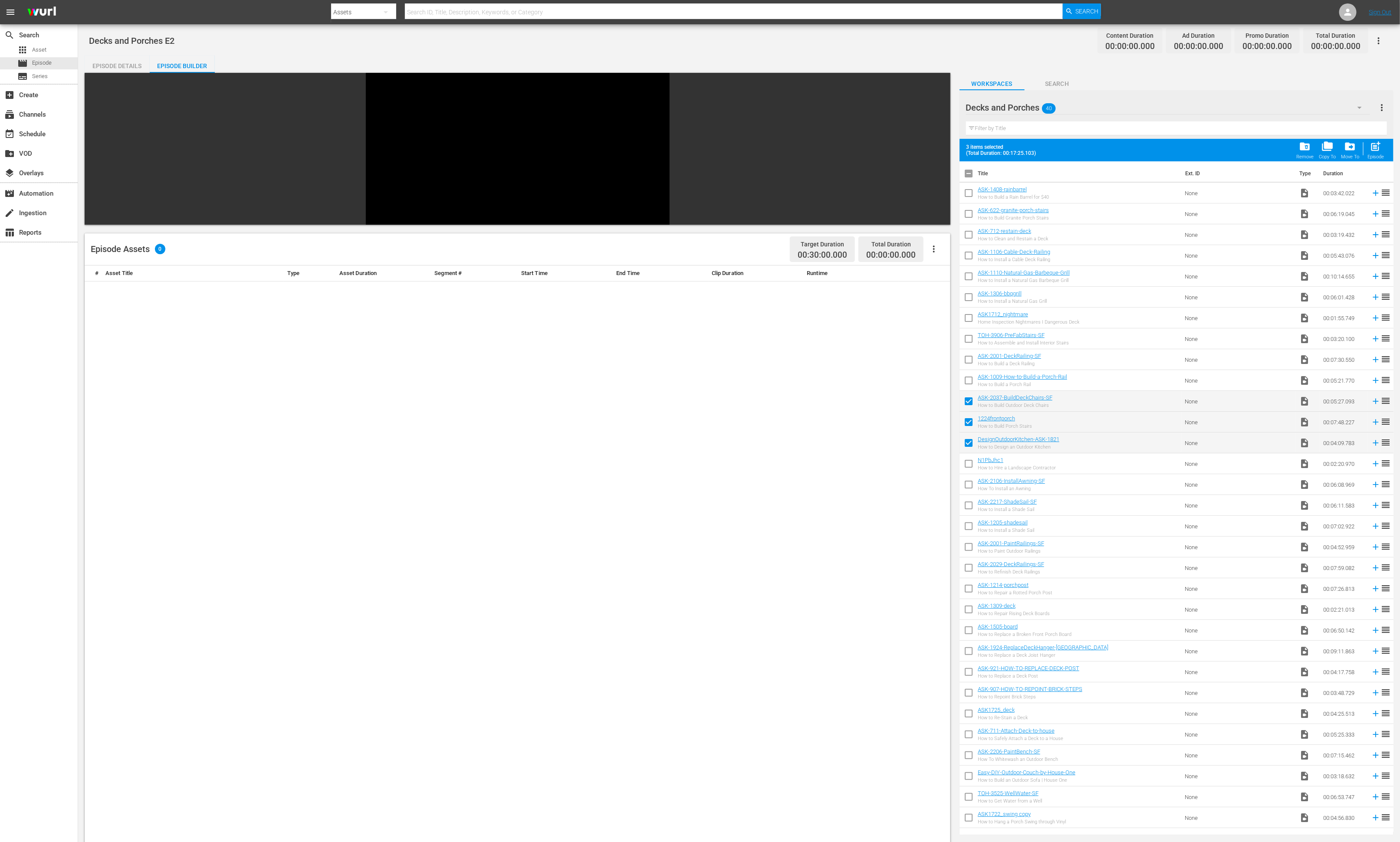
click at [933, 489] on input "checkbox" at bounding box center [968, 486] width 18 height 18
checkbox input "true"
click at [933, 506] on input "checkbox" at bounding box center [968, 507] width 18 height 18
checkbox input "true"
click at [933, 529] on input "checkbox" at bounding box center [968, 528] width 18 height 18
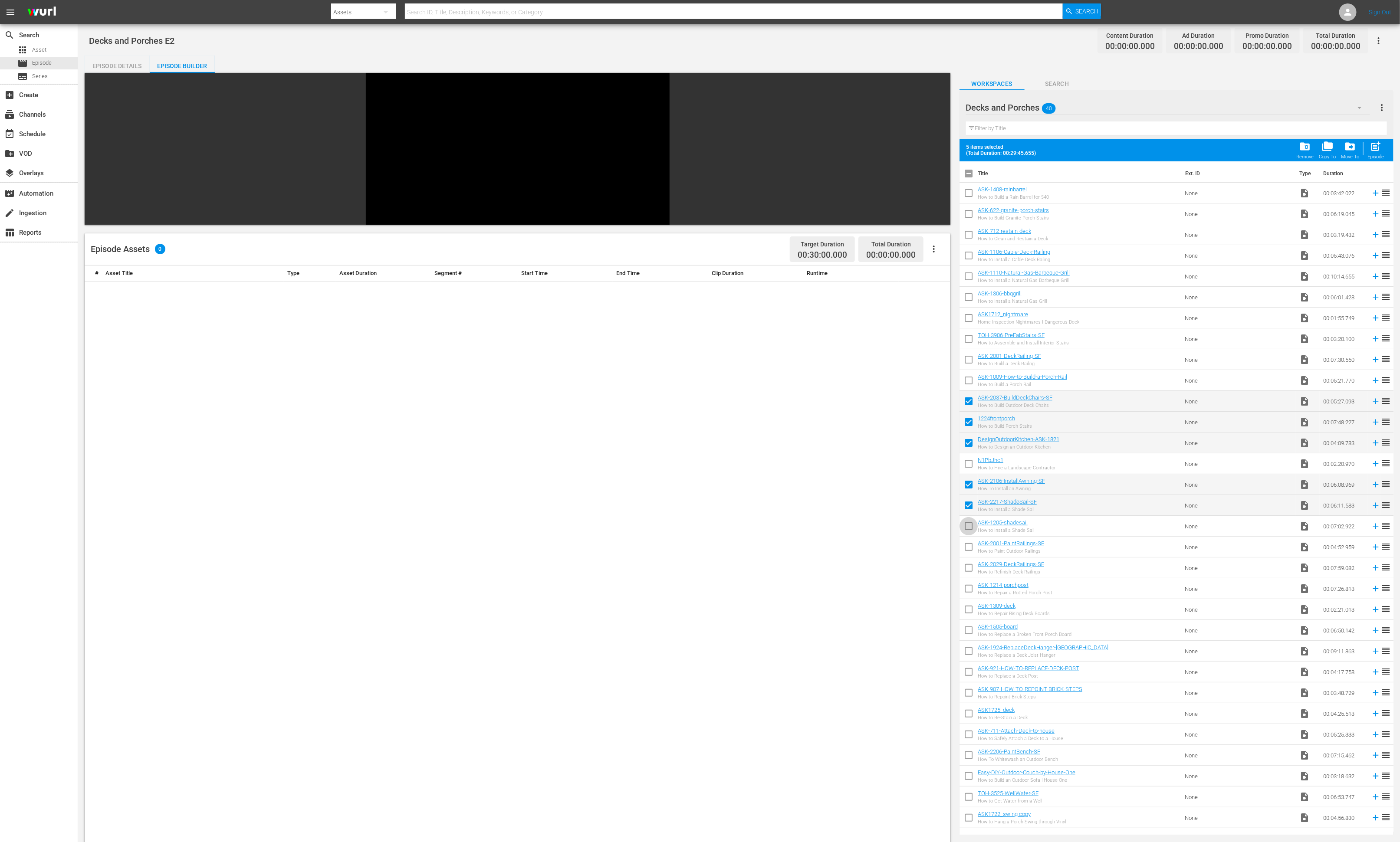
checkbox input "true"
click at [933, 550] on input "checkbox" at bounding box center [968, 549] width 18 height 18
checkbox input "true"
click at [933, 561] on input "checkbox" at bounding box center [968, 569] width 18 height 18
checkbox input "true"
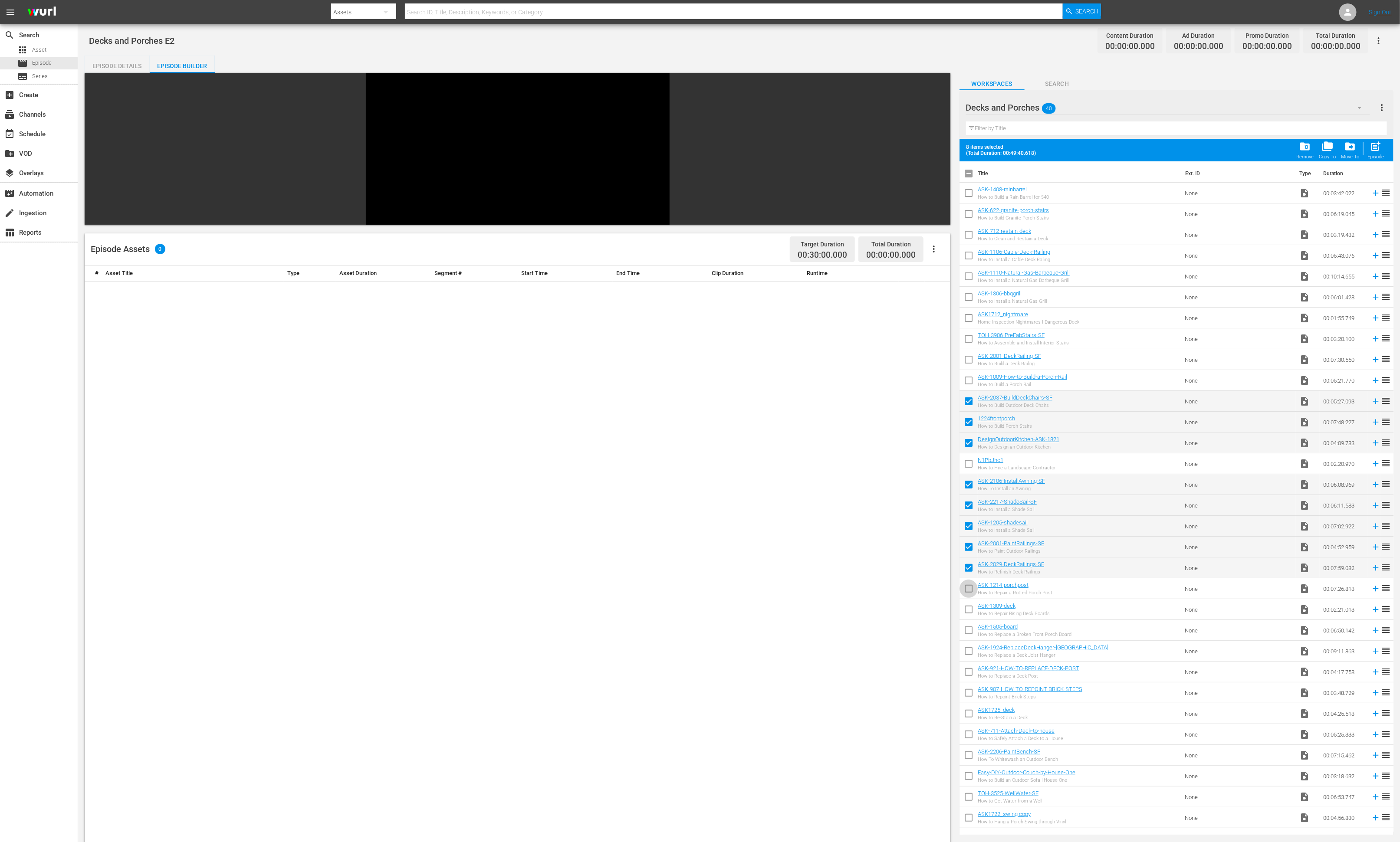
click at [933, 561] on input "checkbox" at bounding box center [968, 591] width 18 height 18
checkbox input "false"
click at [933, 561] on input "checkbox" at bounding box center [968, 674] width 18 height 18
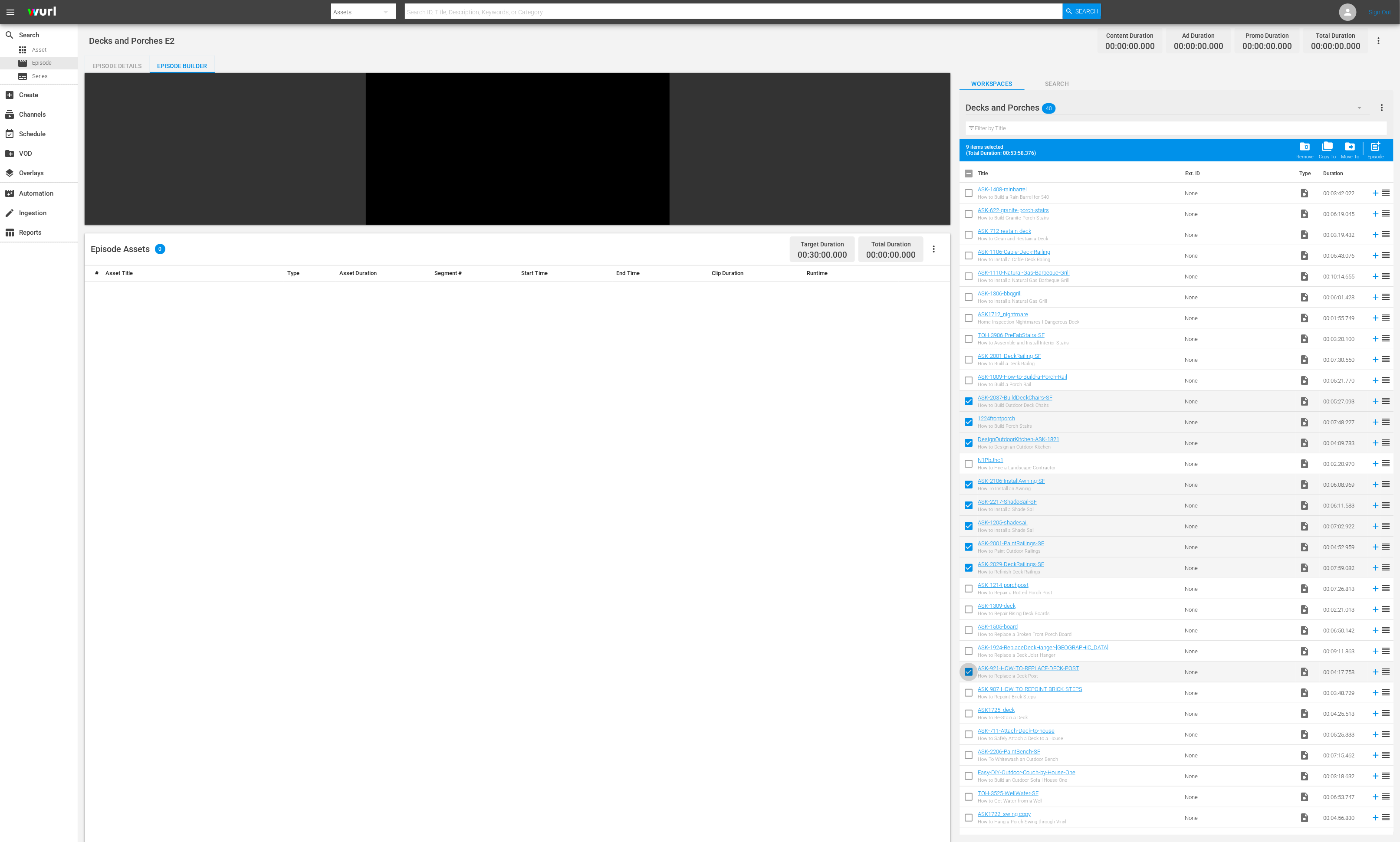
checkbox input "false"
click at [933, 561] on input "checkbox" at bounding box center [968, 695] width 18 height 18
checkbox input "true"
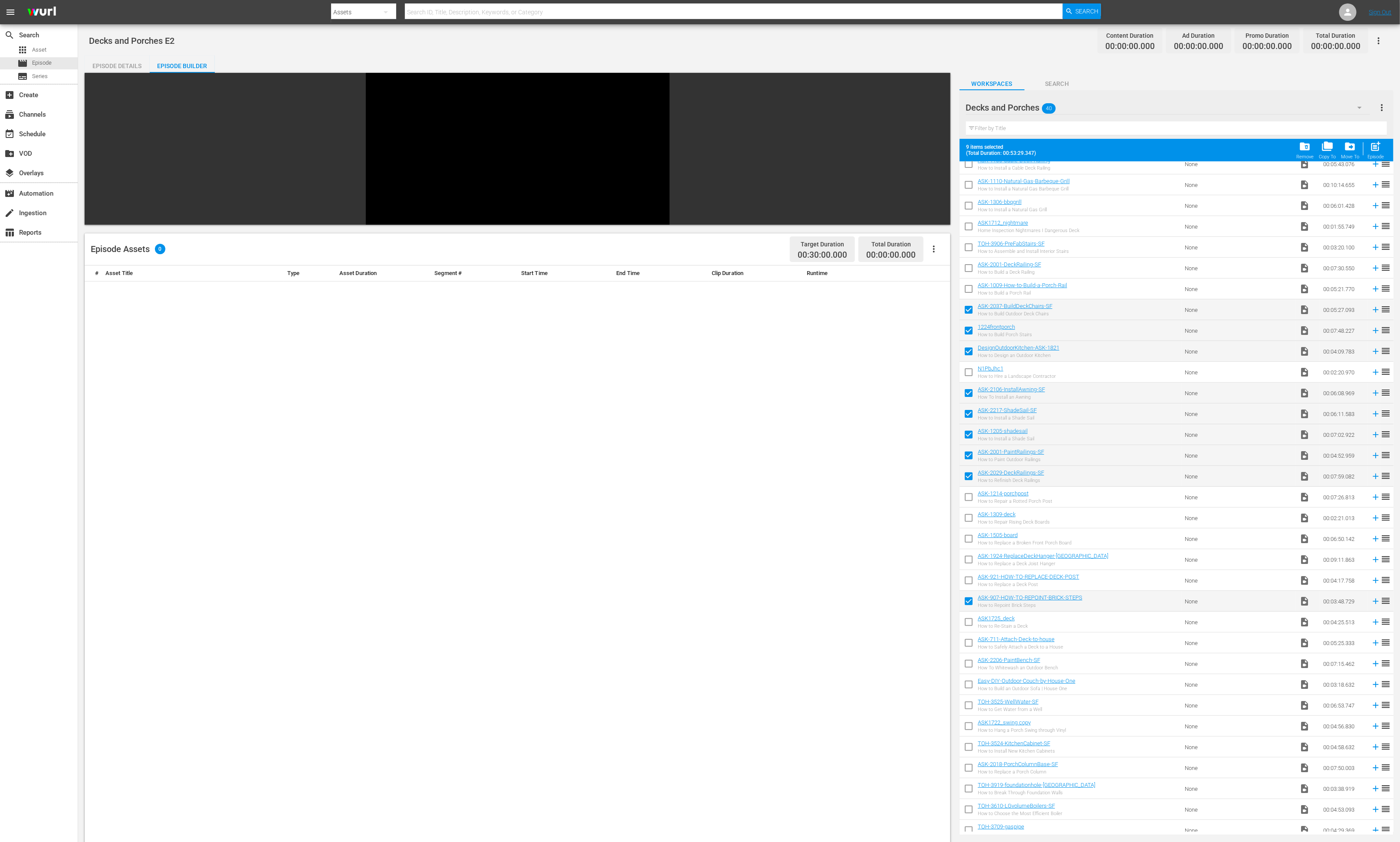
scroll to position [92, 0]
click at [933, 144] on span "post_add" at bounding box center [1375, 147] width 12 height 12
checkbox input "false"
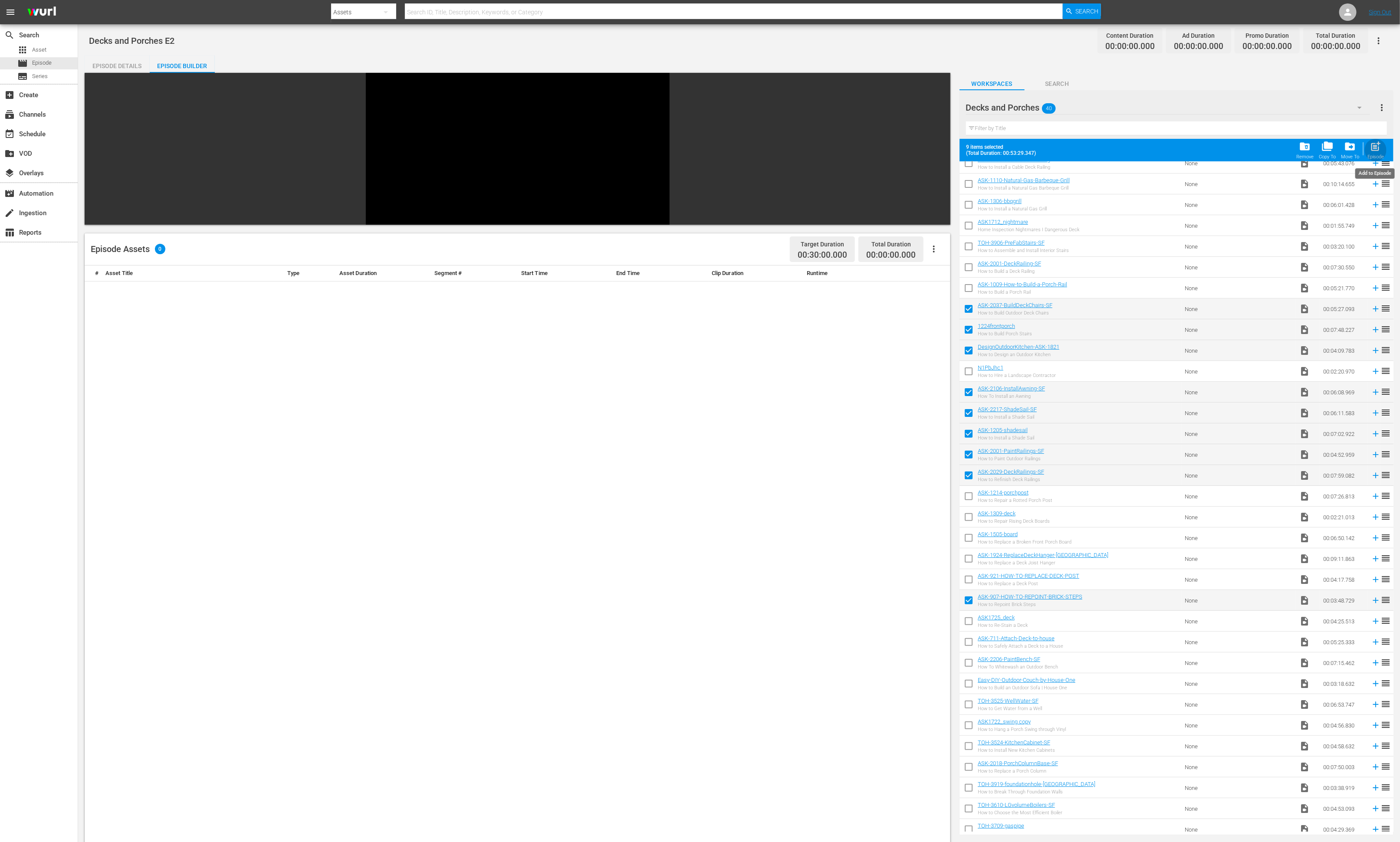
checkbox input "false"
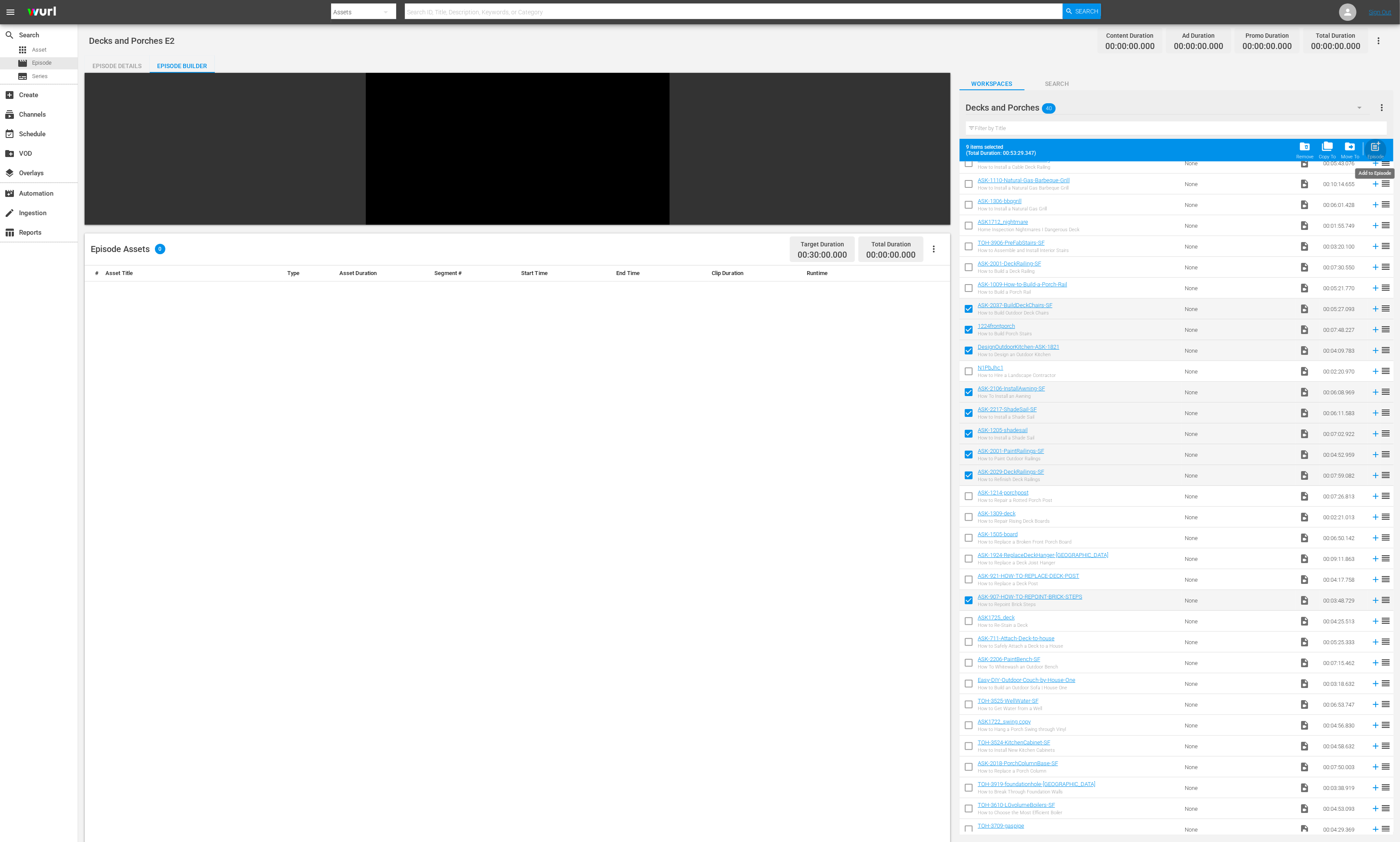
checkbox input "false"
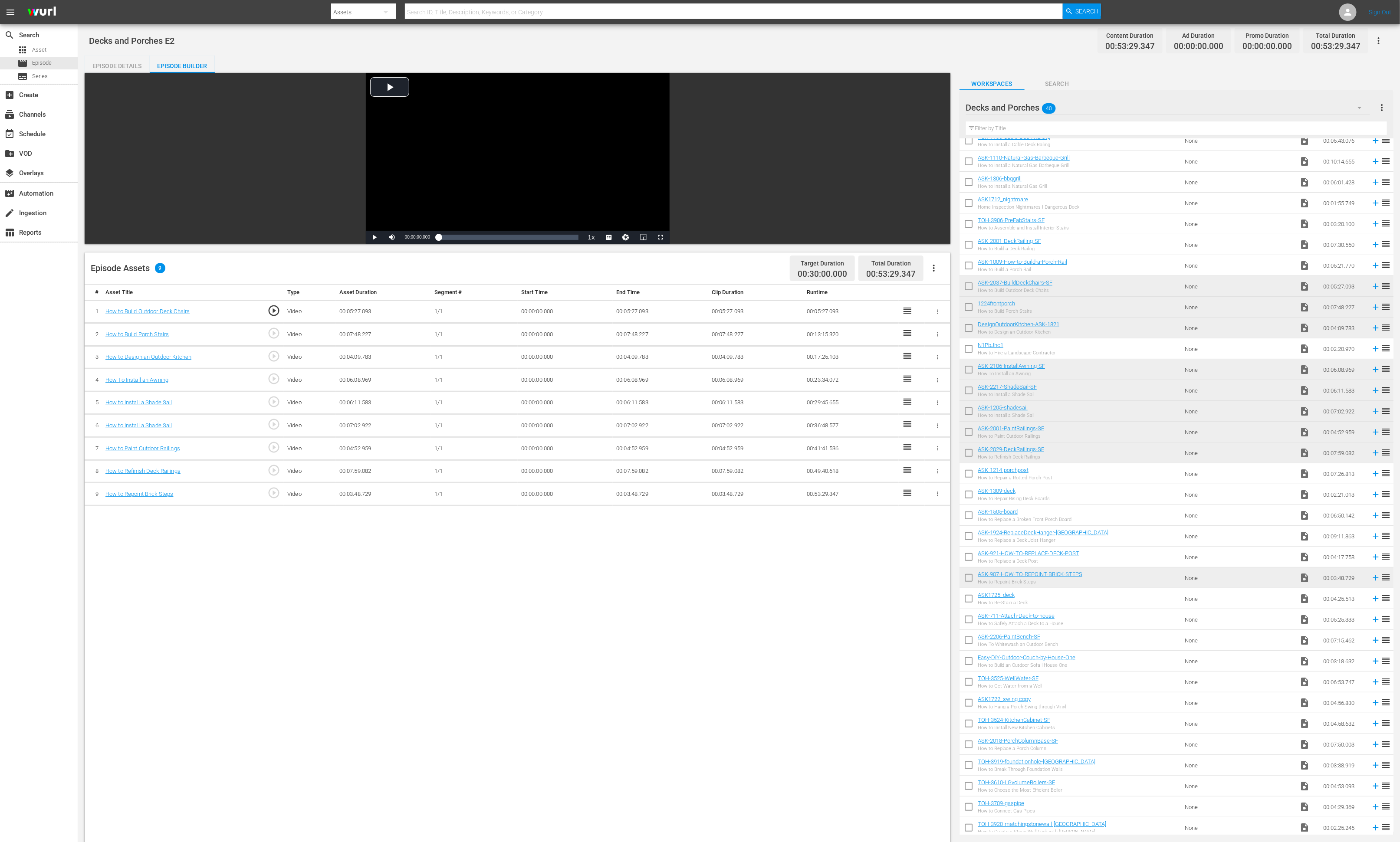
click at [933, 106] on div "Decks and Porches 40" at bounding box center [1168, 107] width 404 height 24
click at [933, 295] on div "Slates and Bumpers (18)" at bounding box center [1035, 293] width 118 height 14
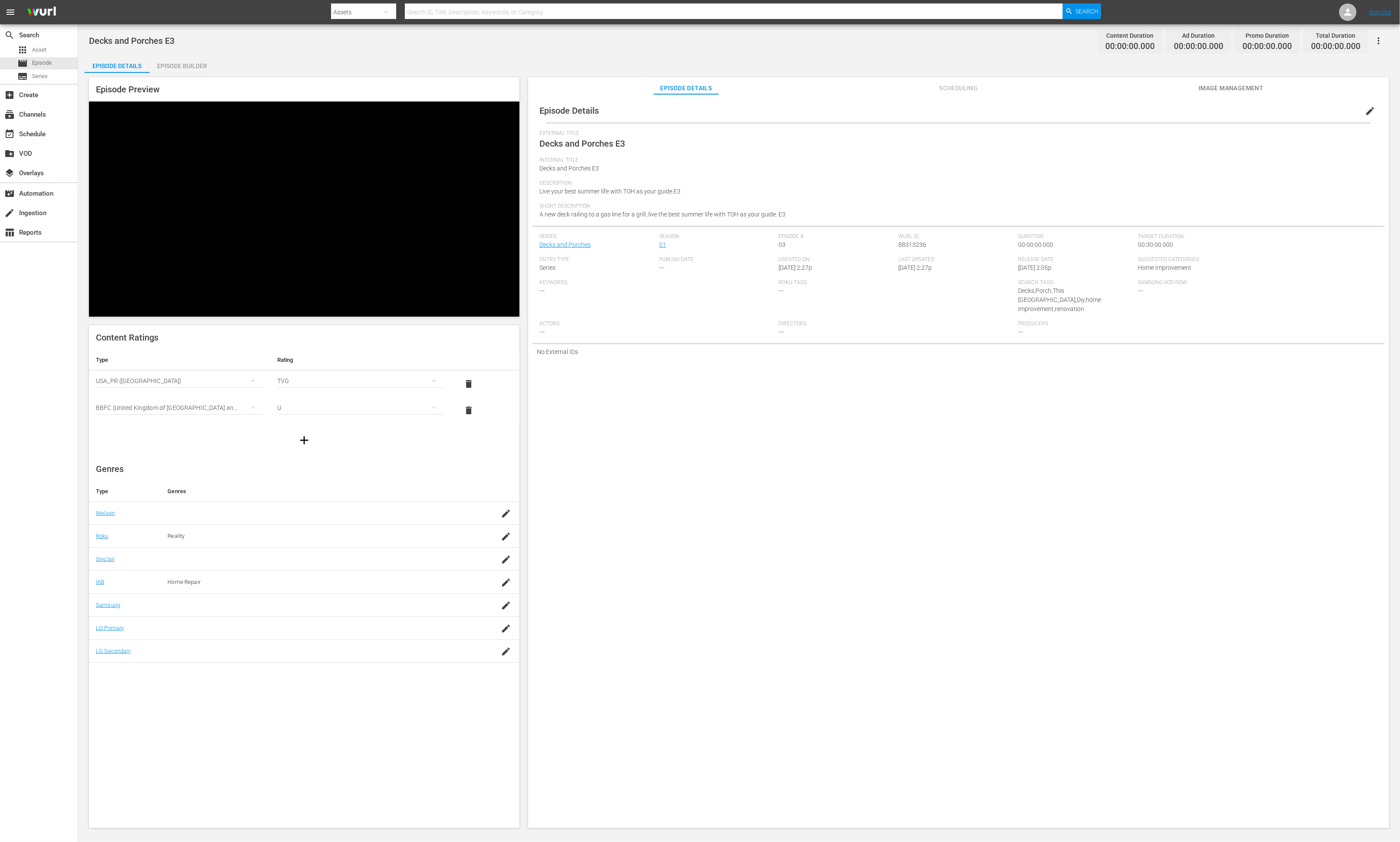
click at [195, 67] on div "Episode Builder" at bounding box center [182, 65] width 65 height 21
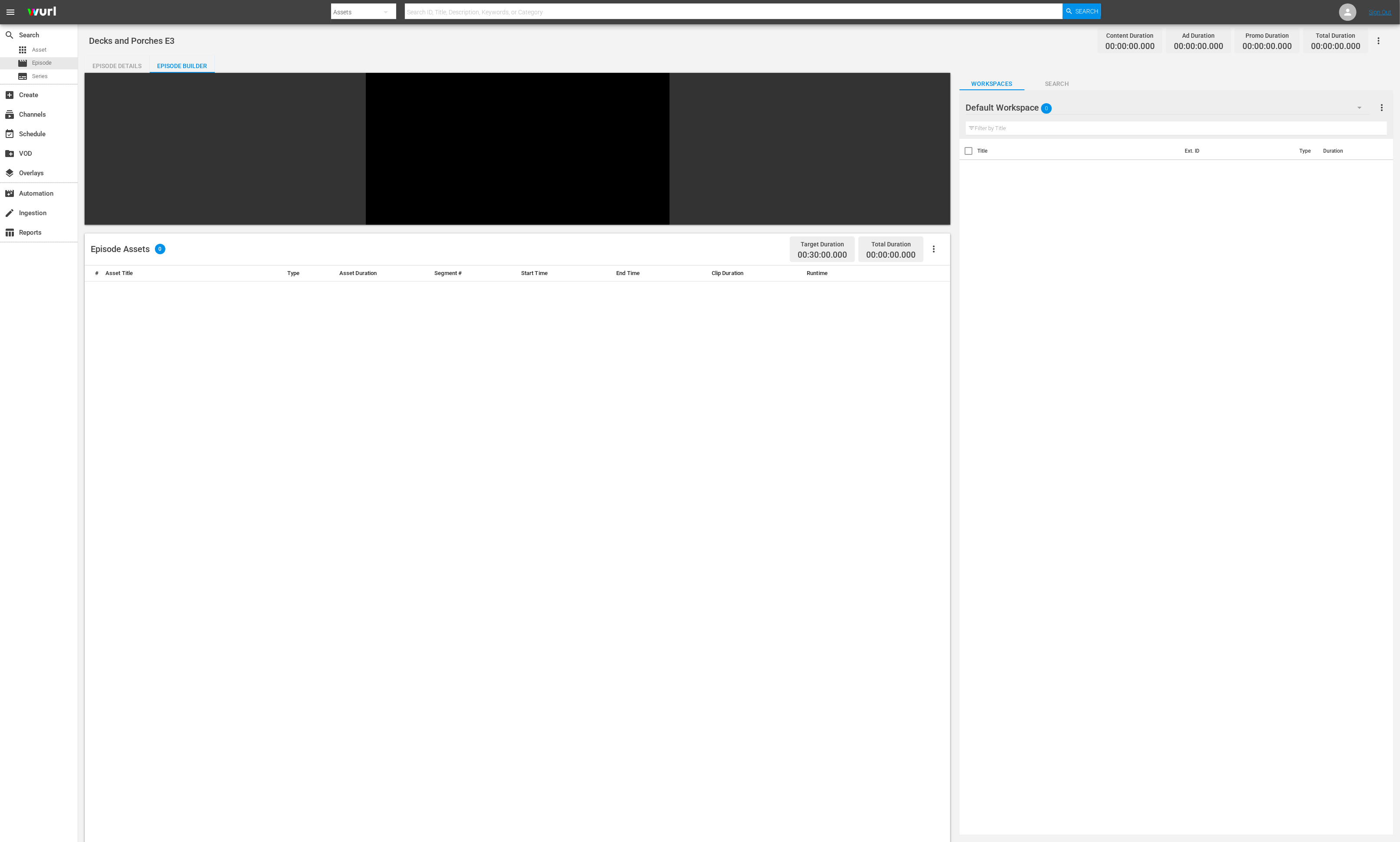
click at [933, 108] on div "Default Workspace 0" at bounding box center [1168, 107] width 404 height 24
click at [933, 222] on div "Decks and Porches (40)" at bounding box center [1035, 223] width 118 height 14
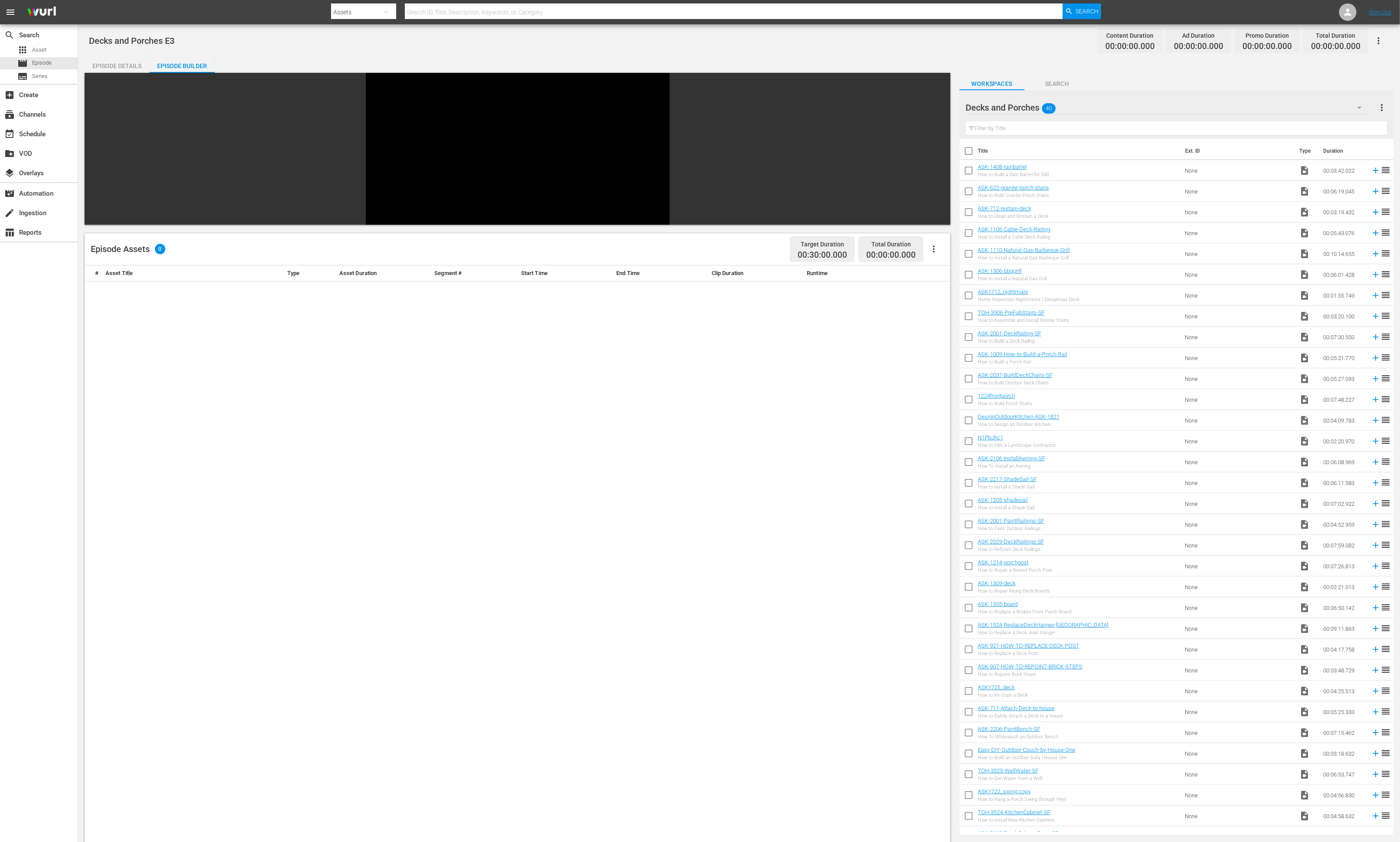
click at [933, 561] on input "checkbox" at bounding box center [968, 568] width 18 height 18
checkbox input "true"
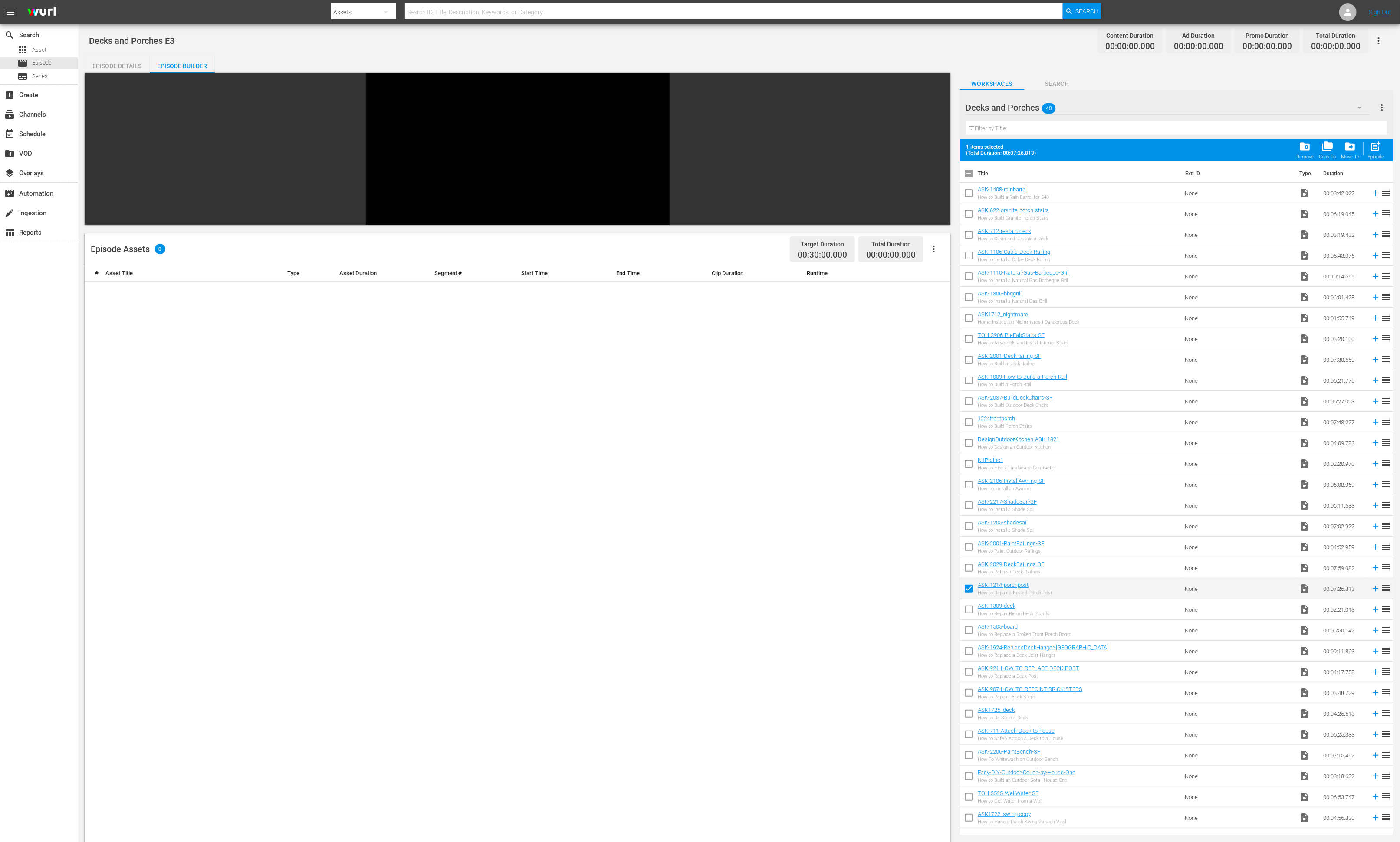
click at [933, 561] on input "checkbox" at bounding box center [968, 611] width 18 height 18
checkbox input "true"
click at [933, 561] on input "checkbox" at bounding box center [968, 632] width 18 height 18
checkbox input "true"
click at [933, 561] on input "checkbox" at bounding box center [968, 653] width 18 height 18
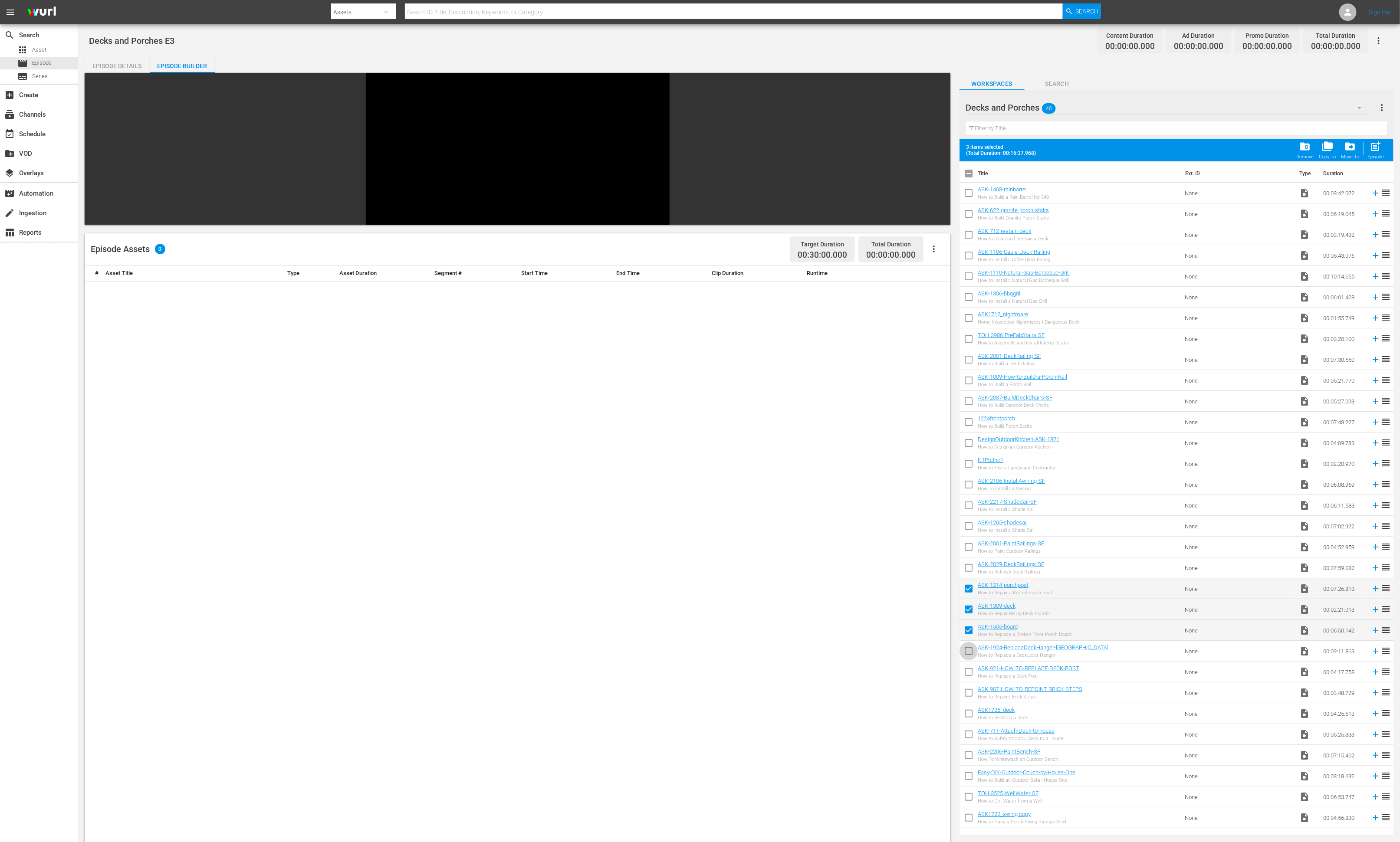
checkbox input "true"
click at [933, 561] on input "checkbox" at bounding box center [968, 674] width 18 height 18
checkbox input "true"
click at [933, 561] on input "checkbox" at bounding box center [968, 715] width 18 height 18
checkbox input "true"
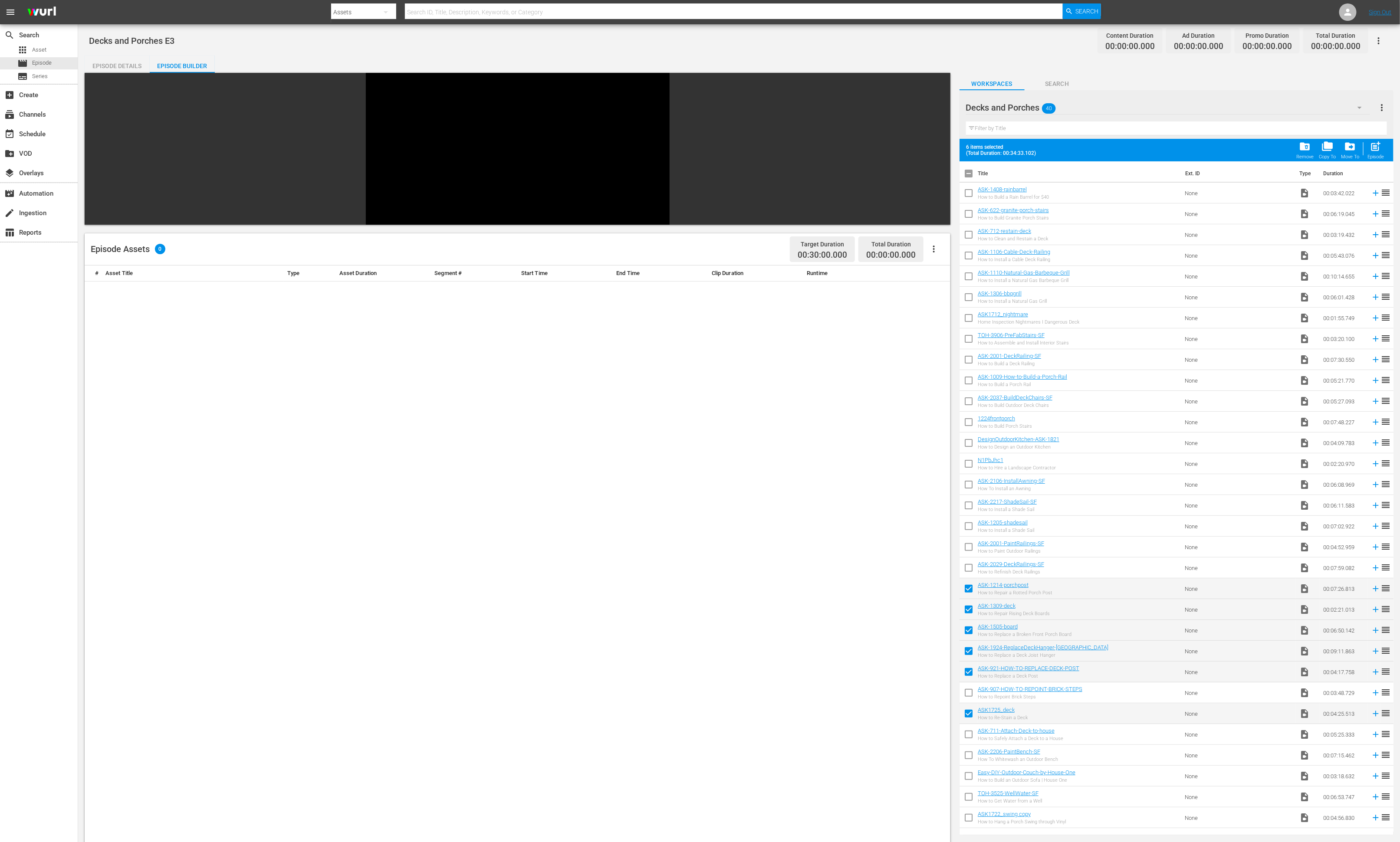
scroll to position [184, 0]
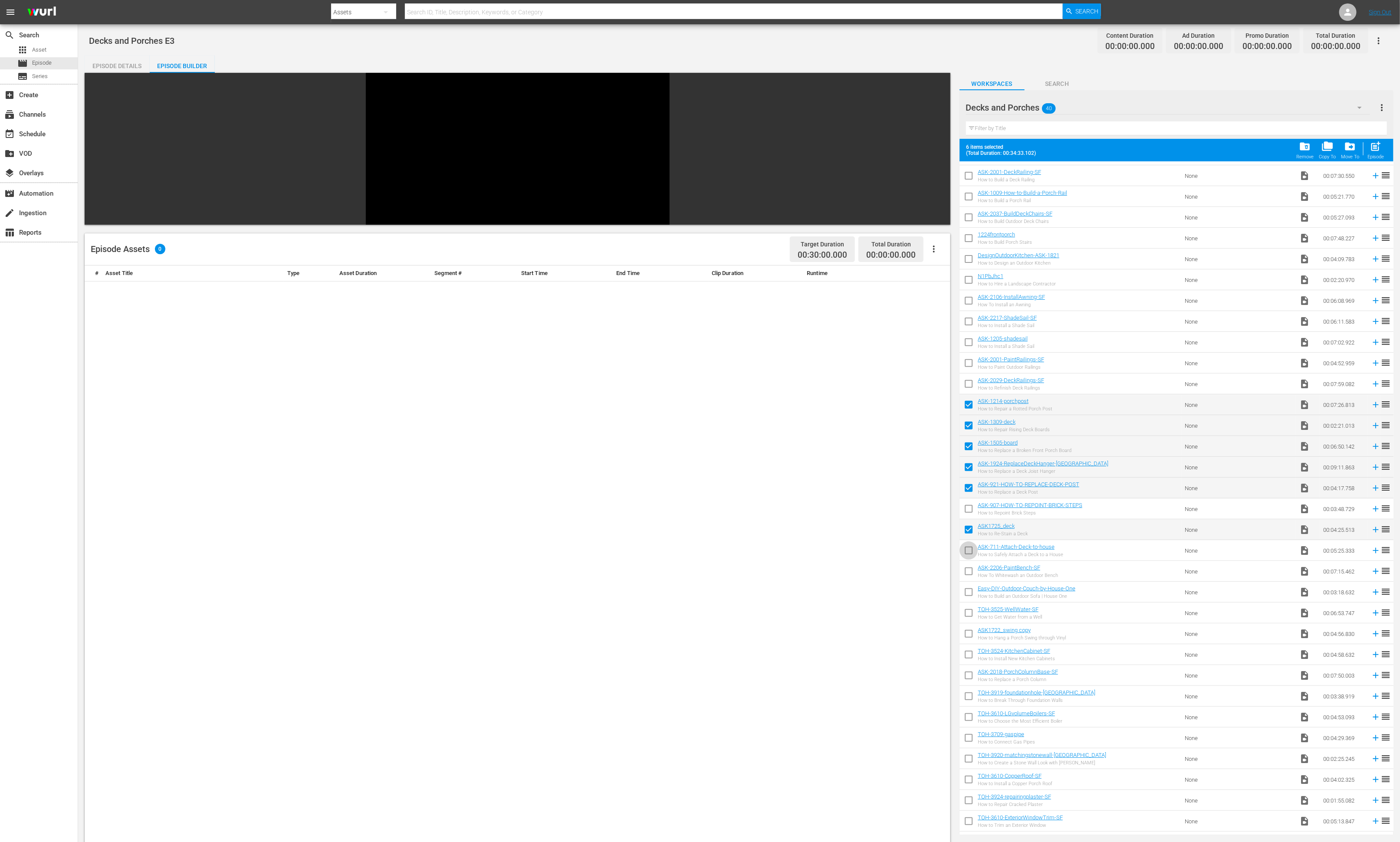
click at [933, 548] on input "checkbox" at bounding box center [968, 552] width 18 height 18
checkbox input "true"
click at [933, 561] on input "checkbox" at bounding box center [968, 573] width 18 height 18
checkbox input "true"
click at [933, 561] on input "checkbox" at bounding box center [968, 594] width 18 height 18
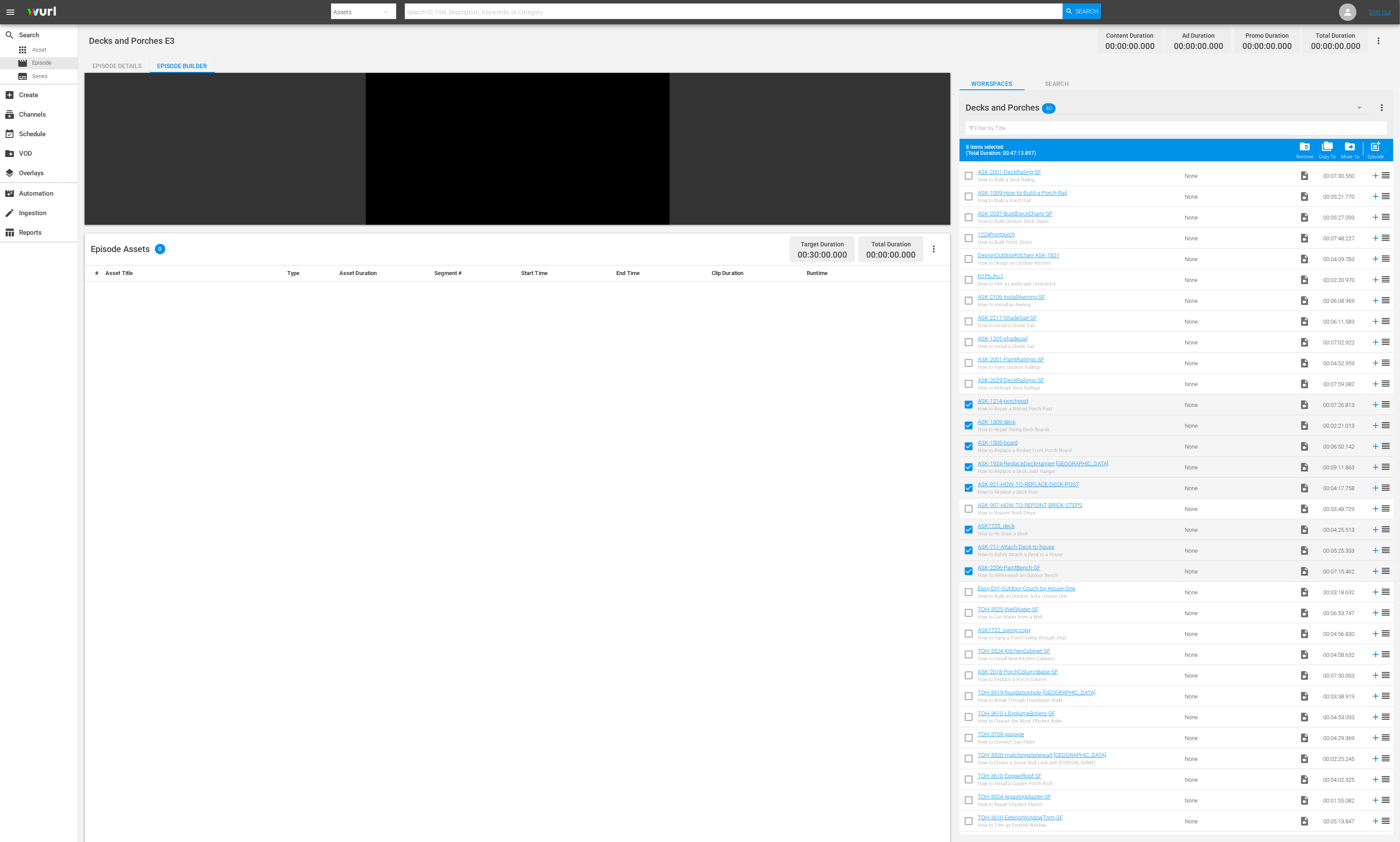
checkbox input "true"
click at [933, 150] on span "post_add" at bounding box center [1375, 147] width 12 height 12
checkbox input "false"
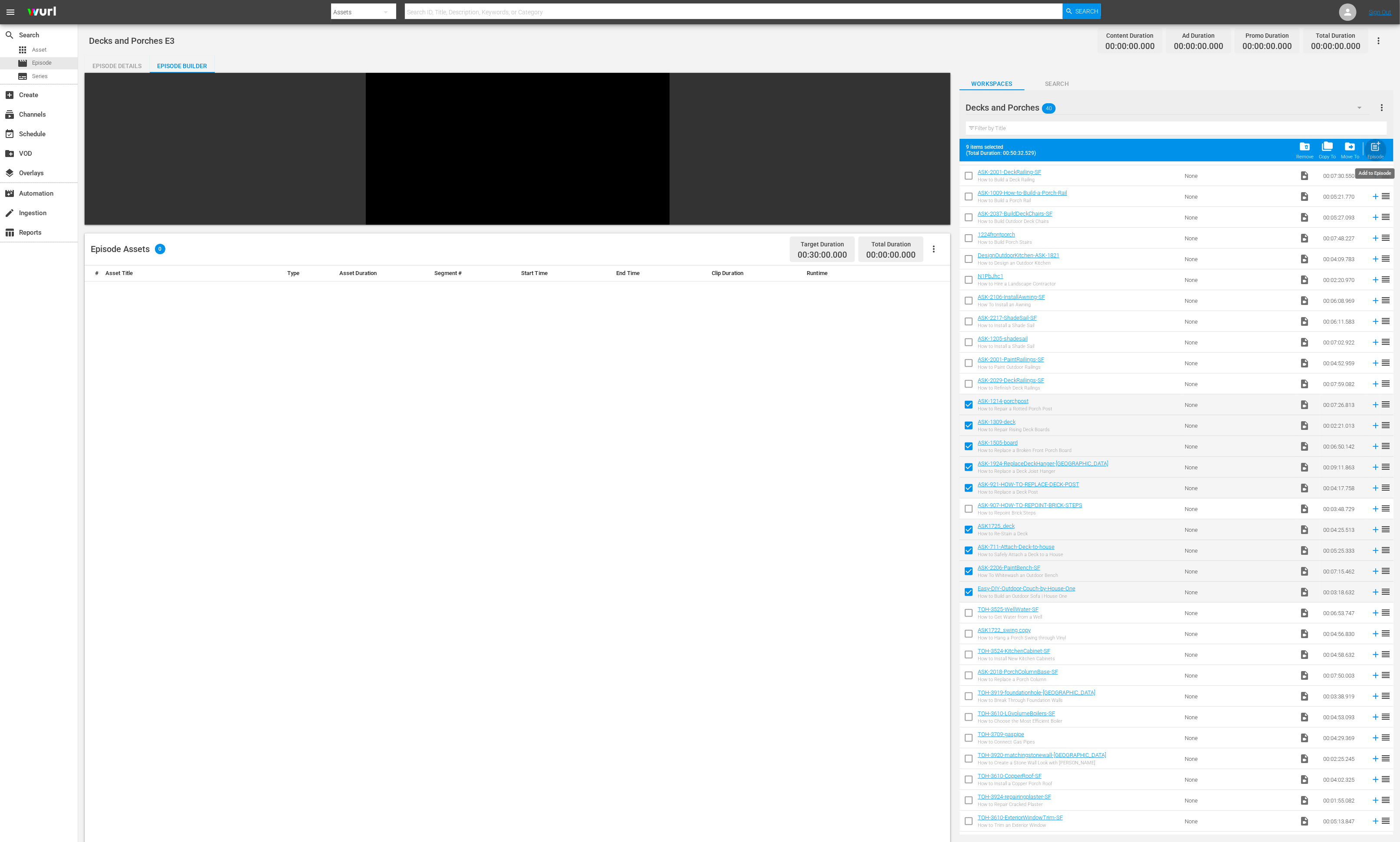
checkbox input "false"
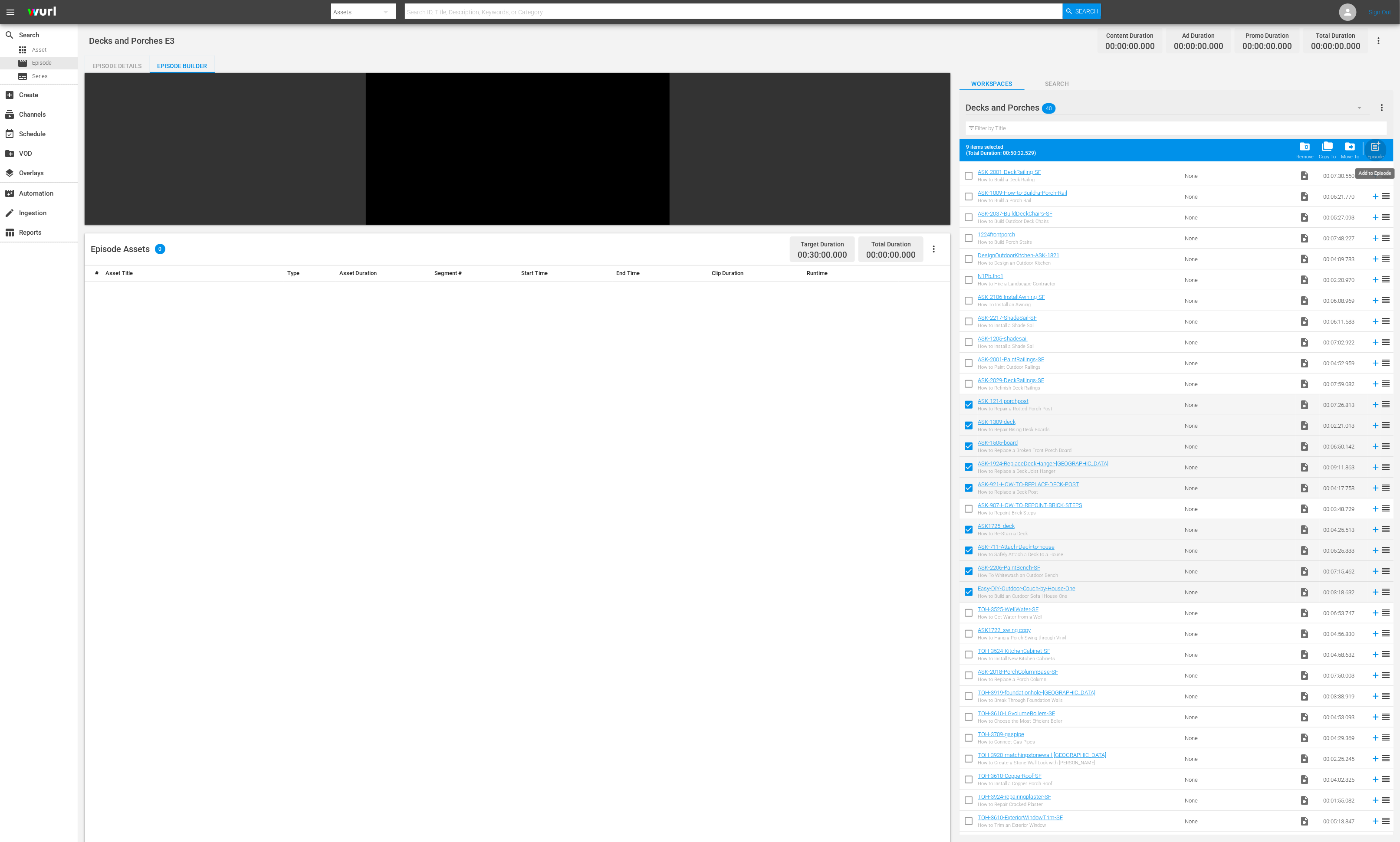
checkbox input "false"
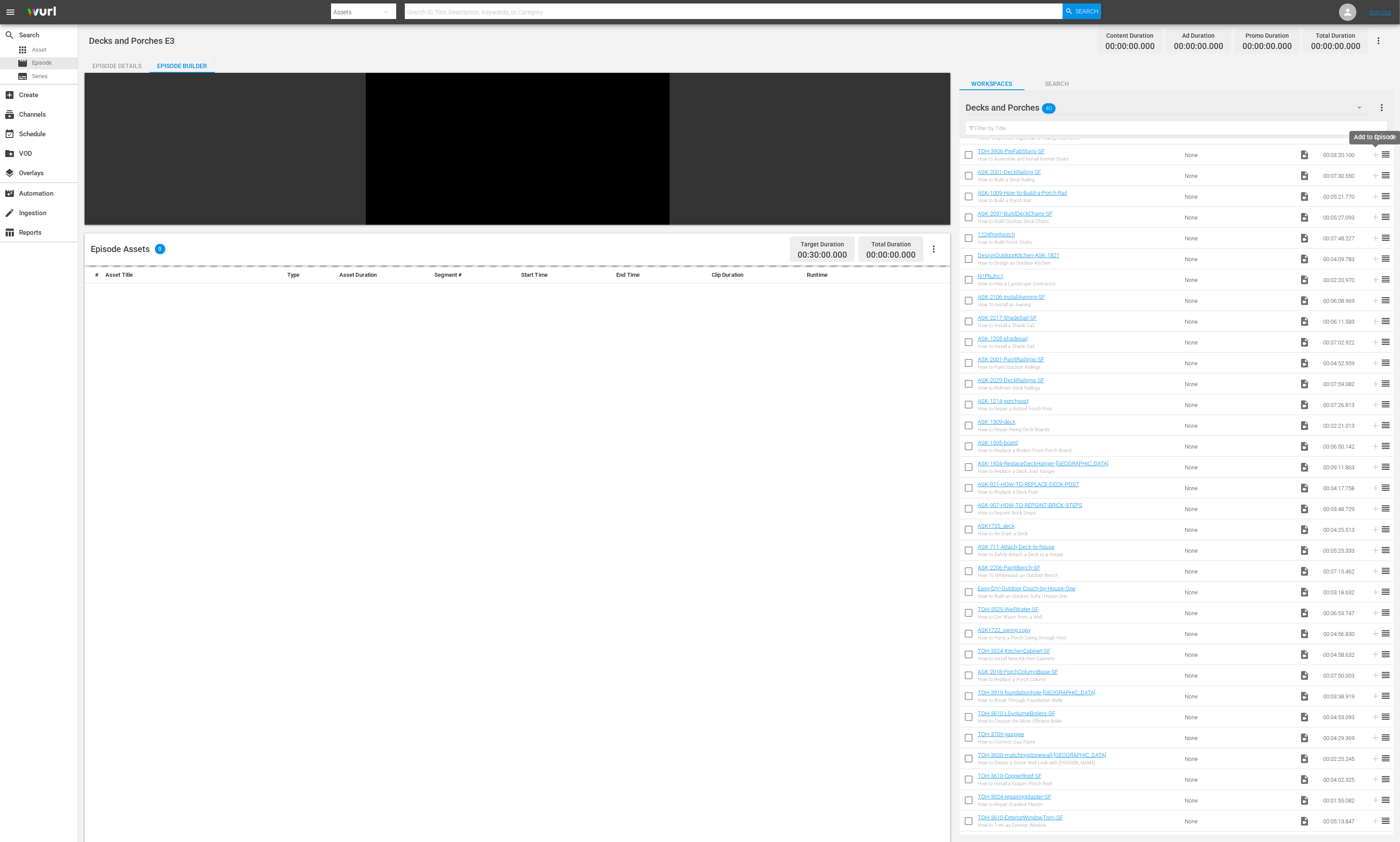
scroll to position [161, 0]
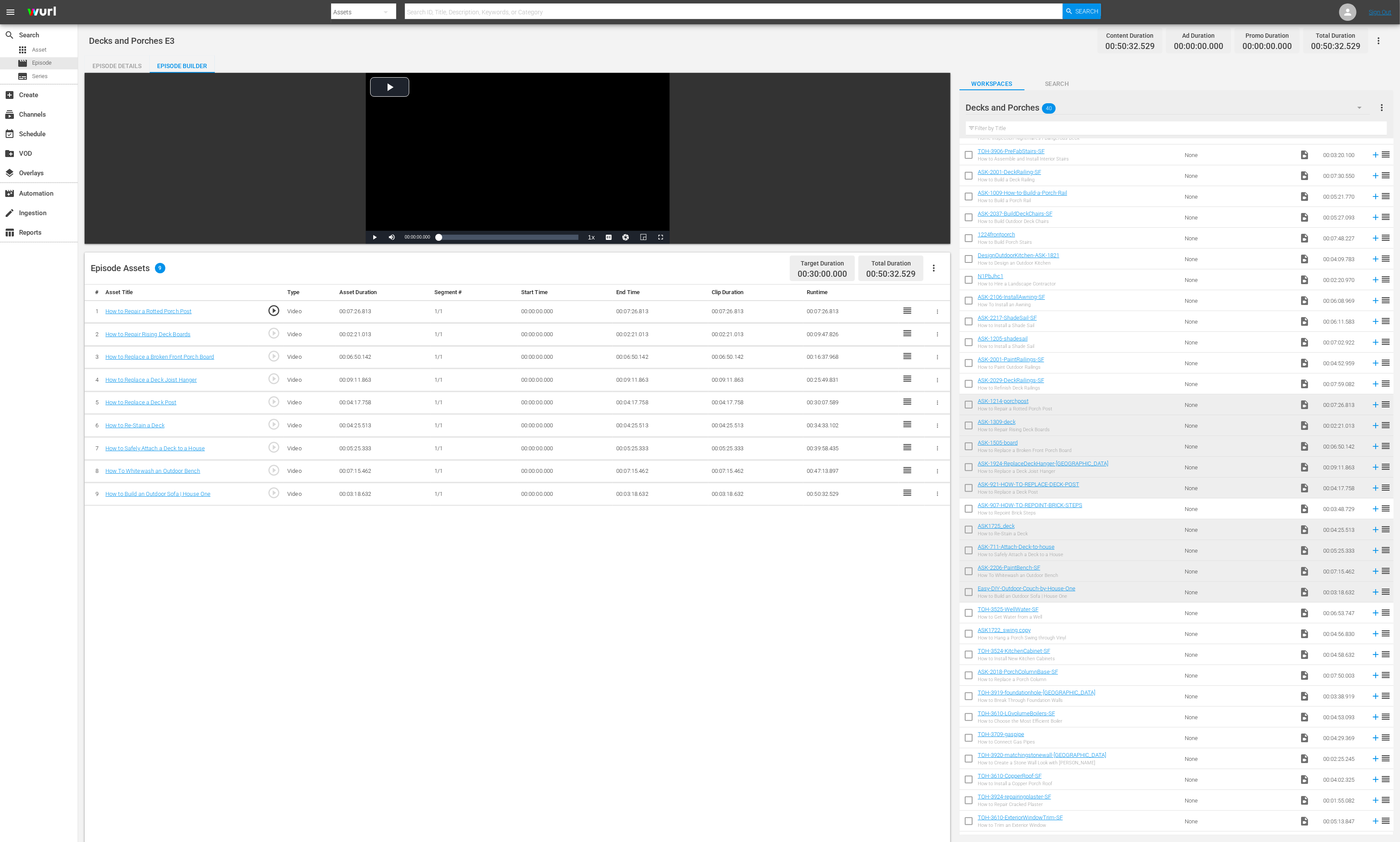
click at [933, 107] on div "Decks and Porches 40" at bounding box center [1168, 107] width 404 height 24
click at [933, 296] on div "Slates and Bumpers (18)" at bounding box center [1035, 293] width 118 height 14
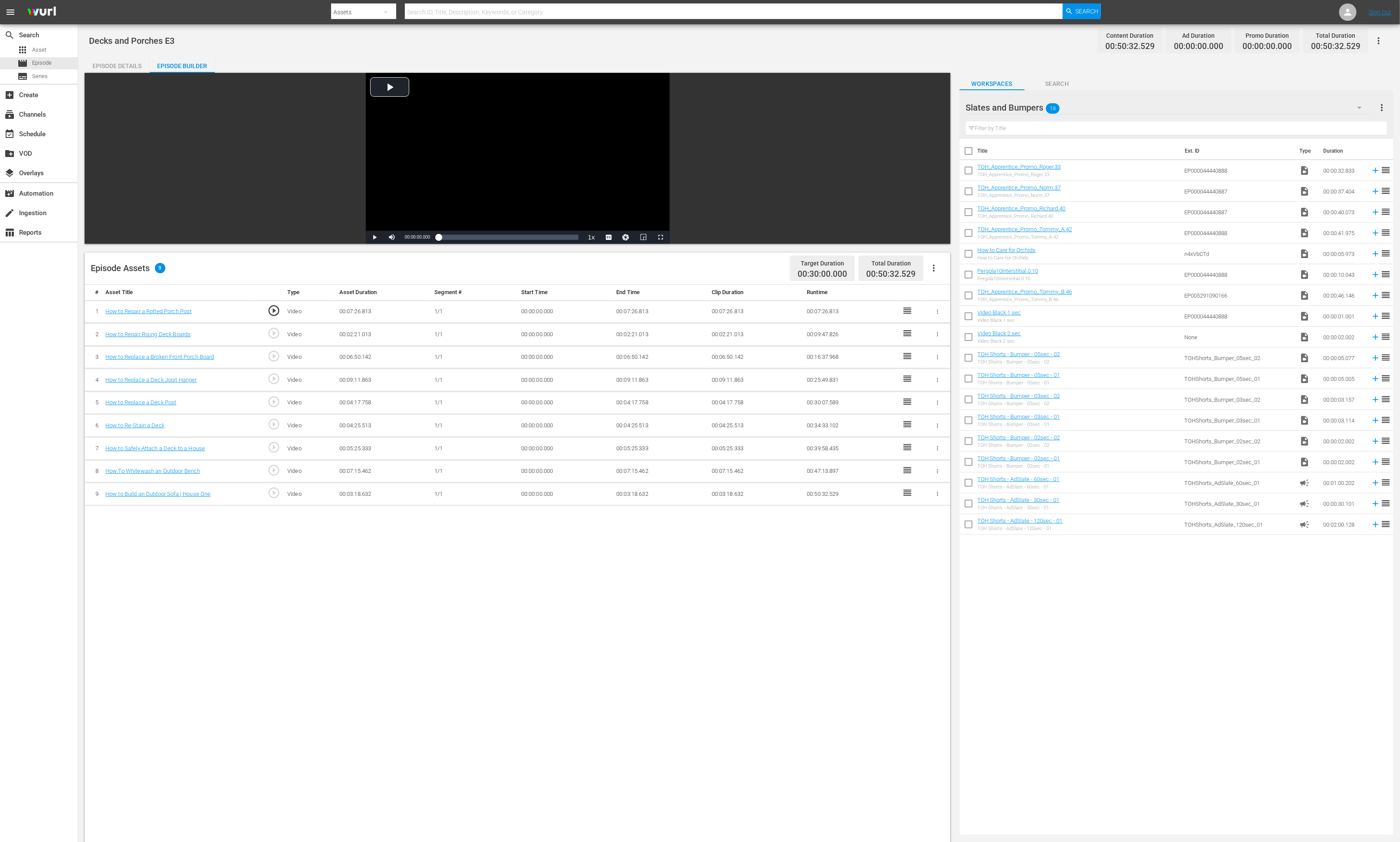
scroll to position [0, 0]
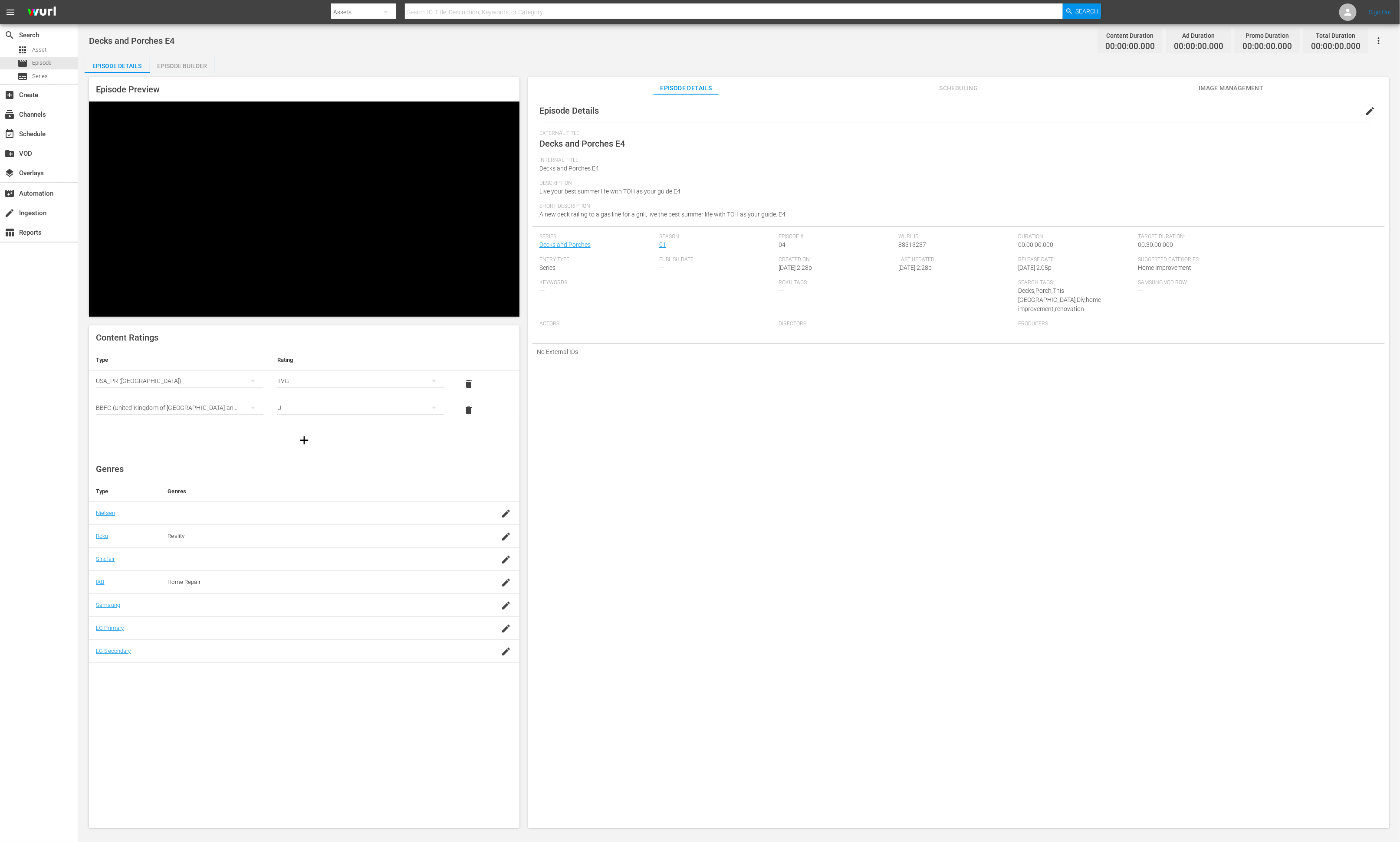
click at [195, 67] on div "Episode Builder" at bounding box center [182, 65] width 65 height 21
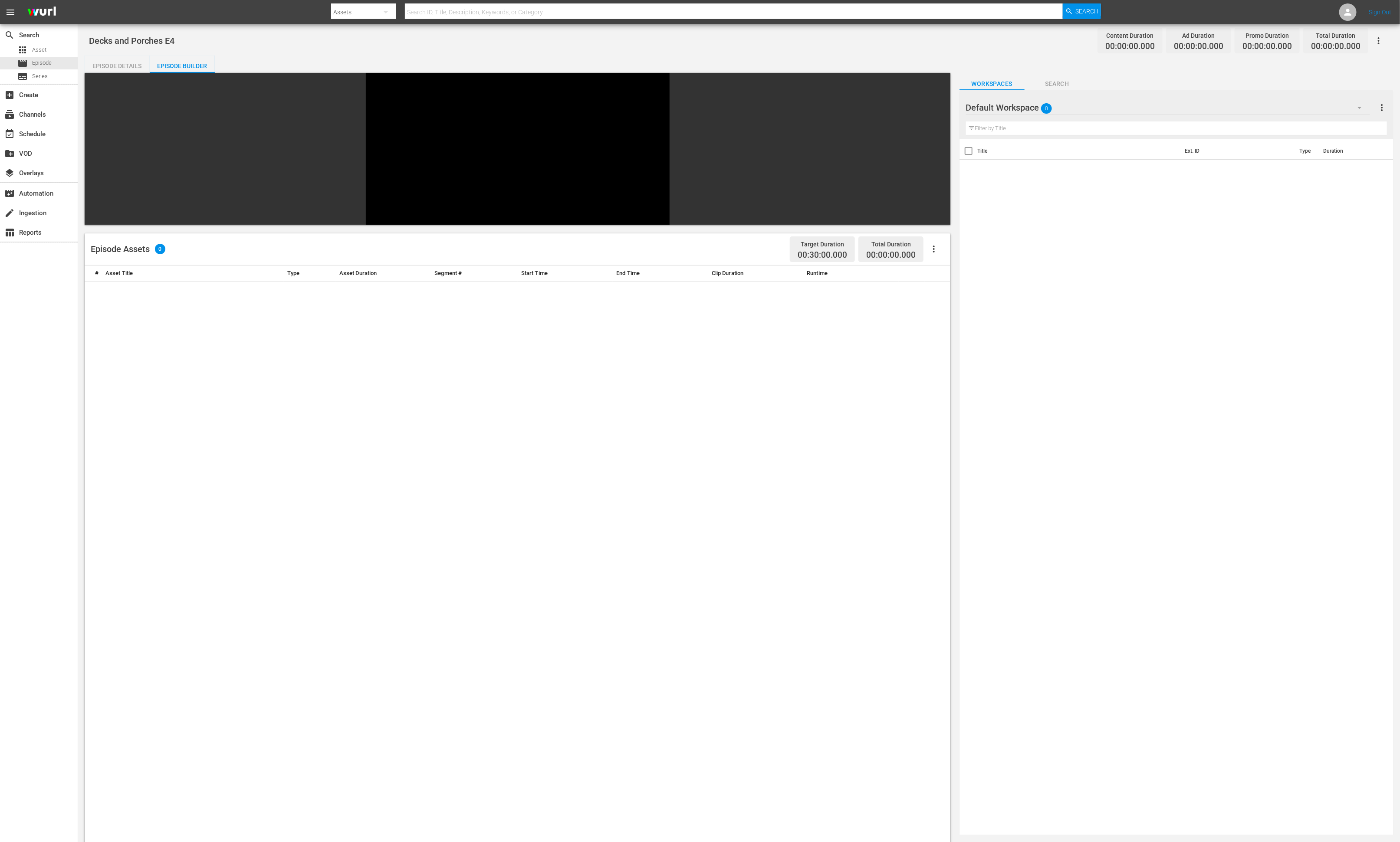
click at [933, 107] on div "Default Workspace 0" at bounding box center [1168, 107] width 404 height 24
click at [933, 220] on div "Decks and Porches (40)" at bounding box center [1035, 223] width 118 height 14
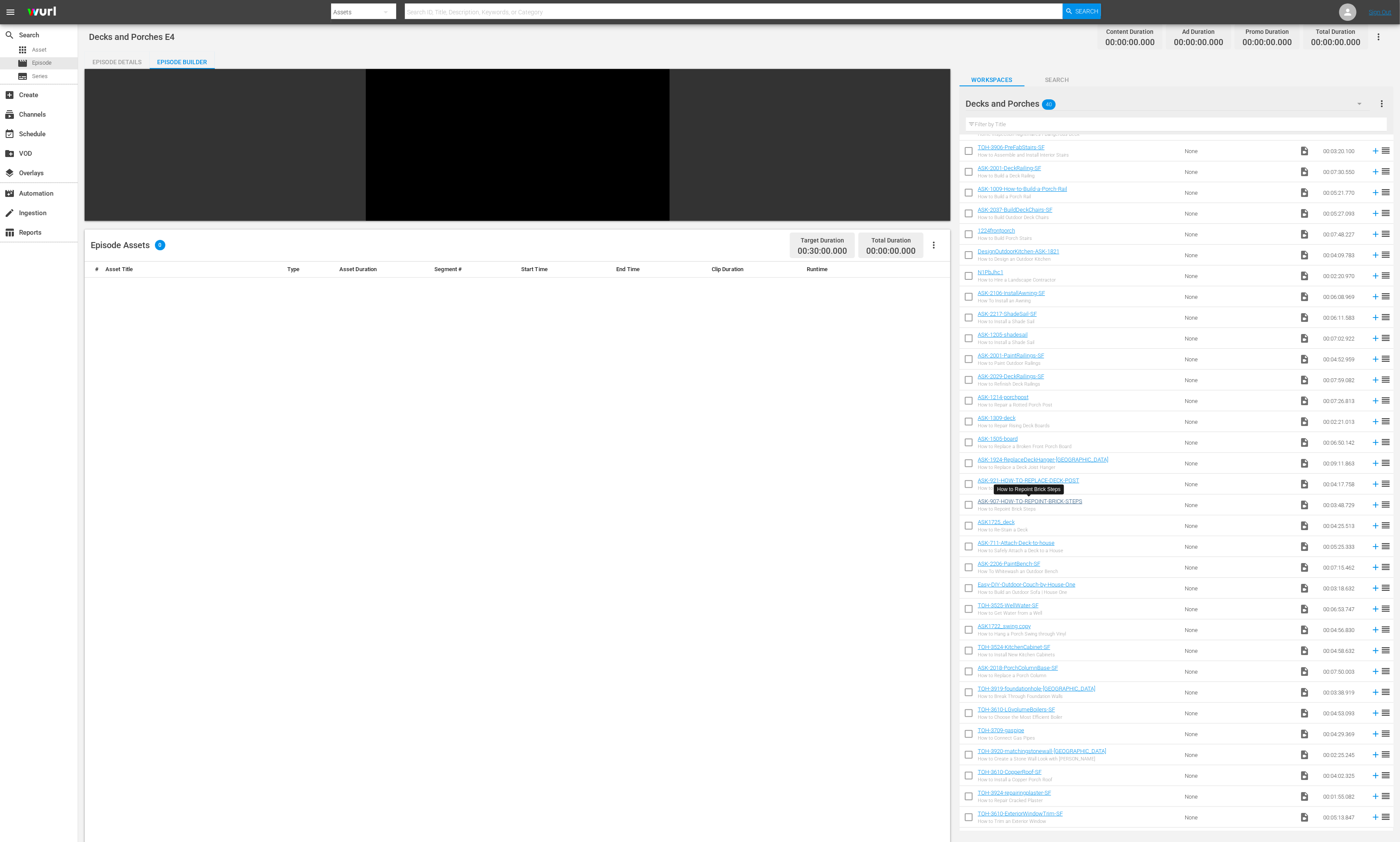
scroll to position [7, 0]
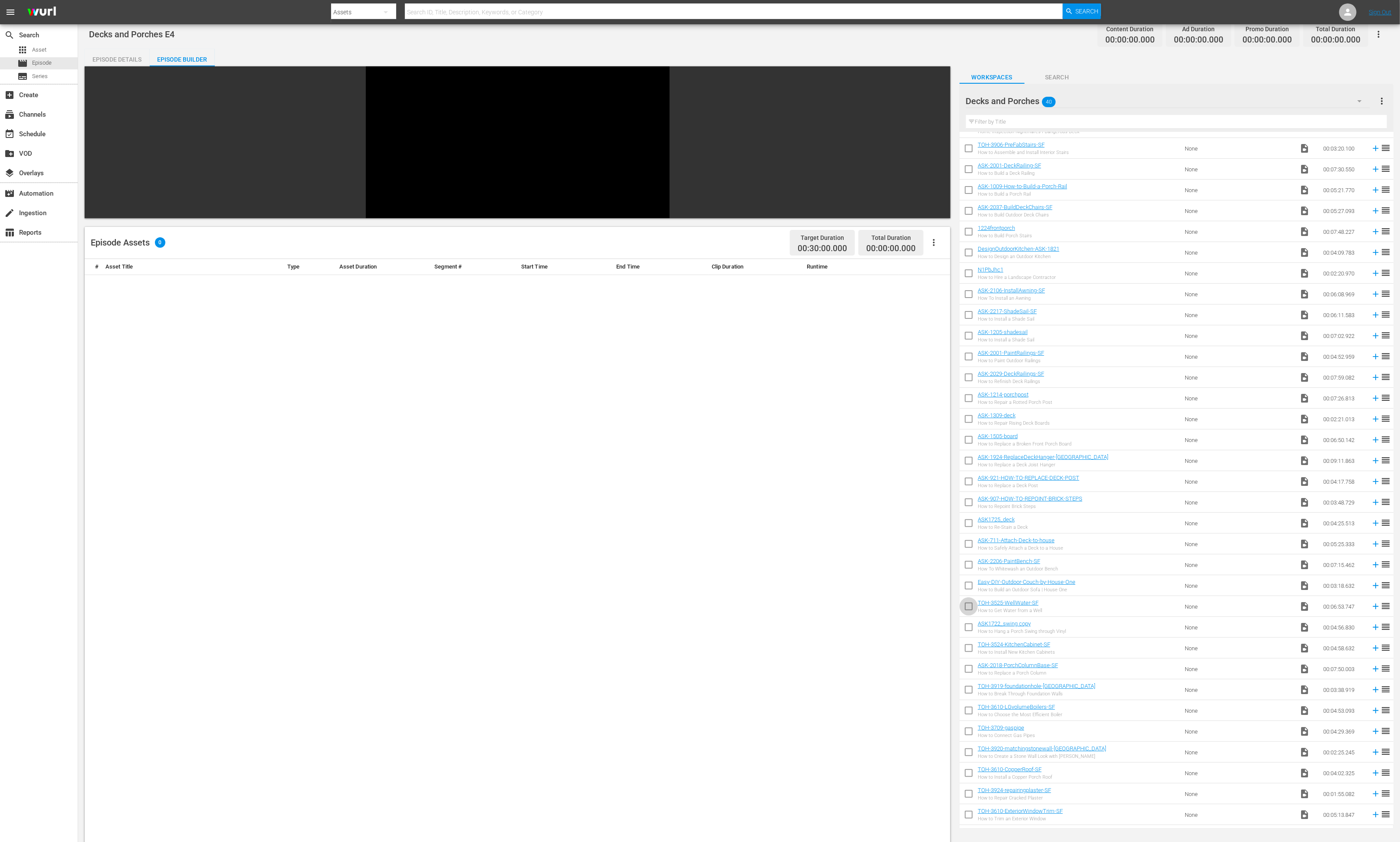
click at [933, 561] on input "checkbox" at bounding box center [968, 608] width 18 height 18
checkbox input "true"
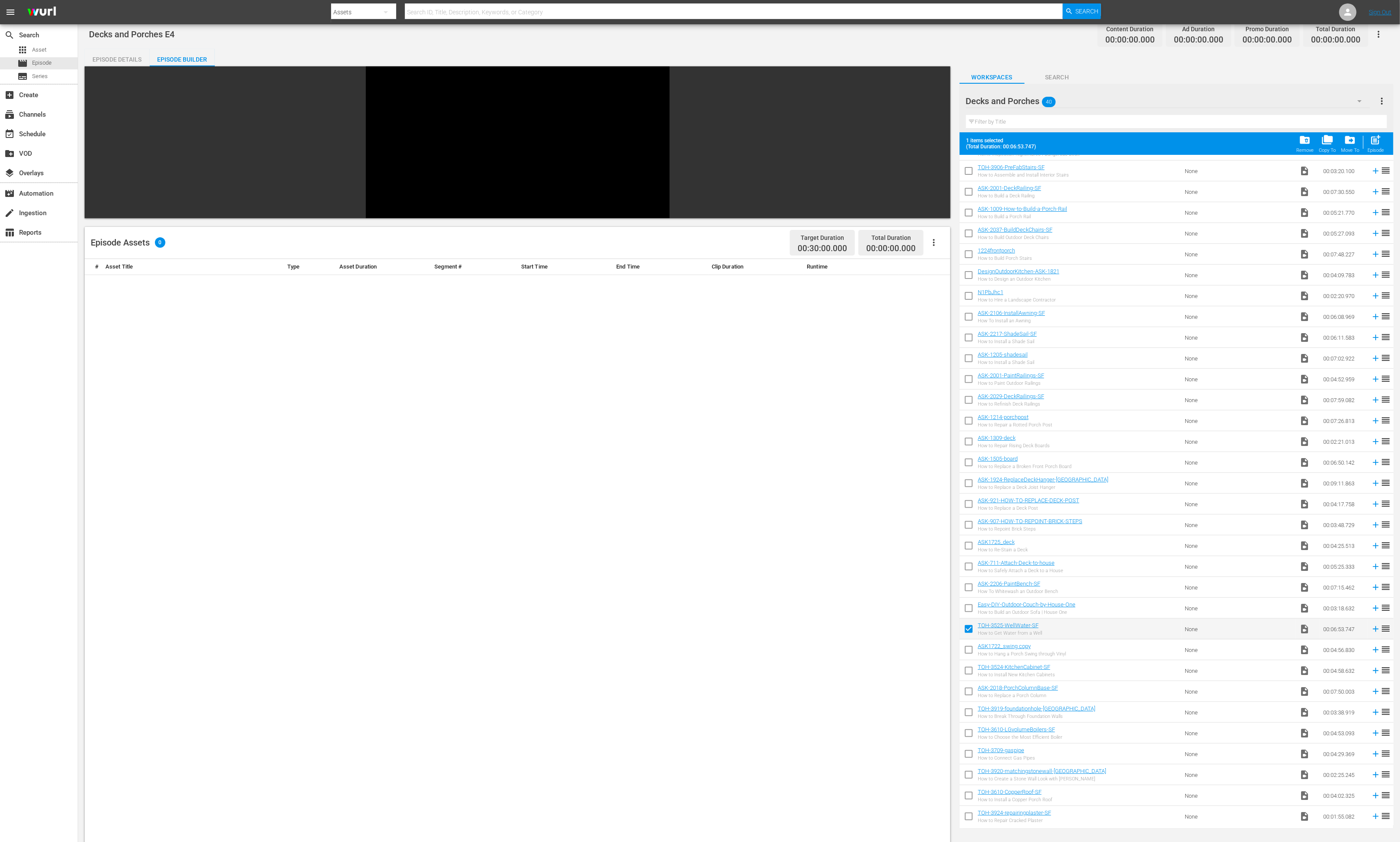
scroll to position [184, 0]
click at [933, 561] on input "checkbox" at bounding box center [968, 629] width 18 height 18
checkbox input "true"
click at [933, 561] on input "checkbox" at bounding box center [968, 650] width 18 height 18
checkbox input "true"
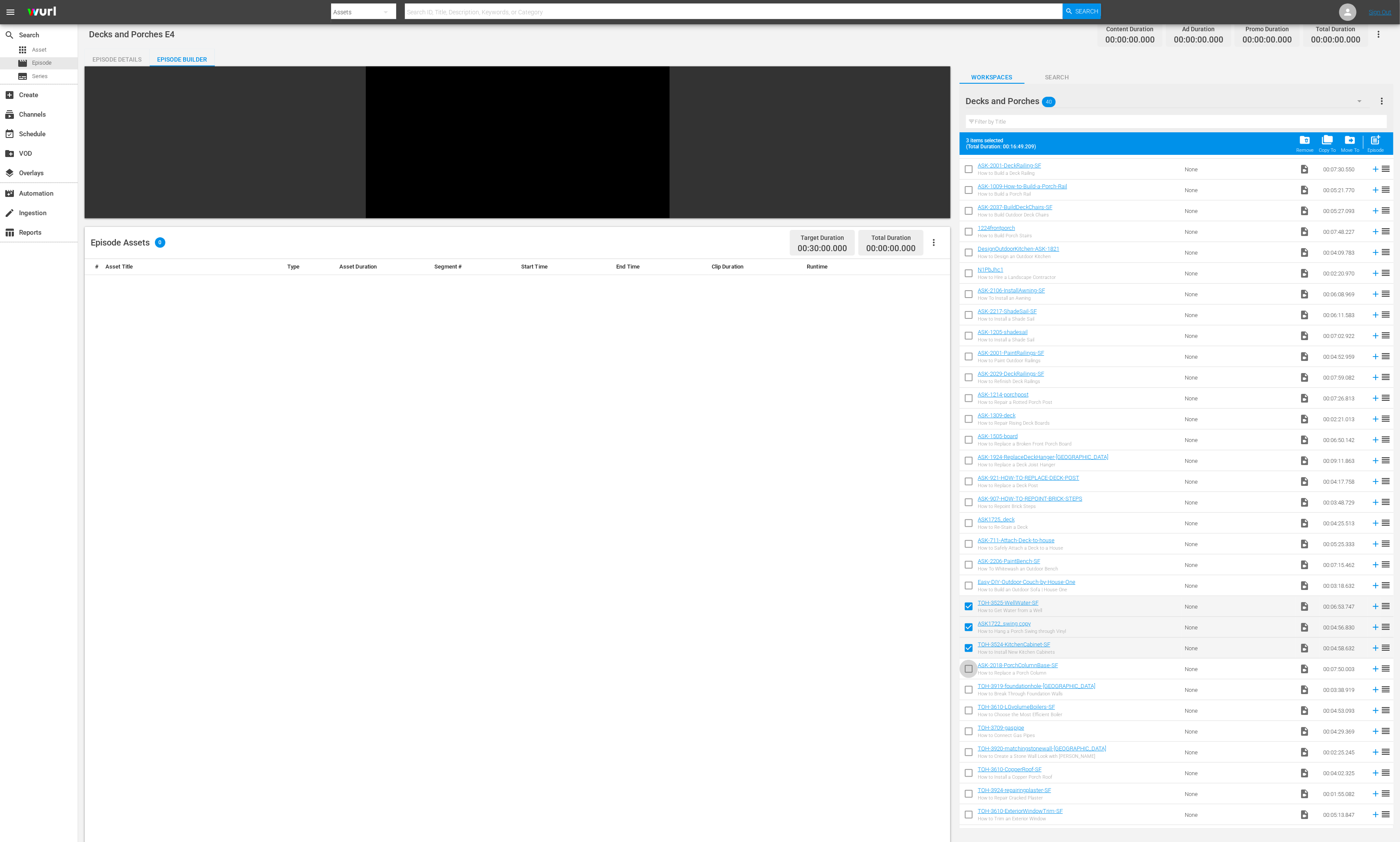
click at [933, 561] on input "checkbox" at bounding box center [968, 671] width 18 height 18
checkbox input "true"
click at [933, 561] on input "checkbox" at bounding box center [968, 691] width 18 height 18
checkbox input "true"
click at [933, 561] on input "checkbox" at bounding box center [968, 713] width 18 height 18
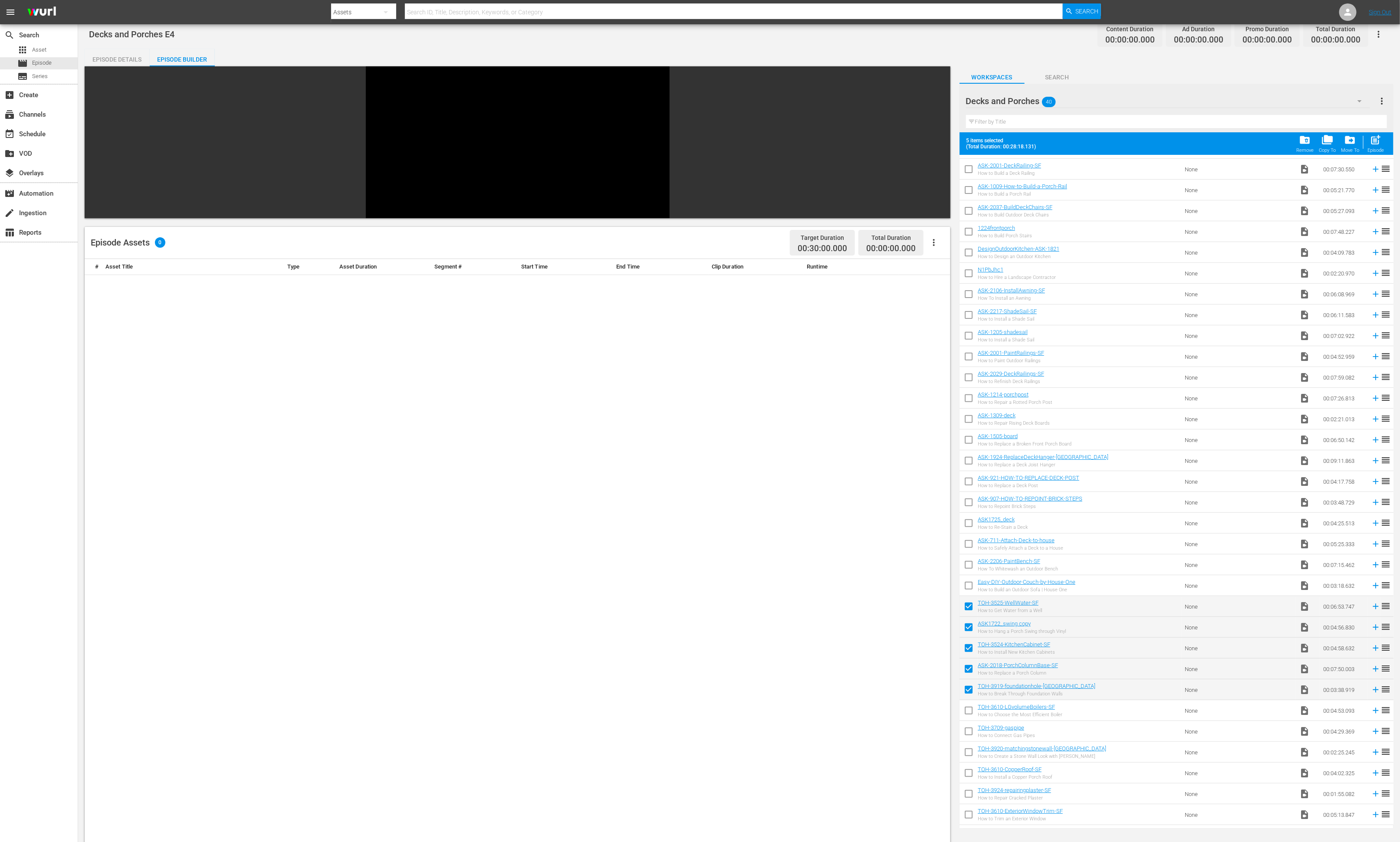
checkbox input "true"
click at [933, 561] on input "checkbox" at bounding box center [968, 733] width 18 height 18
checkbox input "true"
click at [933, 561] on input "checkbox" at bounding box center [968, 754] width 18 height 18
checkbox input "true"
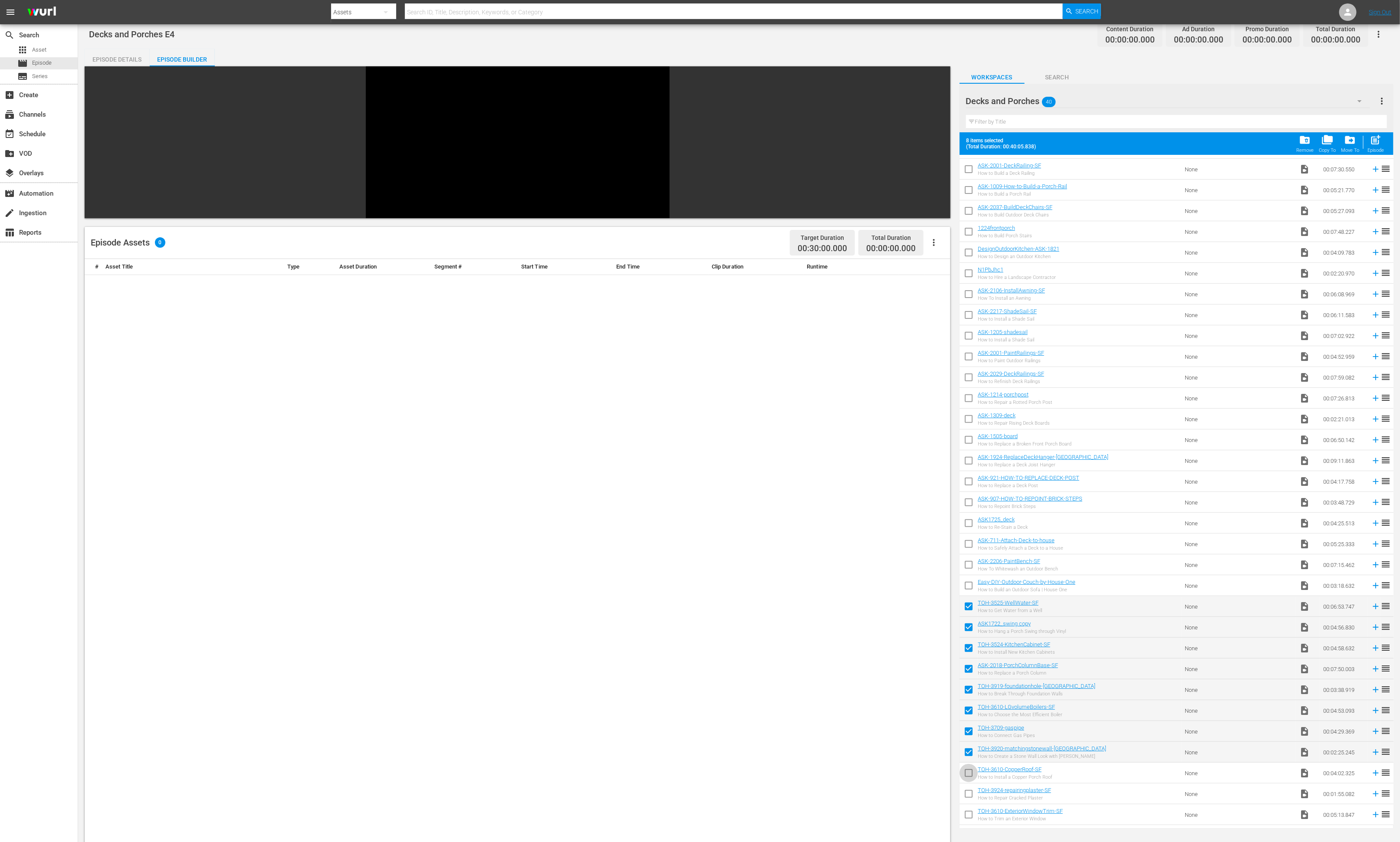
click at [933, 561] on input "checkbox" at bounding box center [968, 774] width 18 height 18
checkbox input "true"
click at [933, 561] on input "checkbox" at bounding box center [968, 796] width 18 height 18
checkbox input "true"
click at [933, 561] on input "checkbox" at bounding box center [968, 816] width 18 height 18
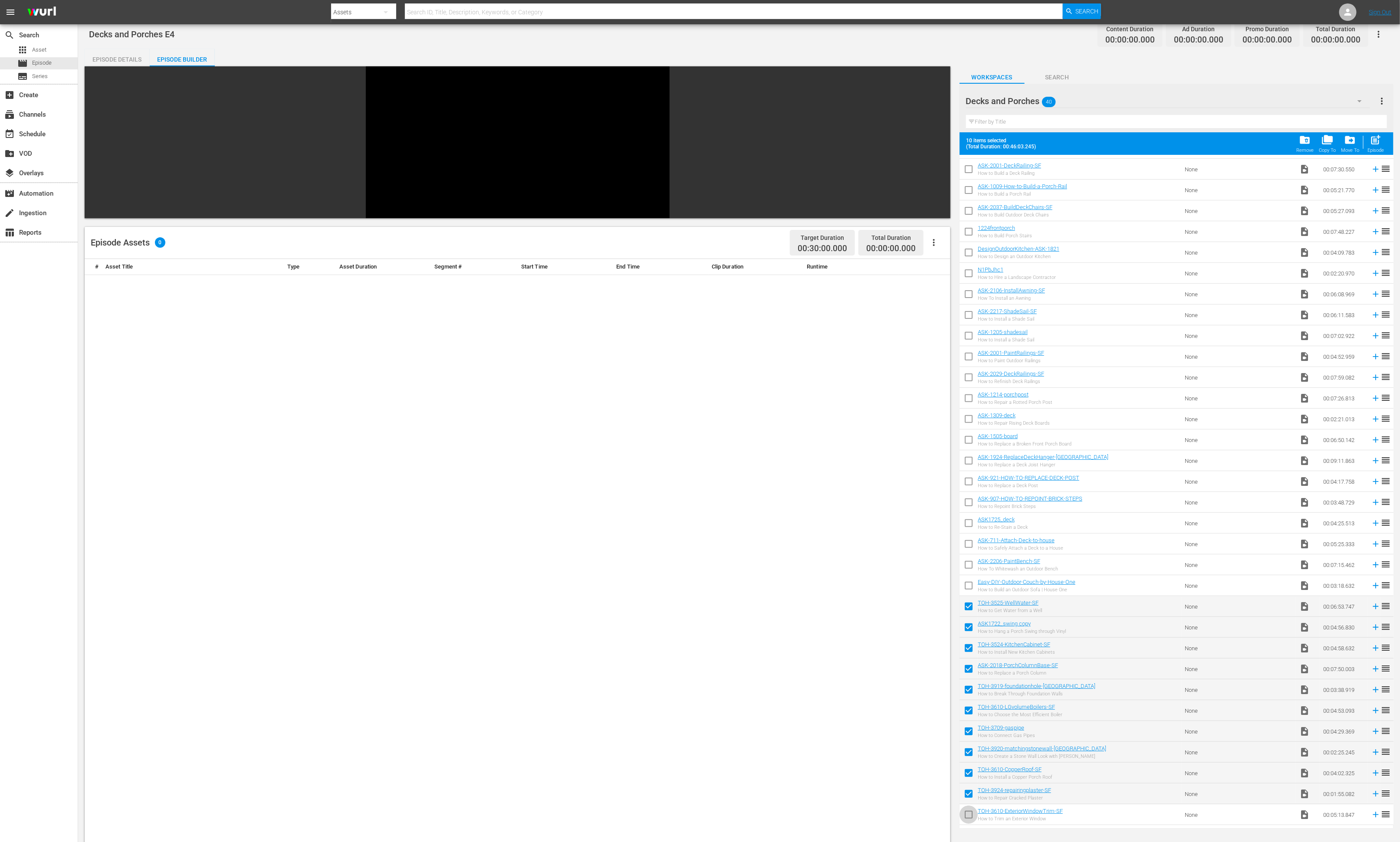
checkbox input "true"
click at [933, 143] on span "post_add" at bounding box center [1375, 140] width 12 height 12
checkbox input "false"
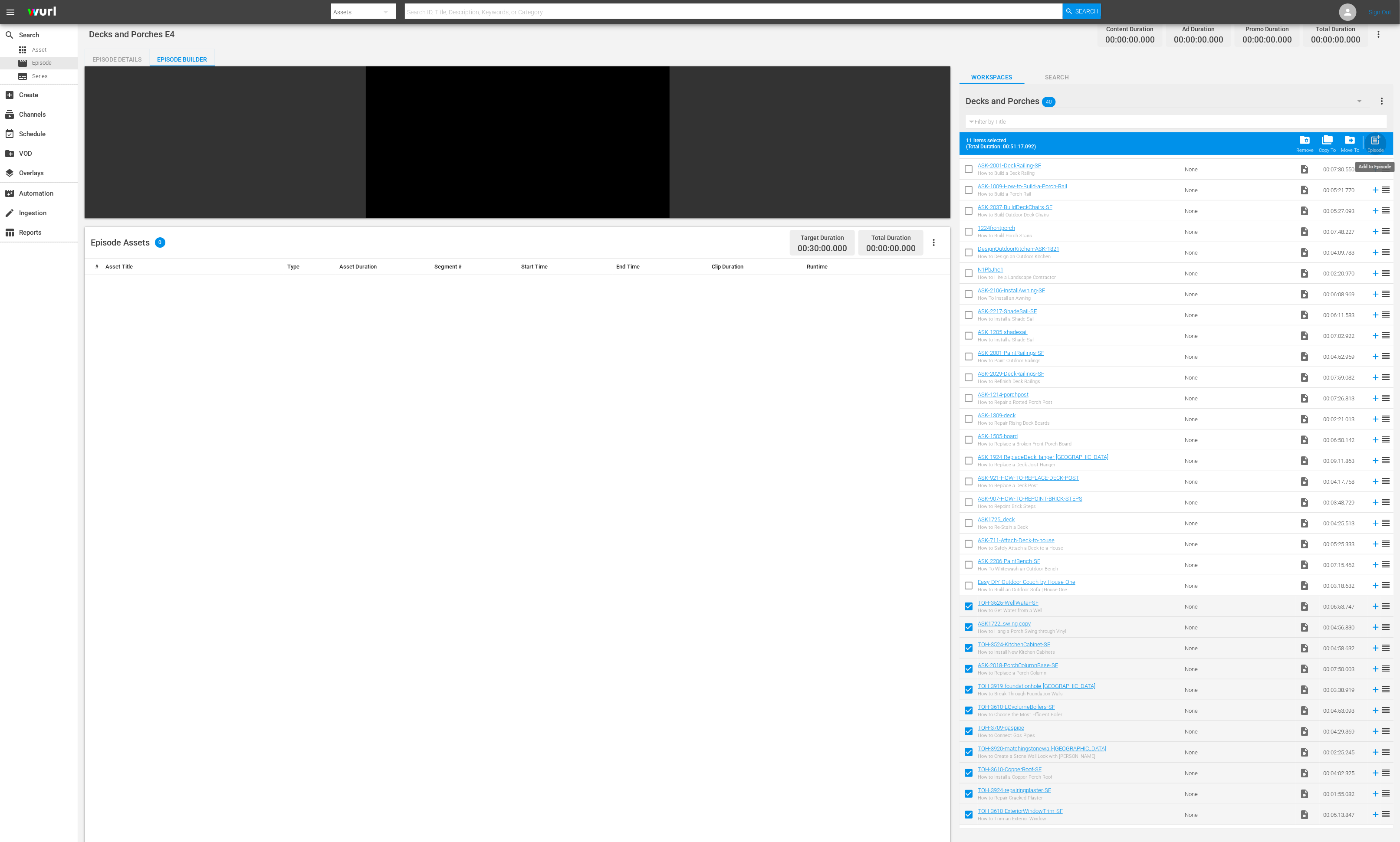
checkbox input "false"
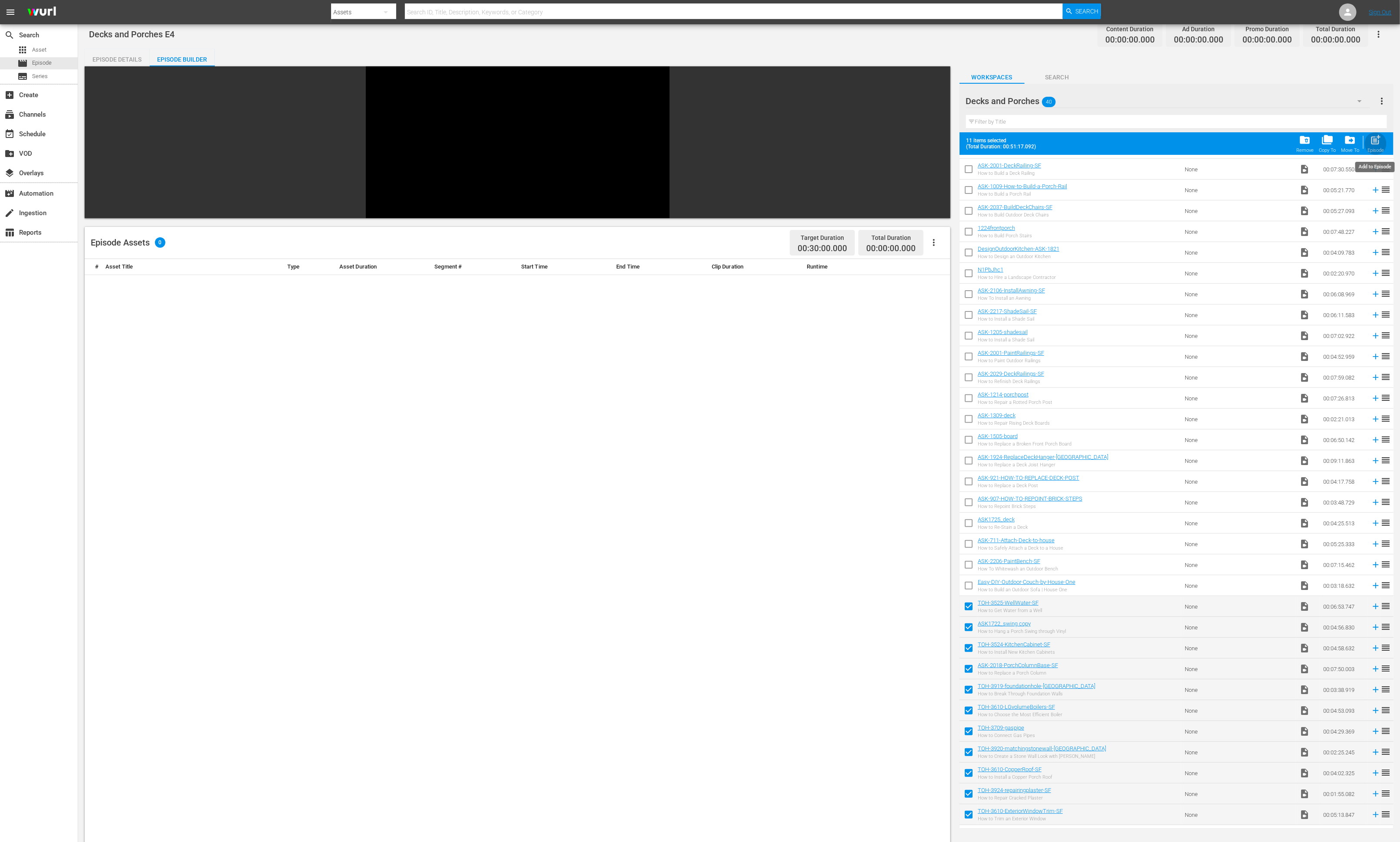
checkbox input "false"
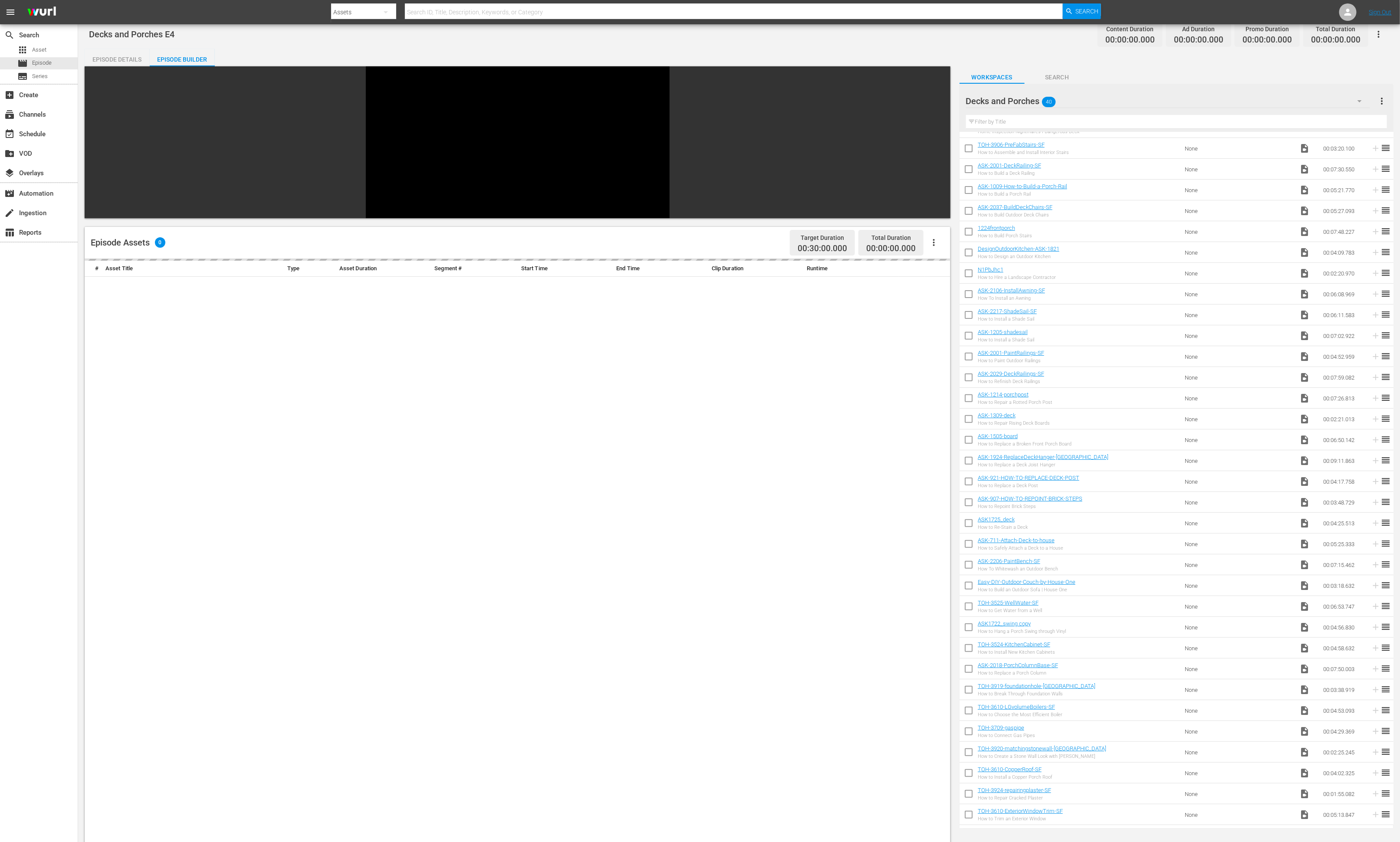
scroll to position [161, 0]
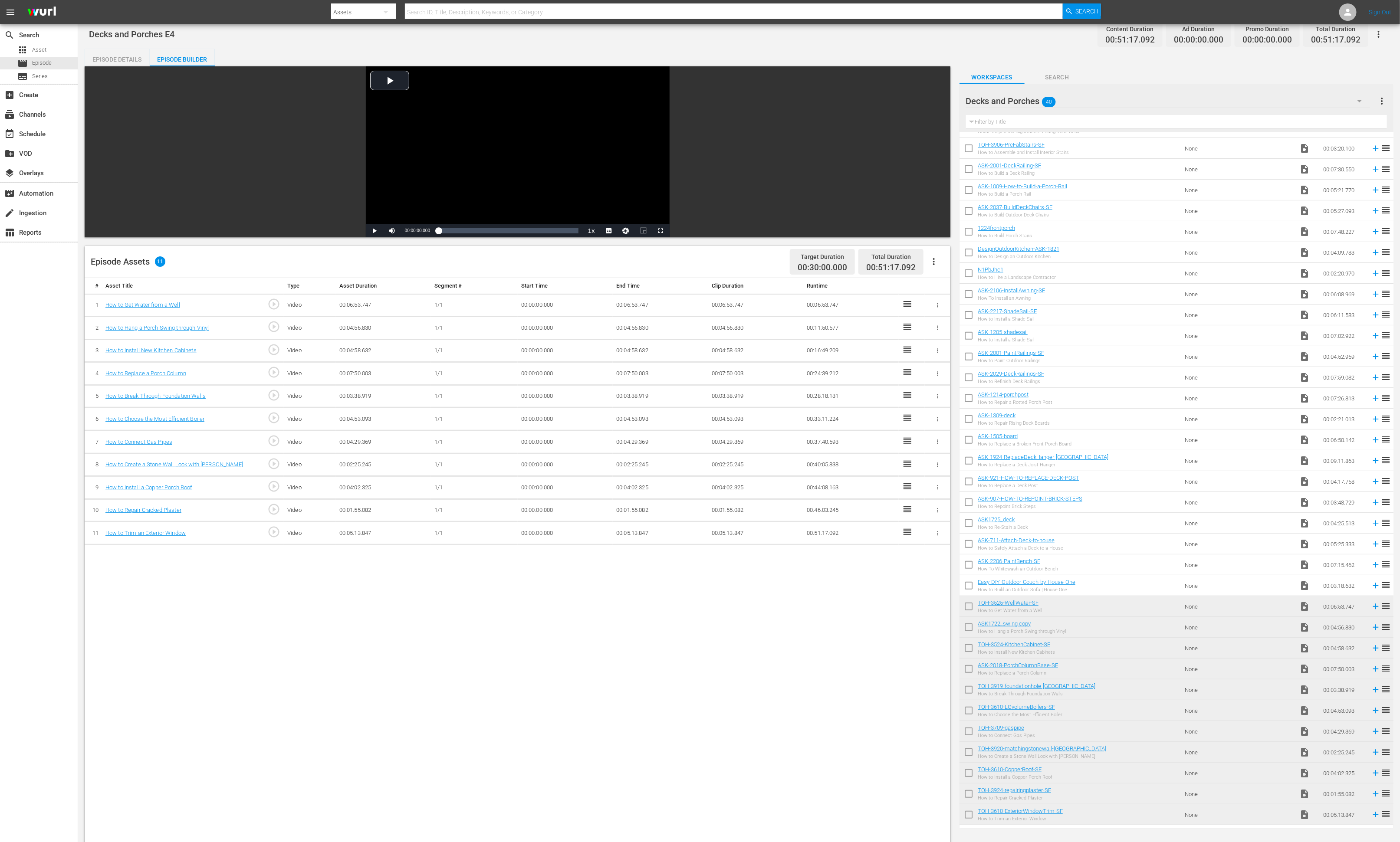
click at [933, 101] on div "Decks and Porches 40" at bounding box center [1168, 101] width 404 height 24
click at [933, 285] on div "Slates and Bumpers (18)" at bounding box center [1035, 287] width 118 height 14
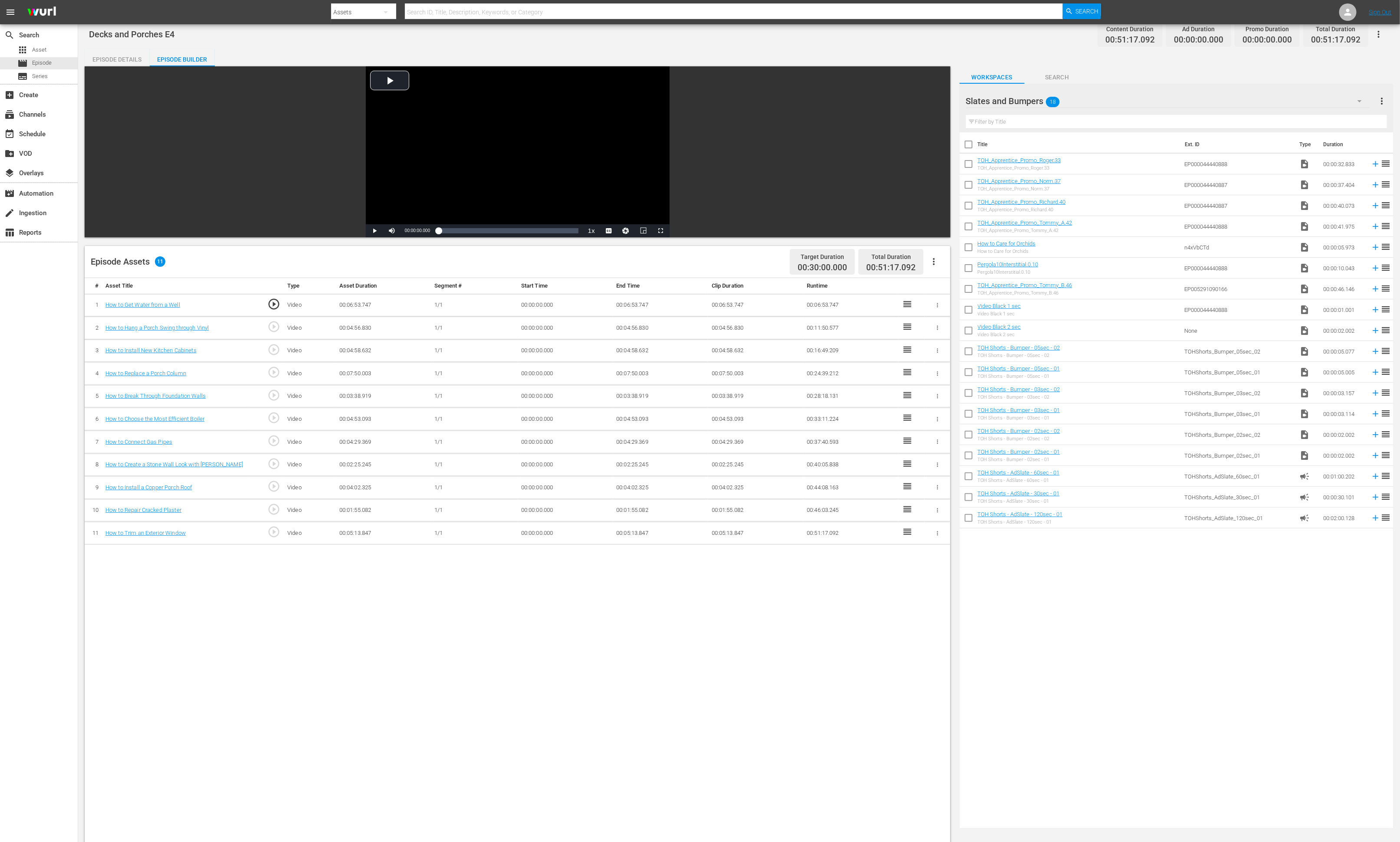
scroll to position [0, 0]
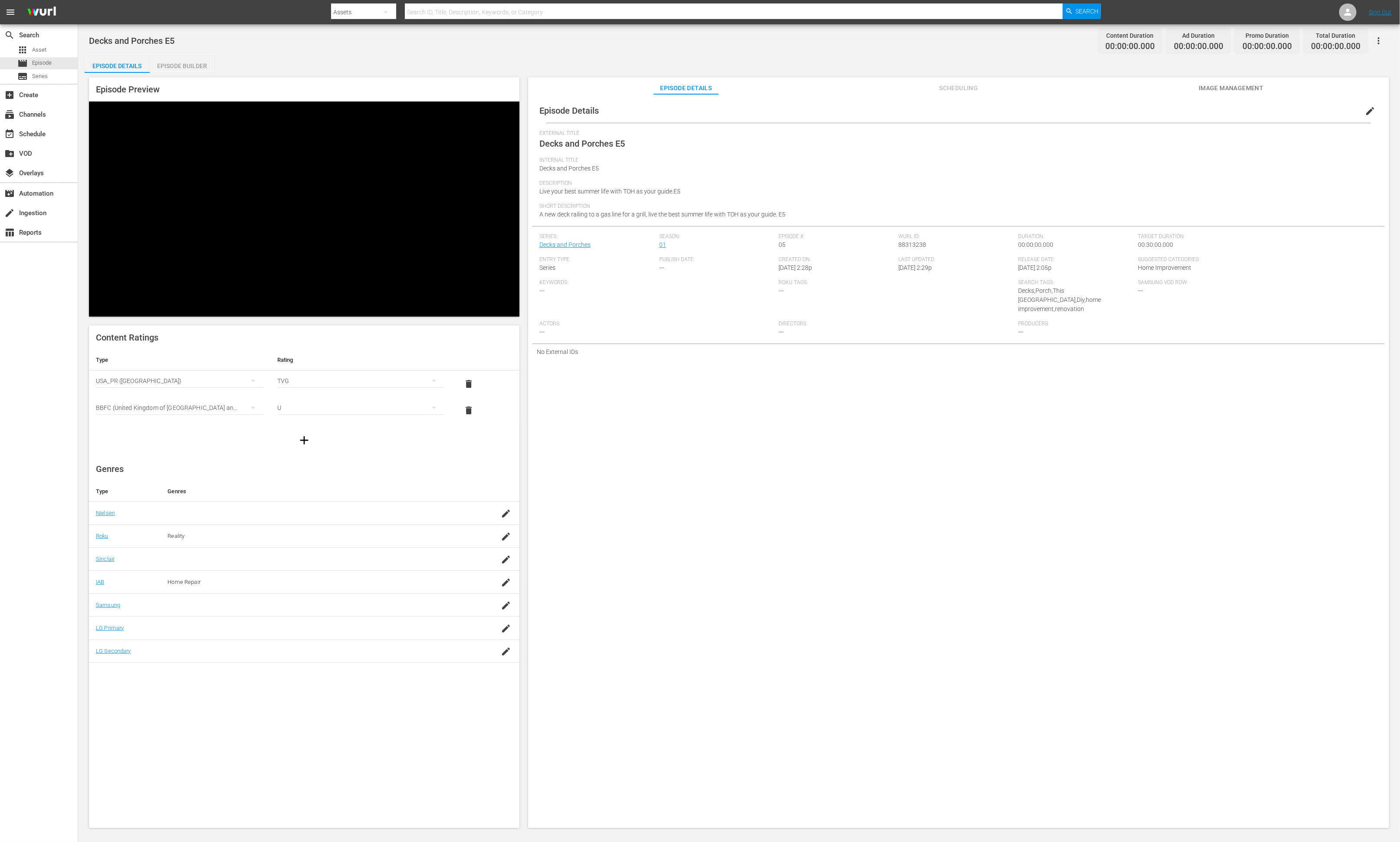
click at [195, 67] on div "Episode Builder" at bounding box center [182, 65] width 65 height 21
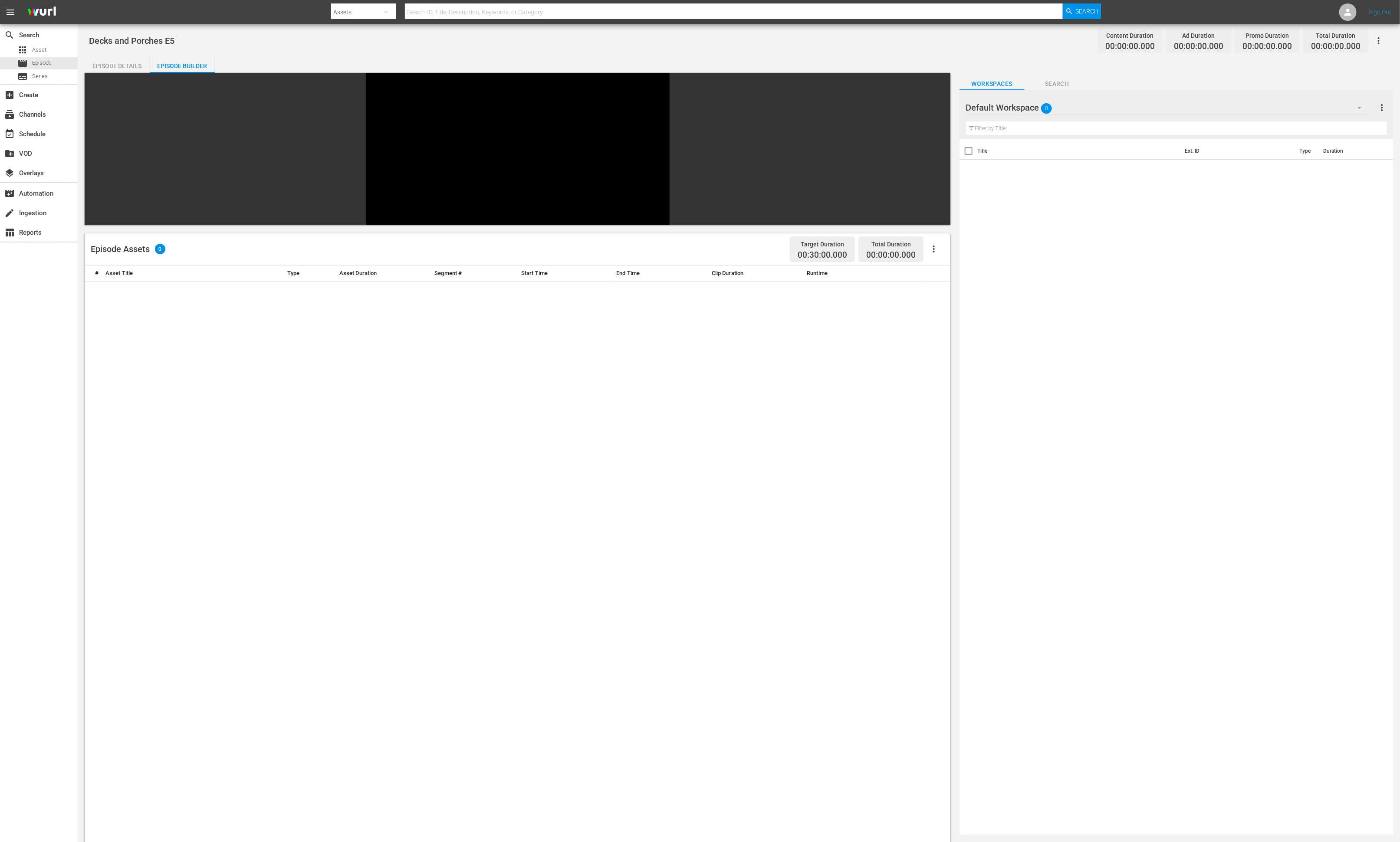
click at [933, 105] on div "Default Workspace 0" at bounding box center [1168, 107] width 404 height 24
click at [933, 227] on div "Decks and Porches (40)" at bounding box center [1035, 223] width 118 height 14
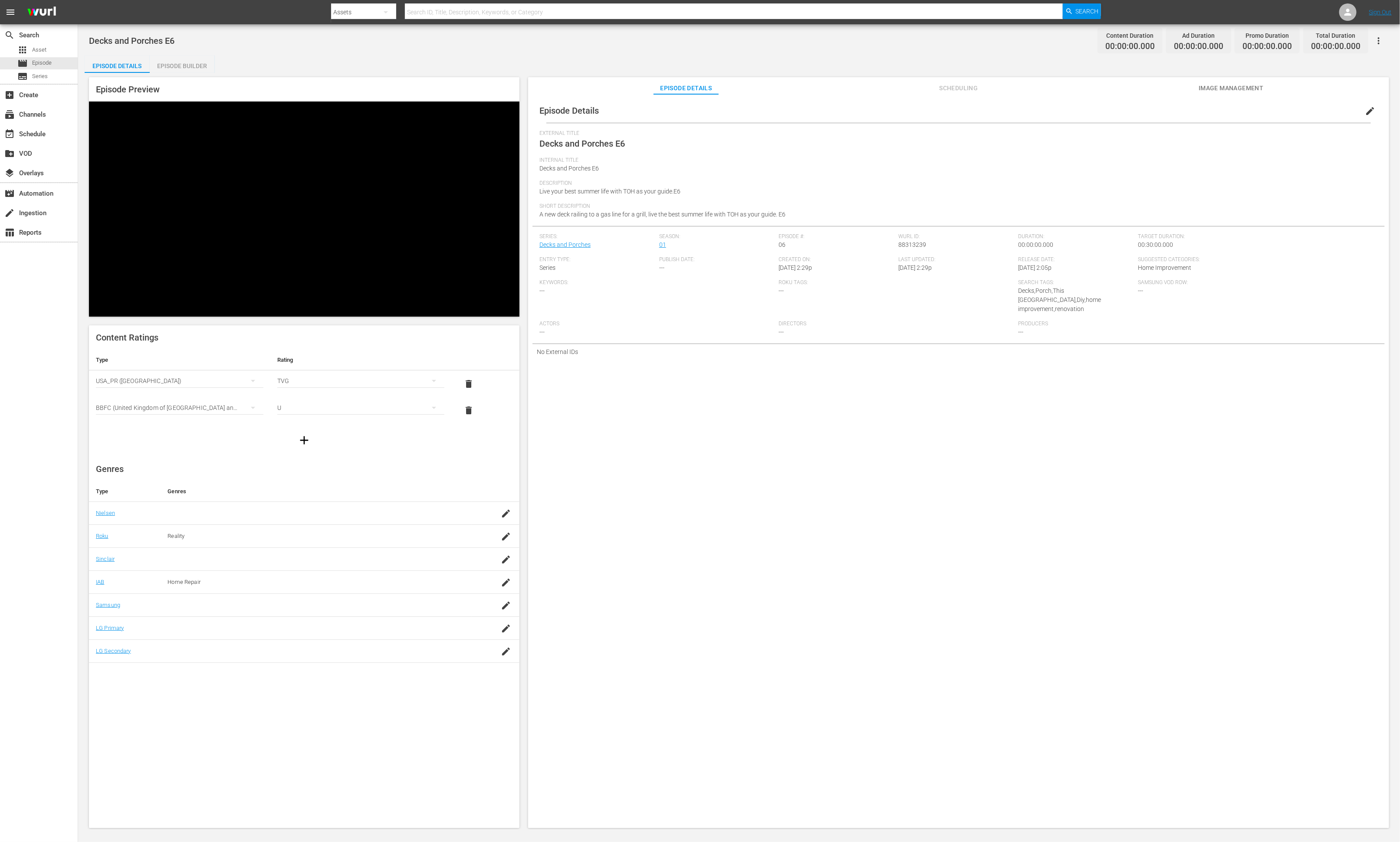
click at [195, 67] on div "Episode Builder" at bounding box center [182, 65] width 65 height 21
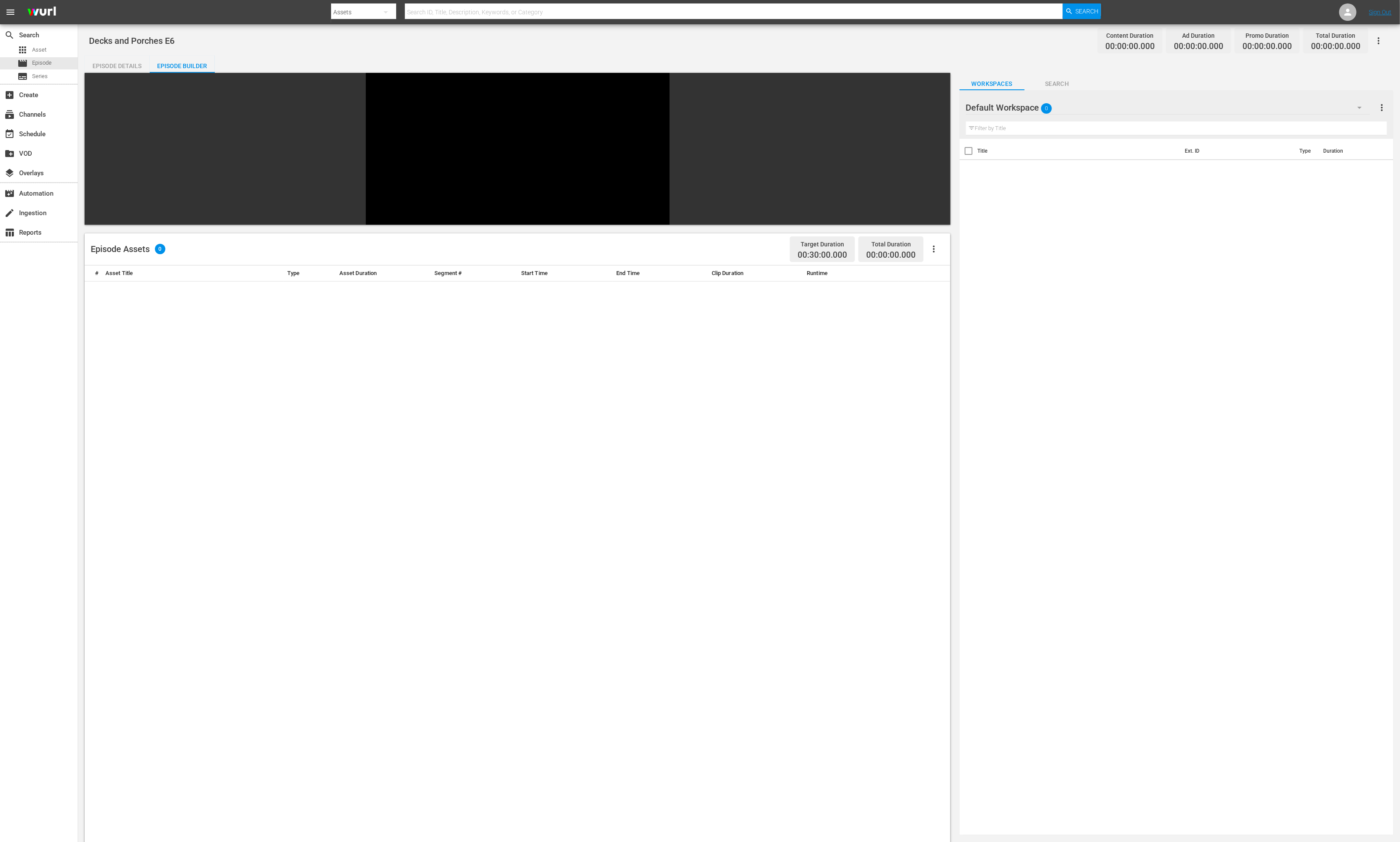
click at [933, 104] on div "Default Workspace 0" at bounding box center [1168, 107] width 404 height 24
click at [933, 221] on div "Decks and Porches (40)" at bounding box center [1035, 223] width 118 height 14
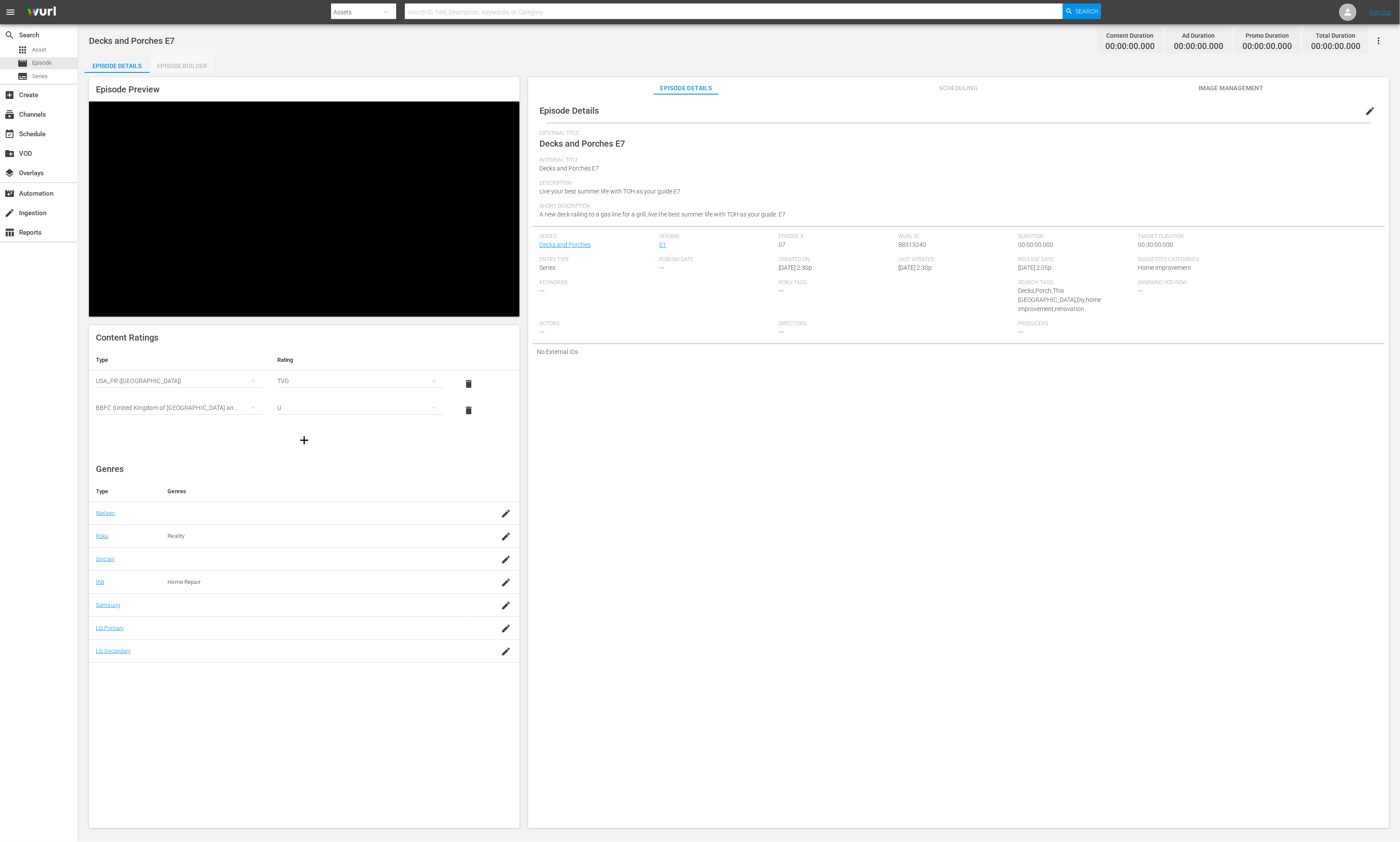
click at [195, 67] on div "Episode Builder" at bounding box center [182, 65] width 65 height 21
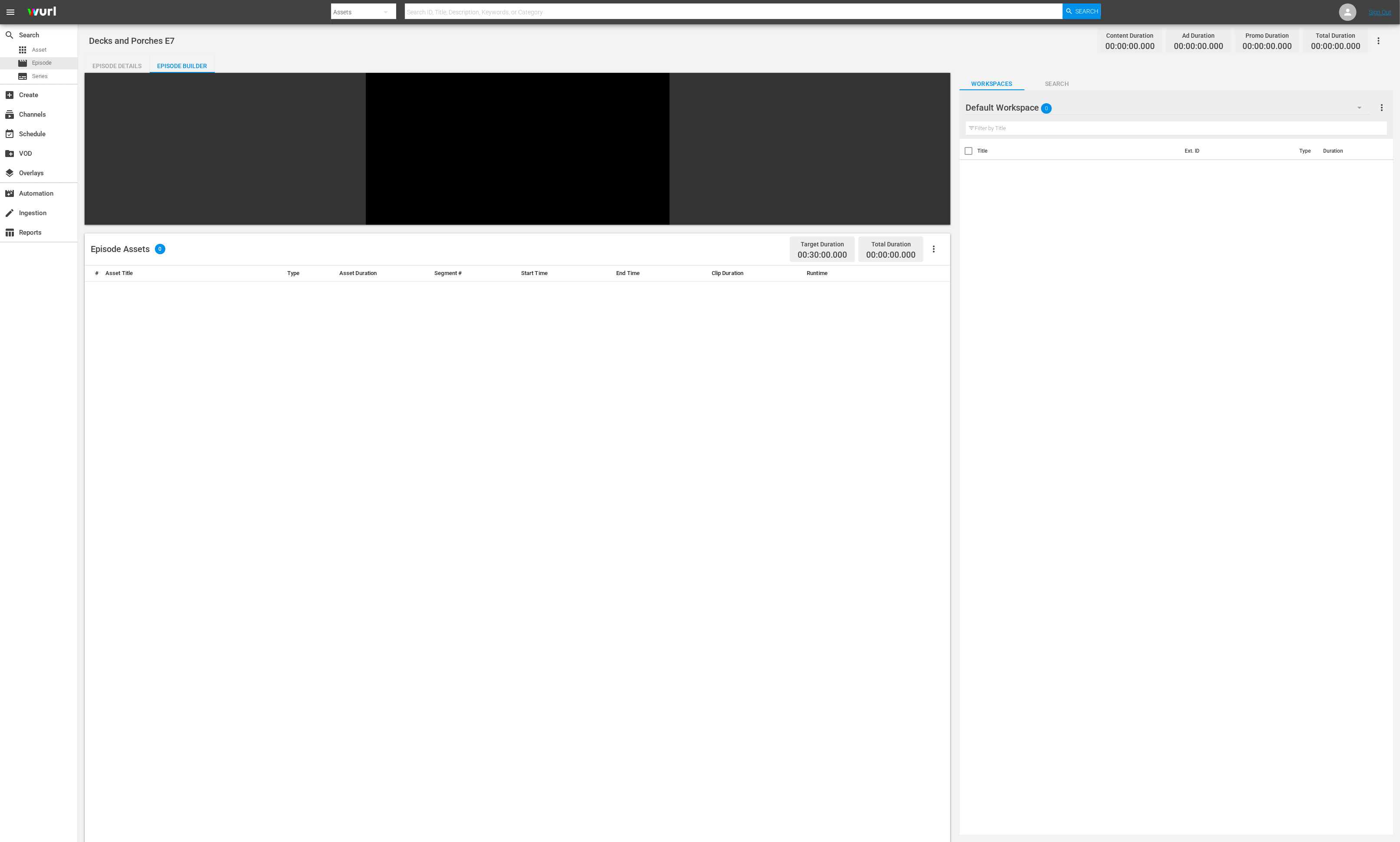
click at [933, 110] on div "Default Workspace 0" at bounding box center [1168, 107] width 404 height 24
click at [933, 220] on div "Decks and Porches (40)" at bounding box center [1035, 223] width 118 height 14
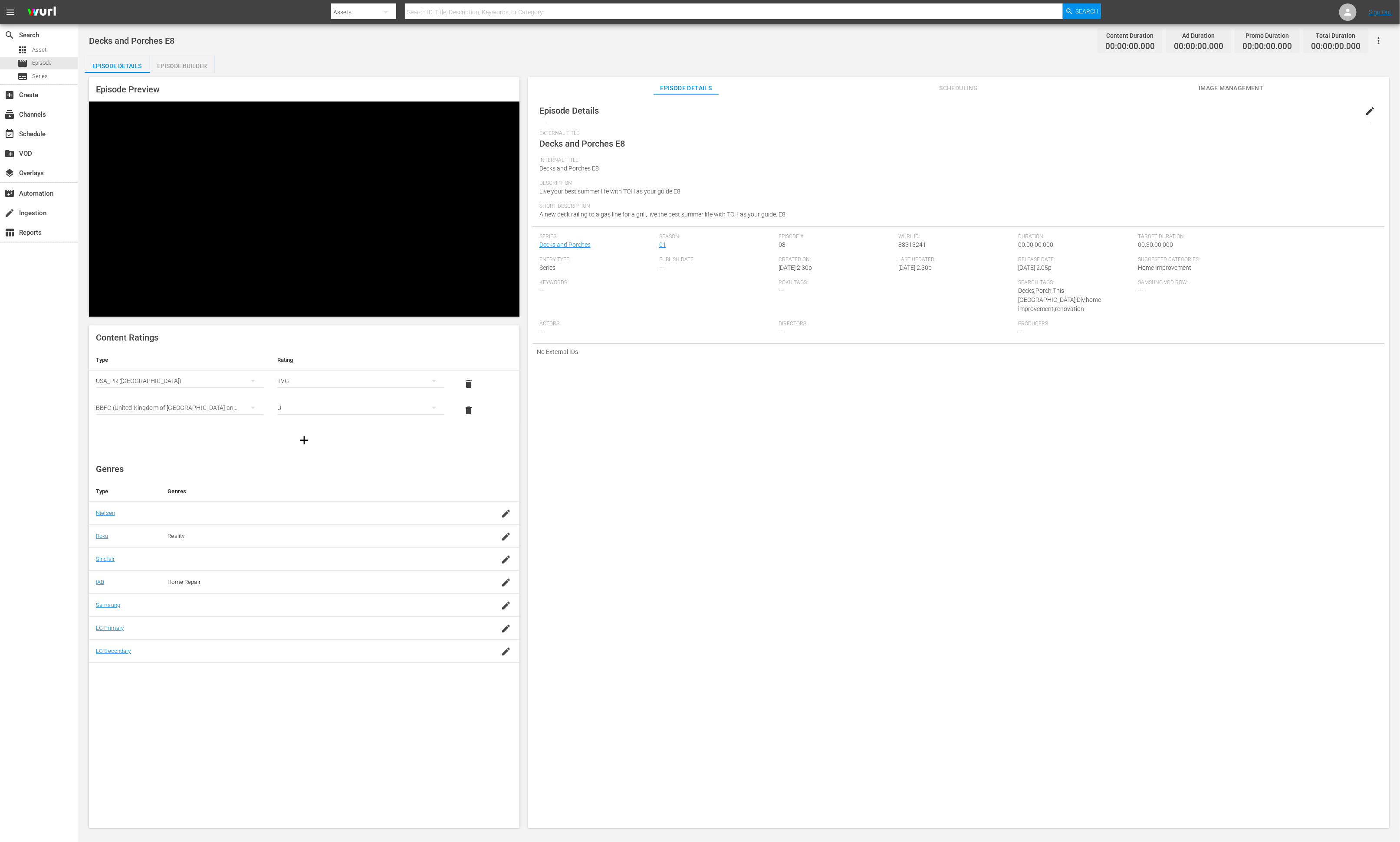
click at [195, 67] on div "Episode Builder" at bounding box center [182, 65] width 65 height 21
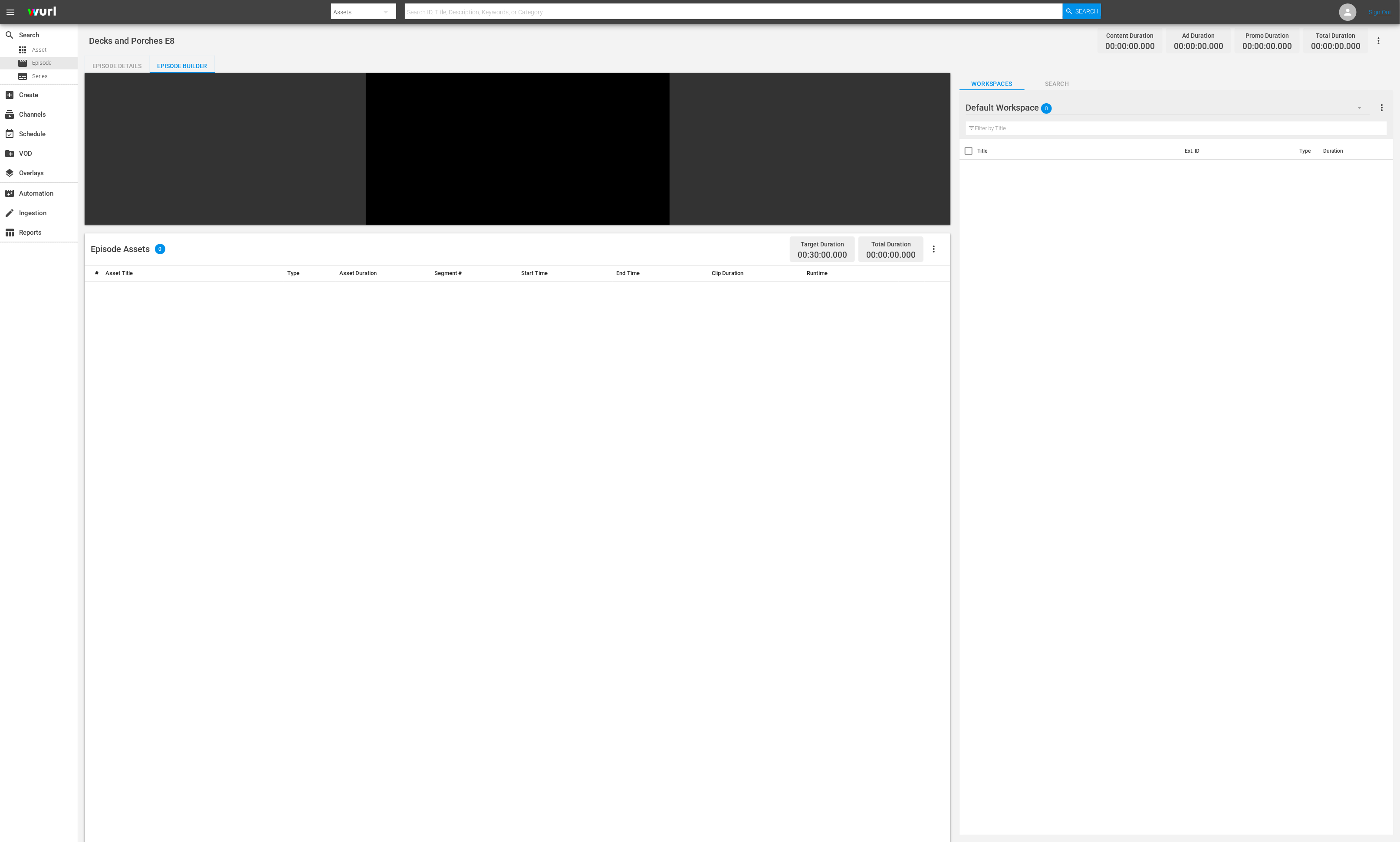
click at [933, 109] on div "Default Workspace 0" at bounding box center [1168, 107] width 404 height 24
click at [933, 227] on div "Decks and Porches (40)" at bounding box center [1035, 223] width 118 height 14
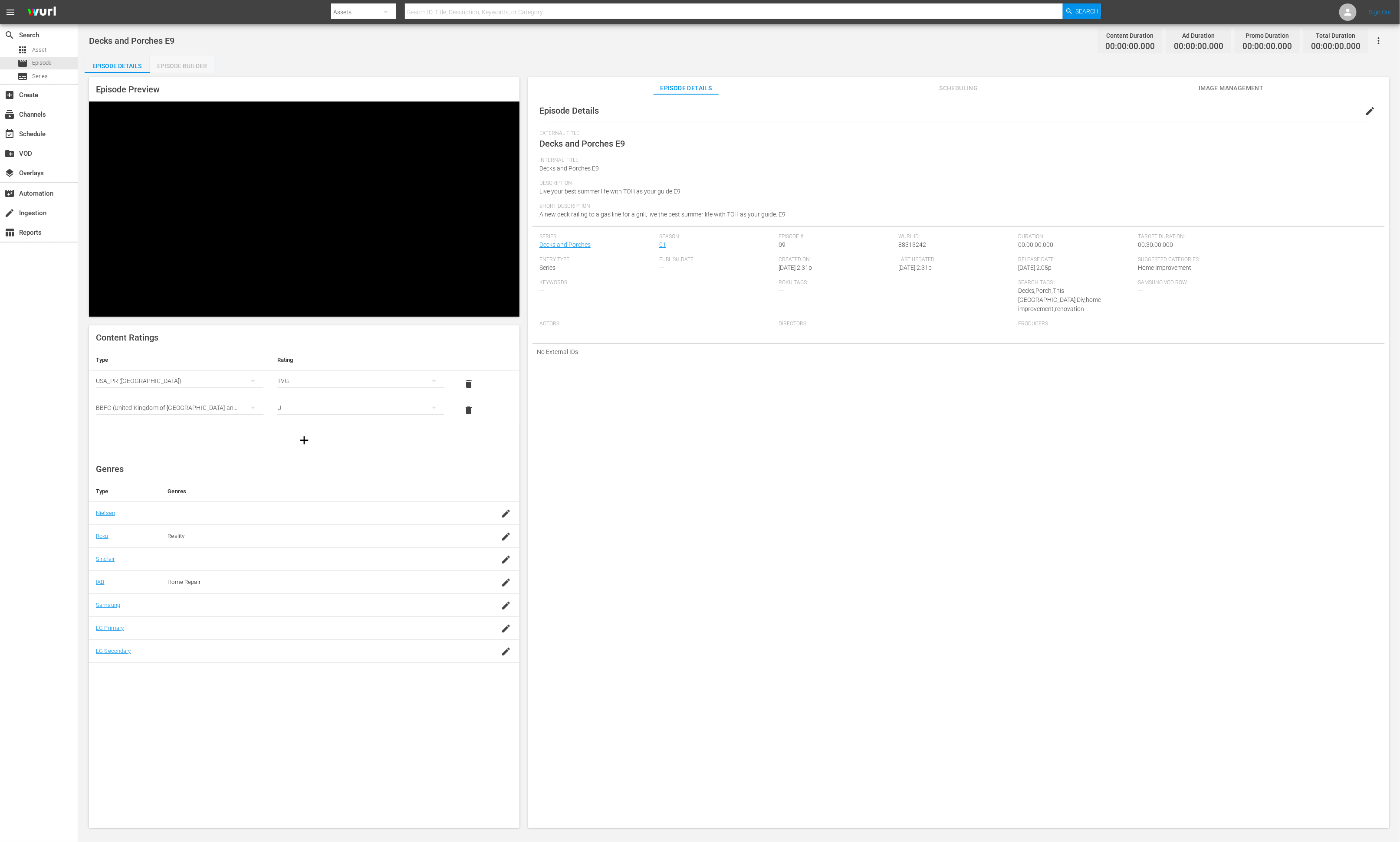
click at [195, 67] on div "Episode Builder" at bounding box center [182, 65] width 65 height 21
